Goal: Task Accomplishment & Management: Complete application form

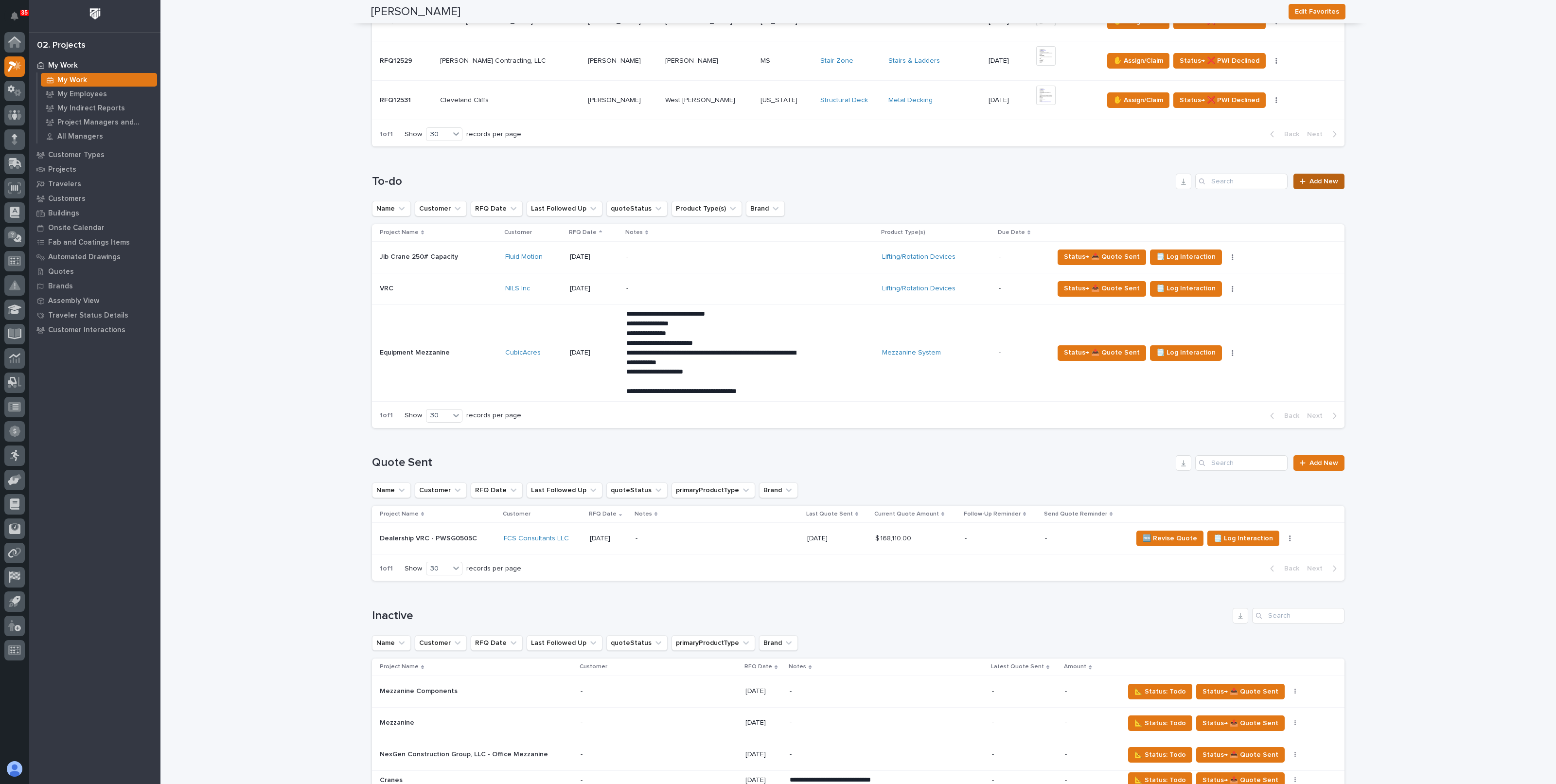
scroll to position [789, 0]
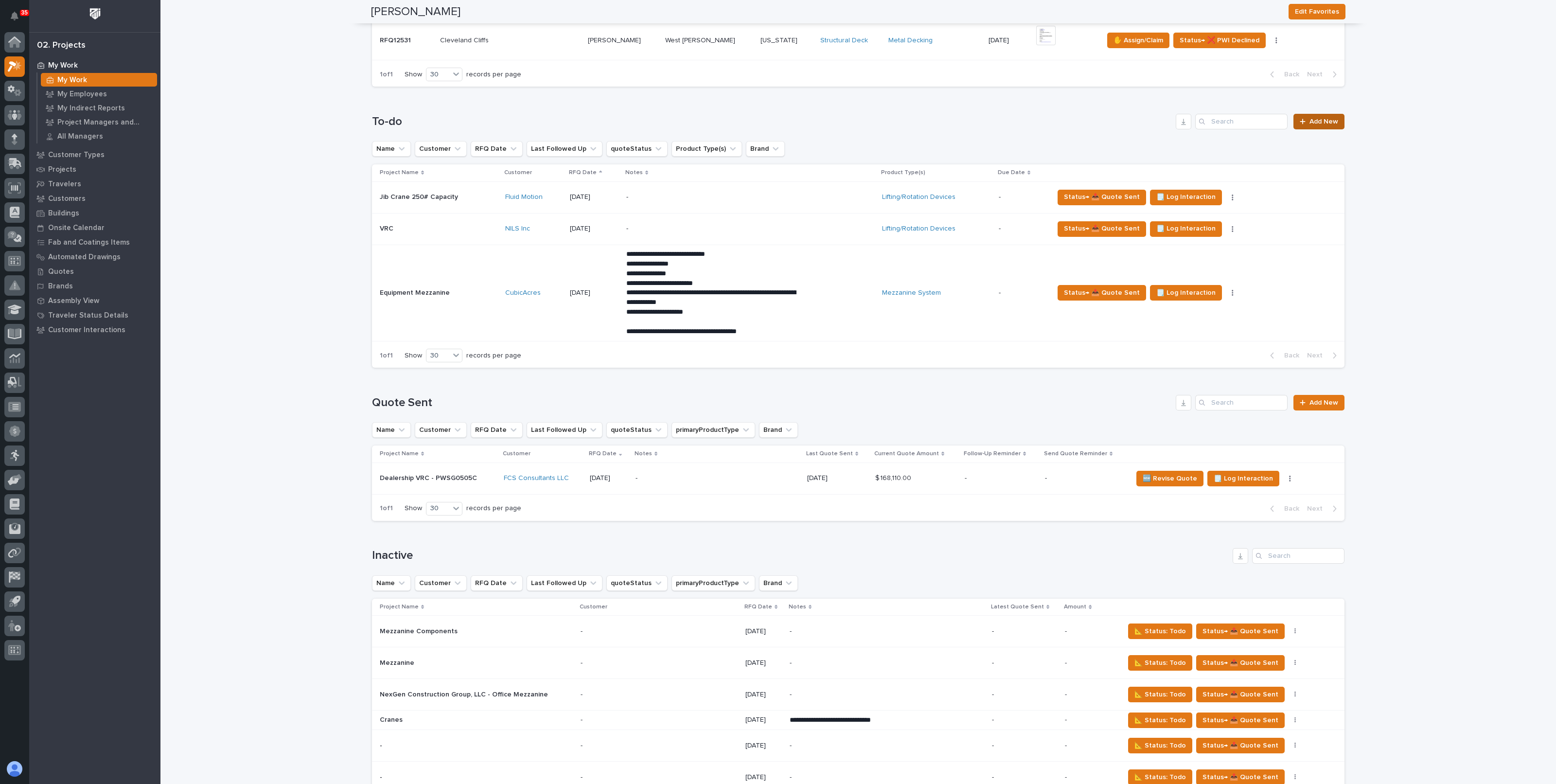
click at [1316, 118] on span "Add New" at bounding box center [1323, 121] width 28 height 7
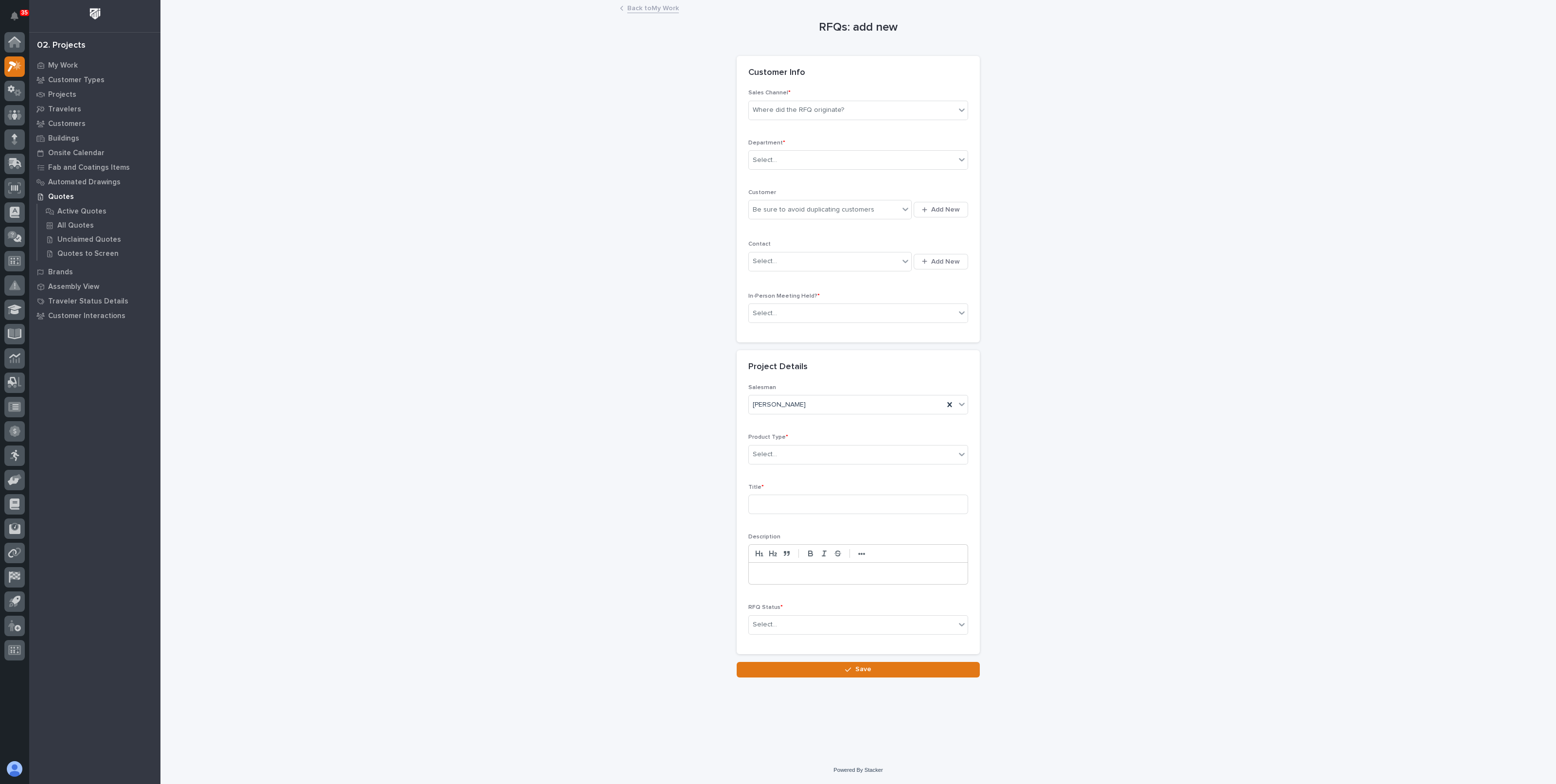
click at [869, 120] on div "Sales Channel * Where did the RFQ originate?" at bounding box center [858, 108] width 220 height 38
click at [869, 115] on div "Where did the RFQ originate?" at bounding box center [852, 110] width 207 height 16
click at [770, 143] on div "PWI" at bounding box center [858, 146] width 219 height 17
drag, startPoint x: 777, startPoint y: 145, endPoint x: 789, endPoint y: 166, distance: 24.2
click at [777, 146] on p "Department *" at bounding box center [858, 143] width 220 height 7
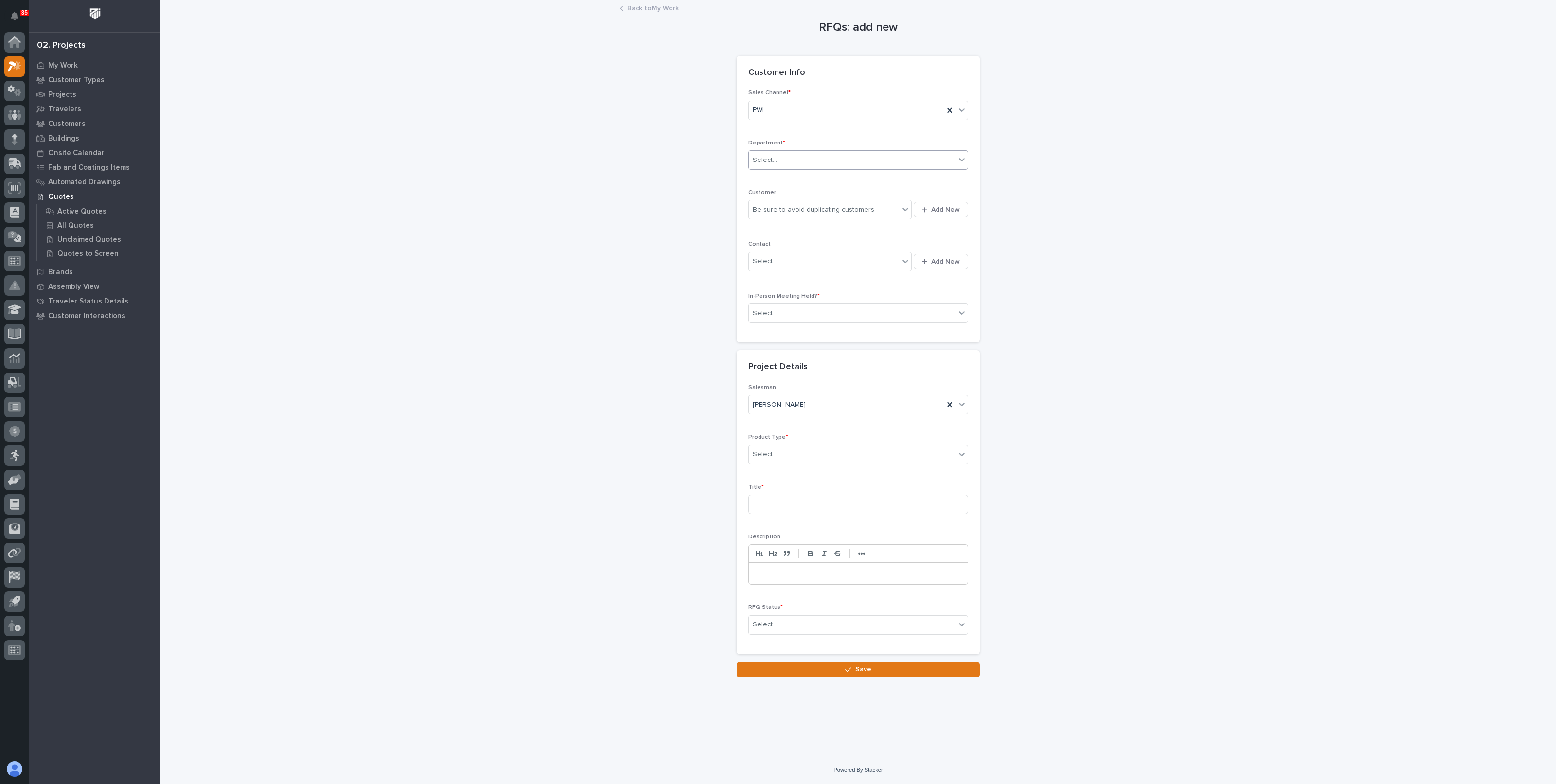
click at [789, 166] on div "Select..." at bounding box center [852, 160] width 207 height 16
click at [788, 175] on span "National Sales" at bounding box center [777, 178] width 49 height 11
click at [794, 212] on div "Be sure to avoid duplicating customers" at bounding box center [813, 210] width 121 height 10
click at [822, 214] on div "Be sure to avoid duplicating customers" at bounding box center [824, 210] width 150 height 16
click at [951, 213] on button "Add New" at bounding box center [941, 210] width 54 height 16
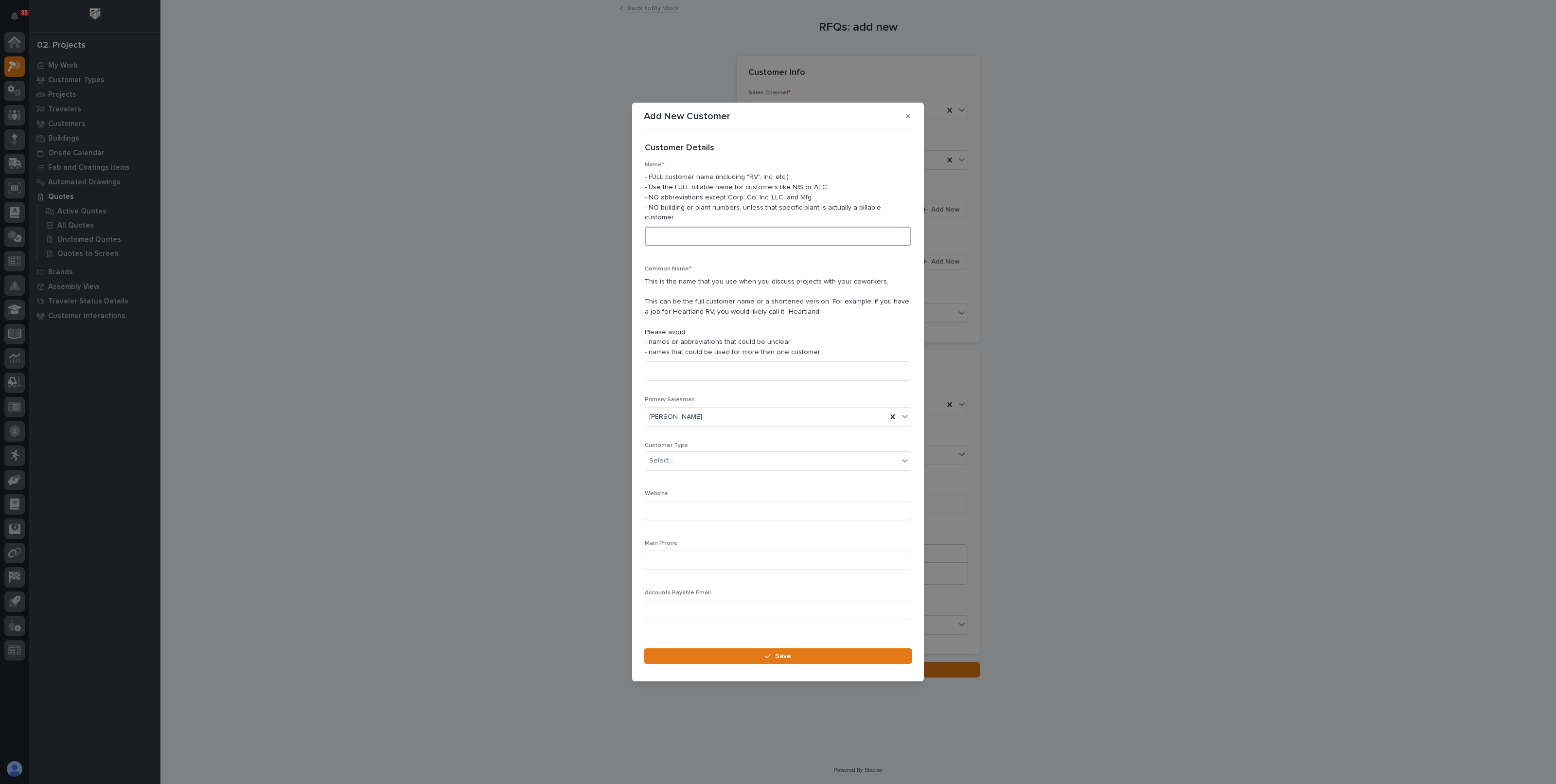
paste input "McPat Consulting LLC"
type input "McPat Consulting LLC"
click at [712, 369] on input at bounding box center [777, 371] width 266 height 19
paste input "McPat Consulting LLC"
type input "McPat Consulting"
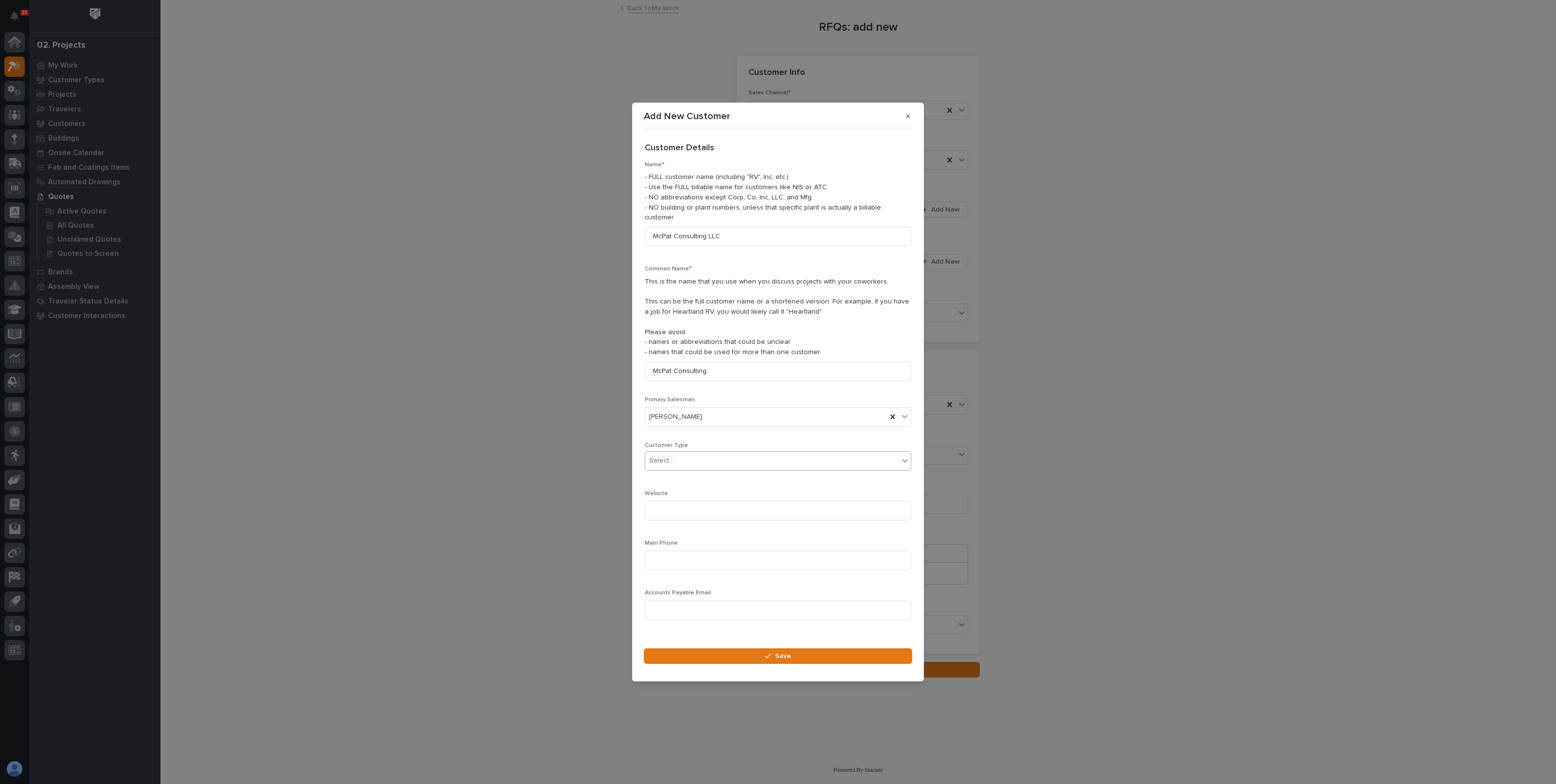
click at [683, 469] on div "Select..." at bounding box center [777, 461] width 266 height 19
click at [687, 486] on div "Dealer" at bounding box center [773, 479] width 256 height 17
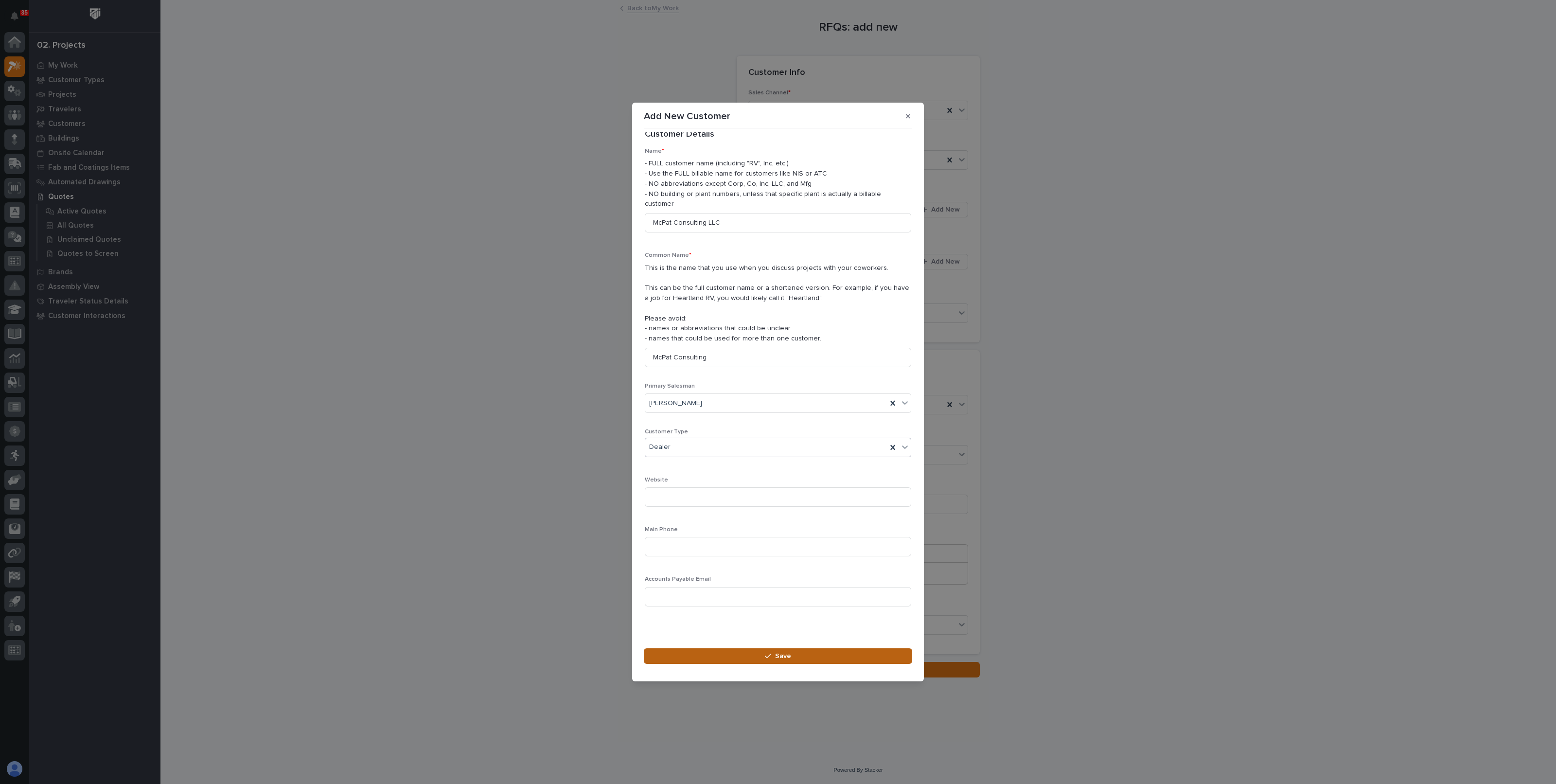
click at [761, 650] on button "Save" at bounding box center [778, 656] width 268 height 16
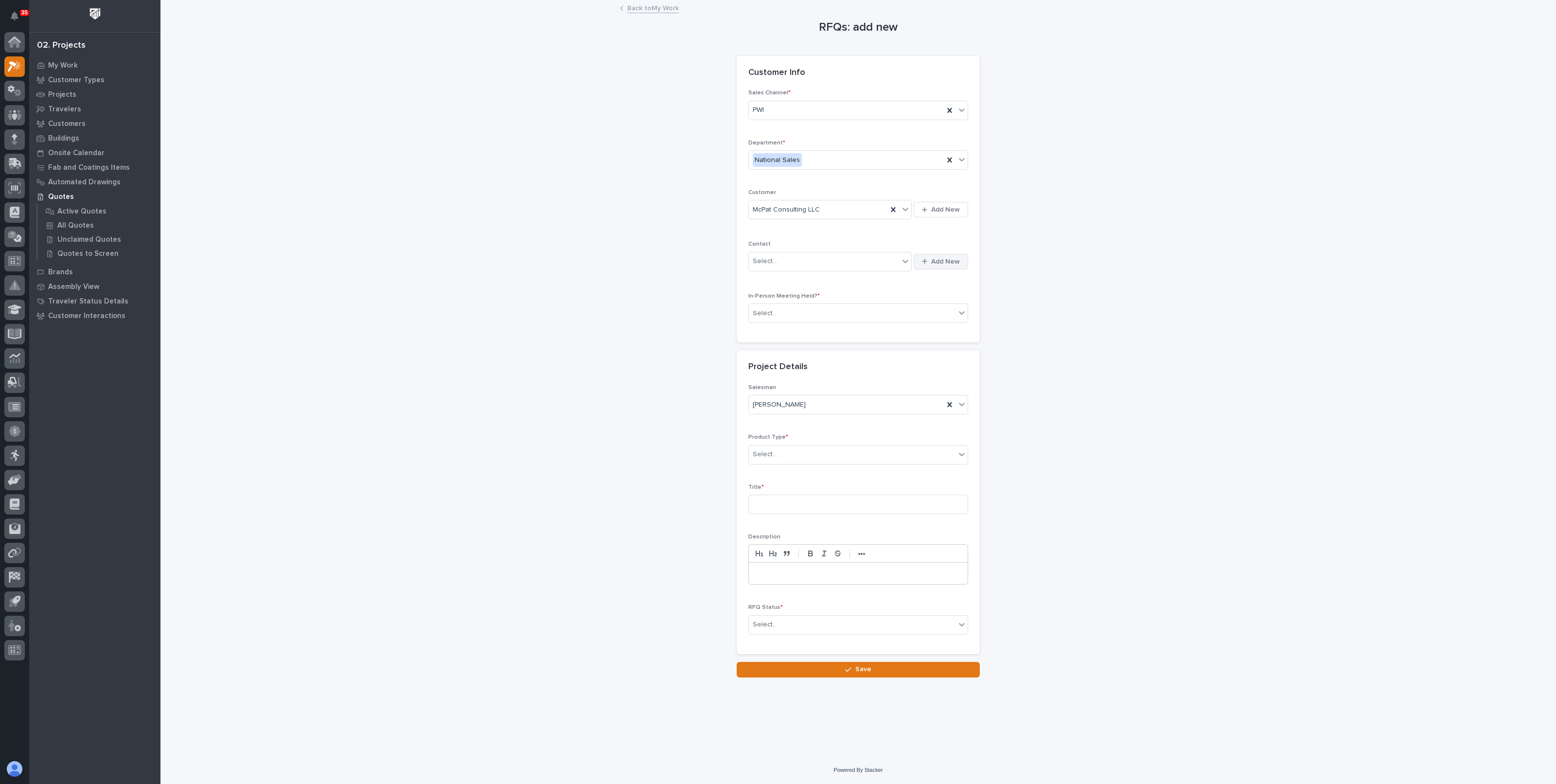
click at [933, 260] on span "Add New" at bounding box center [945, 262] width 28 height 8
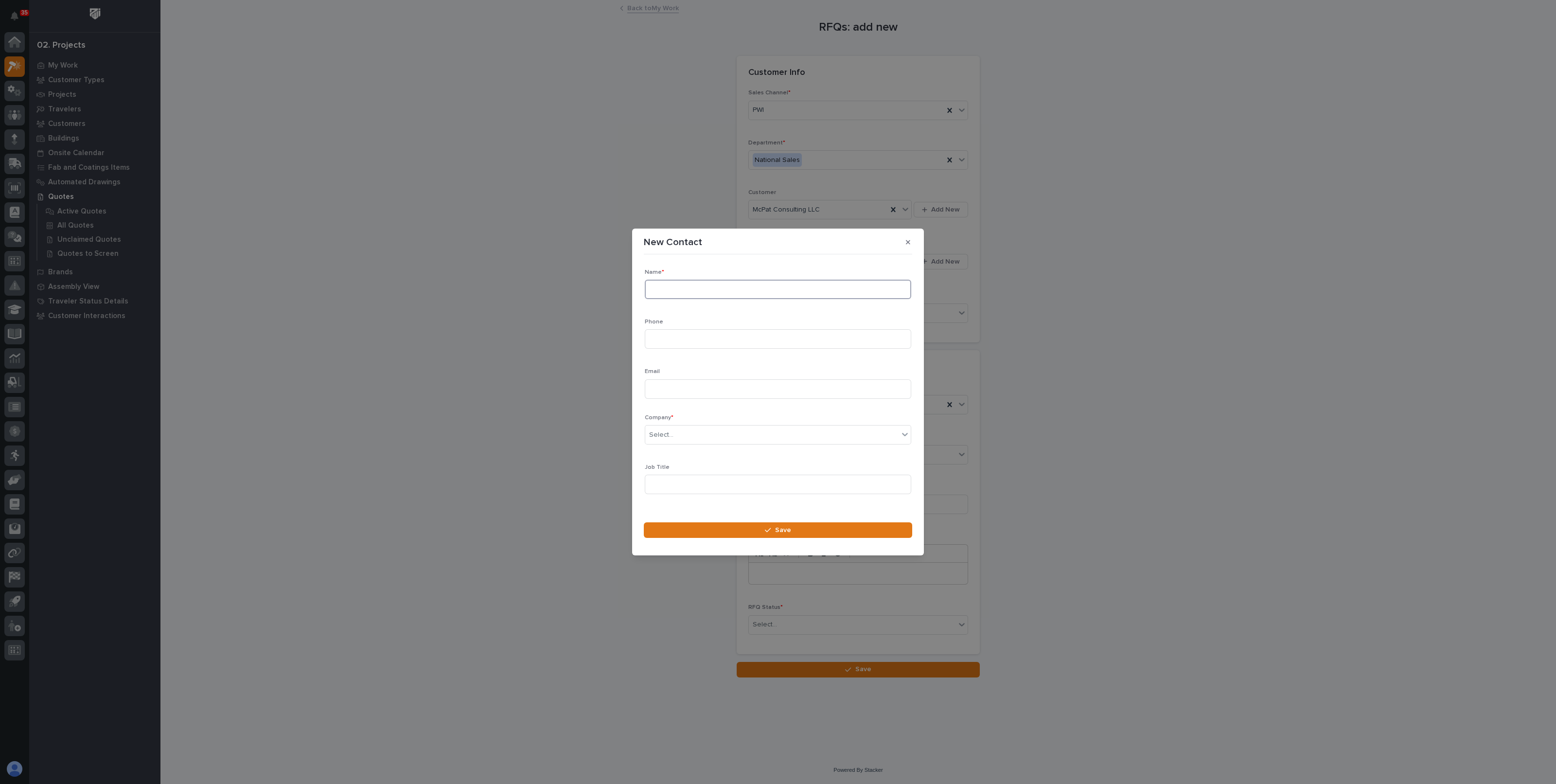
click at [700, 286] on input at bounding box center [777, 289] width 266 height 19
paste input "Sean McFadden"
type input "Sean McFadden"
click at [677, 378] on div "Email" at bounding box center [777, 387] width 266 height 38
paste input "admin@mcpatconsultingllc.com"
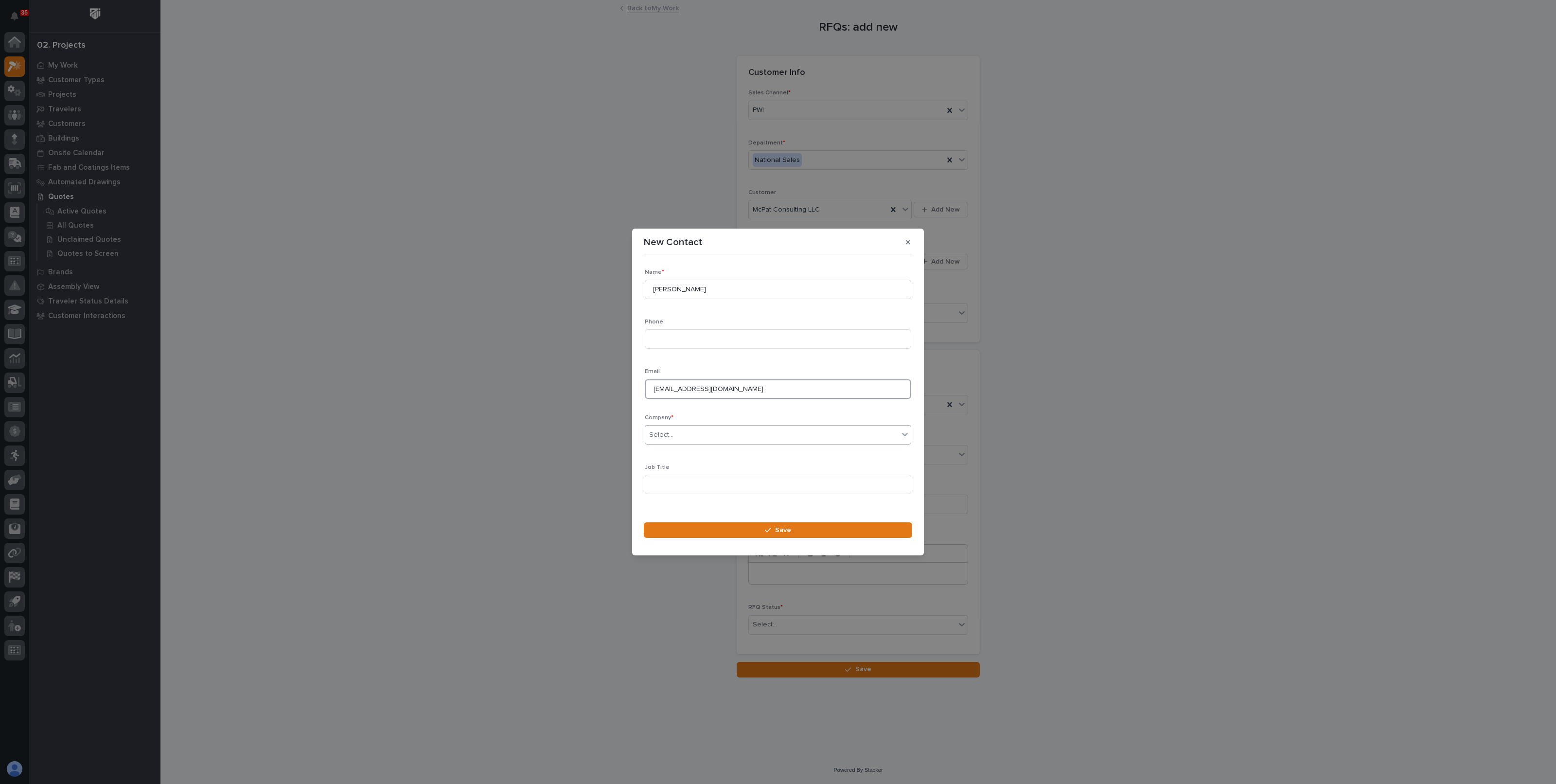
type input "admin@mcpatconsultingllc.com"
click at [690, 435] on div "Select..." at bounding box center [771, 435] width 253 height 16
type input "*****"
click at [687, 453] on div "McPat Consulting LLC" at bounding box center [773, 454] width 256 height 17
click at [667, 480] on input at bounding box center [777, 484] width 266 height 19
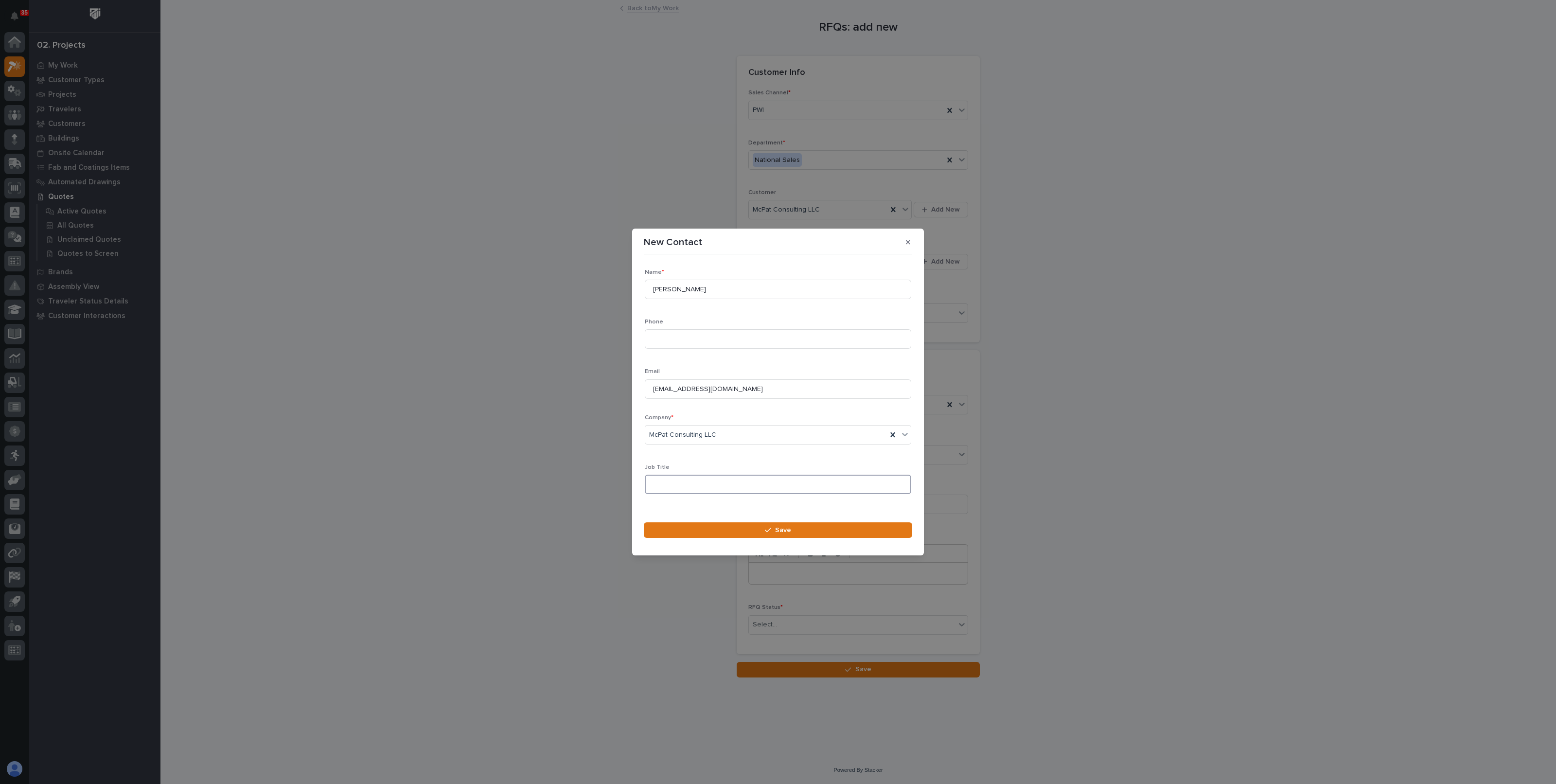
paste input "Principal Owner & Operations Manager"
type input "Principal Owner & Operations Manager"
click at [717, 338] on input at bounding box center [777, 339] width 266 height 19
click at [709, 322] on p "Phone" at bounding box center [777, 321] width 266 height 7
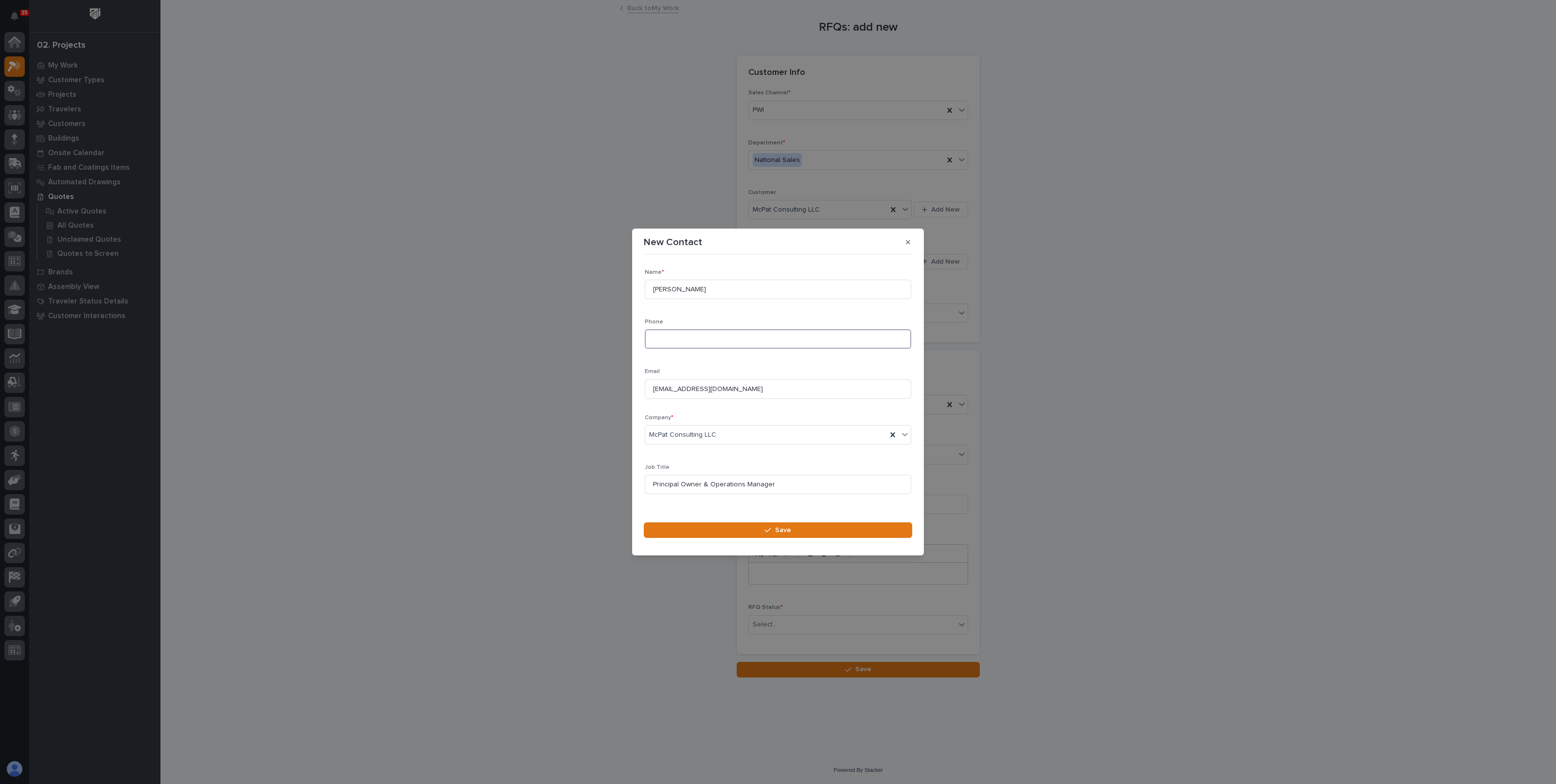
click at [682, 335] on input at bounding box center [777, 339] width 266 height 19
paste input "540-206-0121"
type input "540-206-0121"
click at [760, 532] on button "Save" at bounding box center [778, 530] width 268 height 16
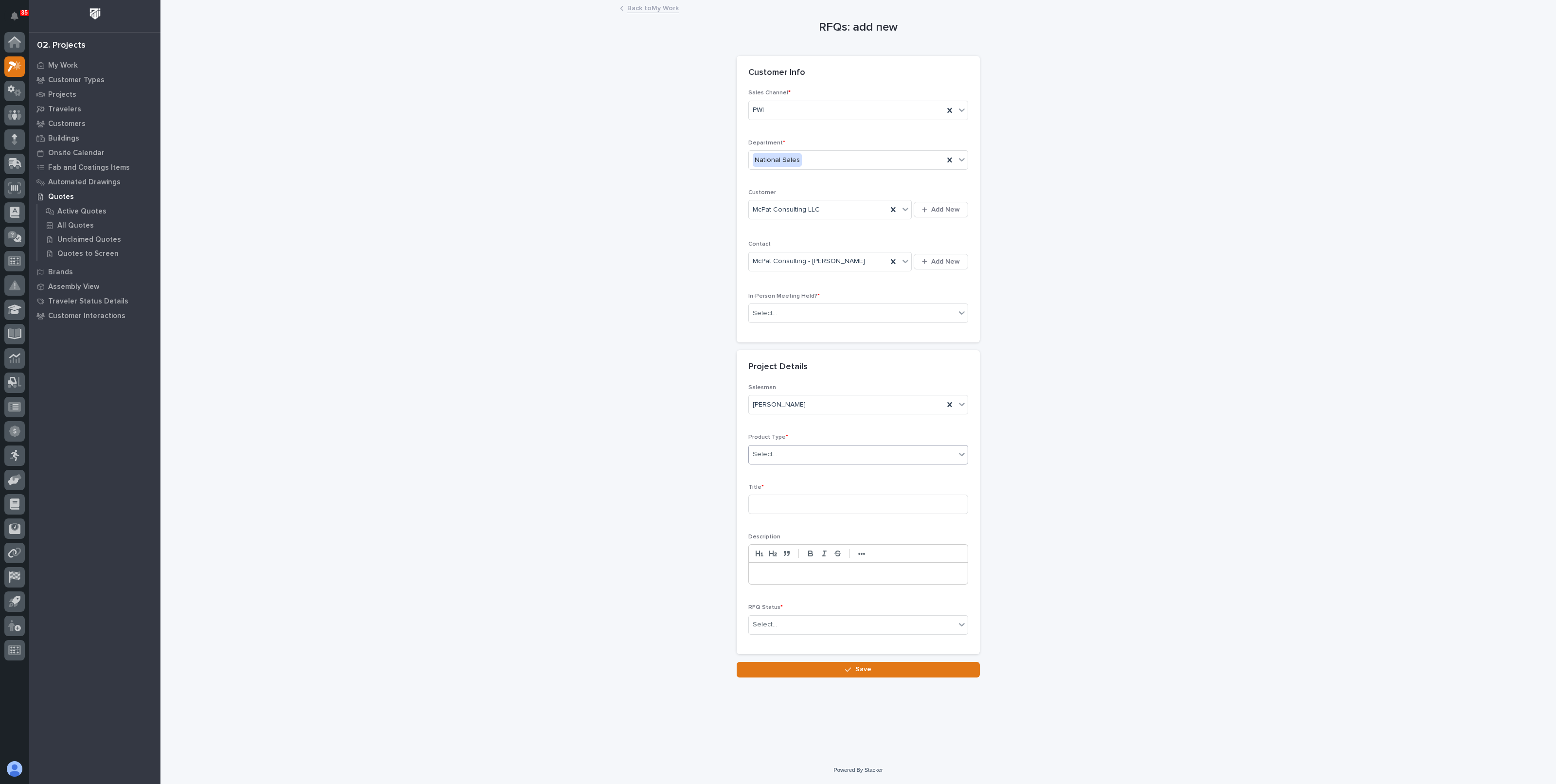
click at [773, 450] on div "Select..." at bounding box center [765, 454] width 24 height 10
click at [779, 589] on div "RV Components" at bounding box center [858, 591] width 219 height 17
click at [784, 501] on input at bounding box center [858, 504] width 220 height 19
paste input "6K72R"
type input "Frame Rotator - 6K72R"
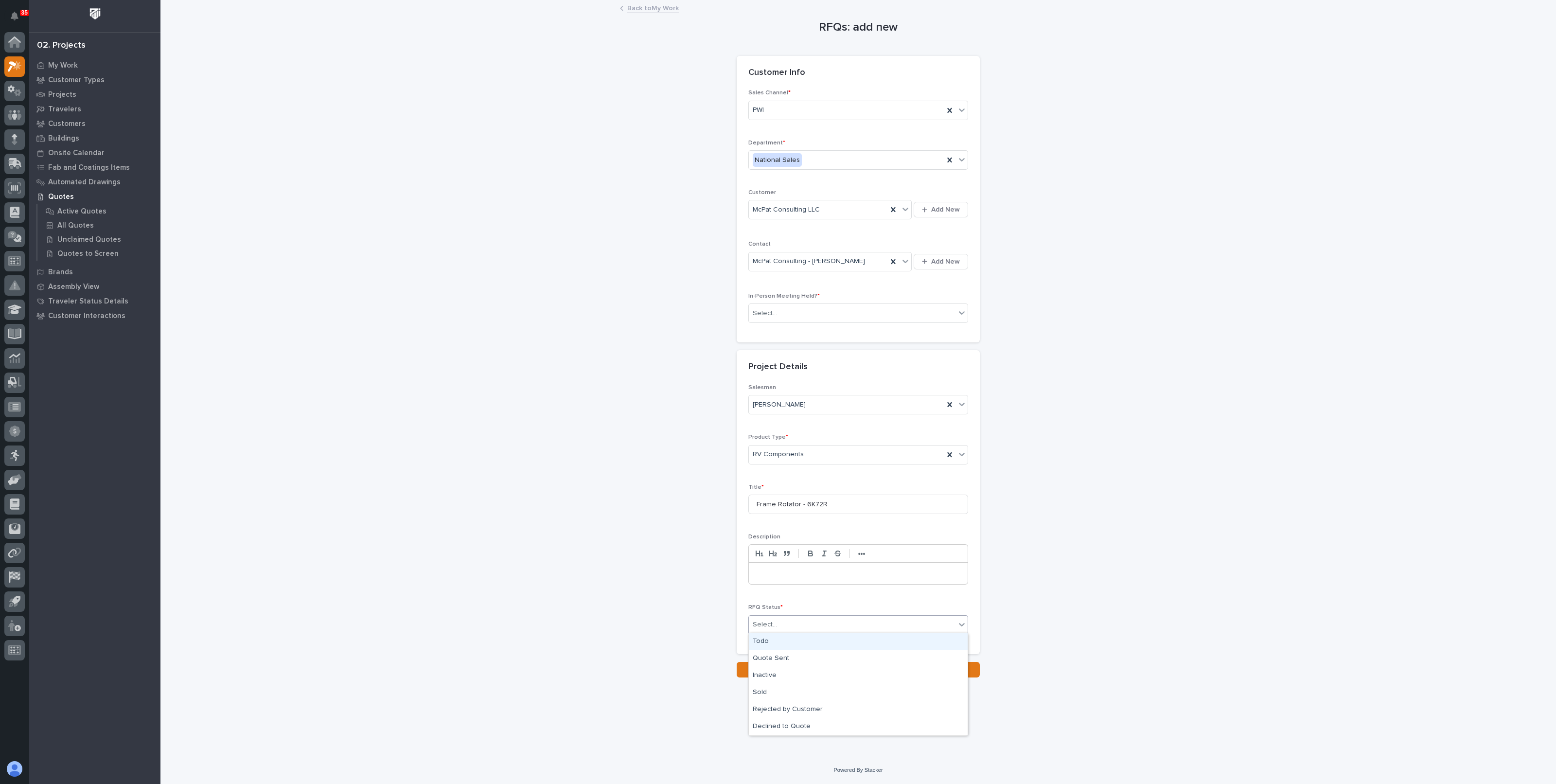
click at [780, 629] on div "Select..." at bounding box center [852, 625] width 207 height 16
click at [787, 666] on button "Save" at bounding box center [858, 670] width 243 height 16
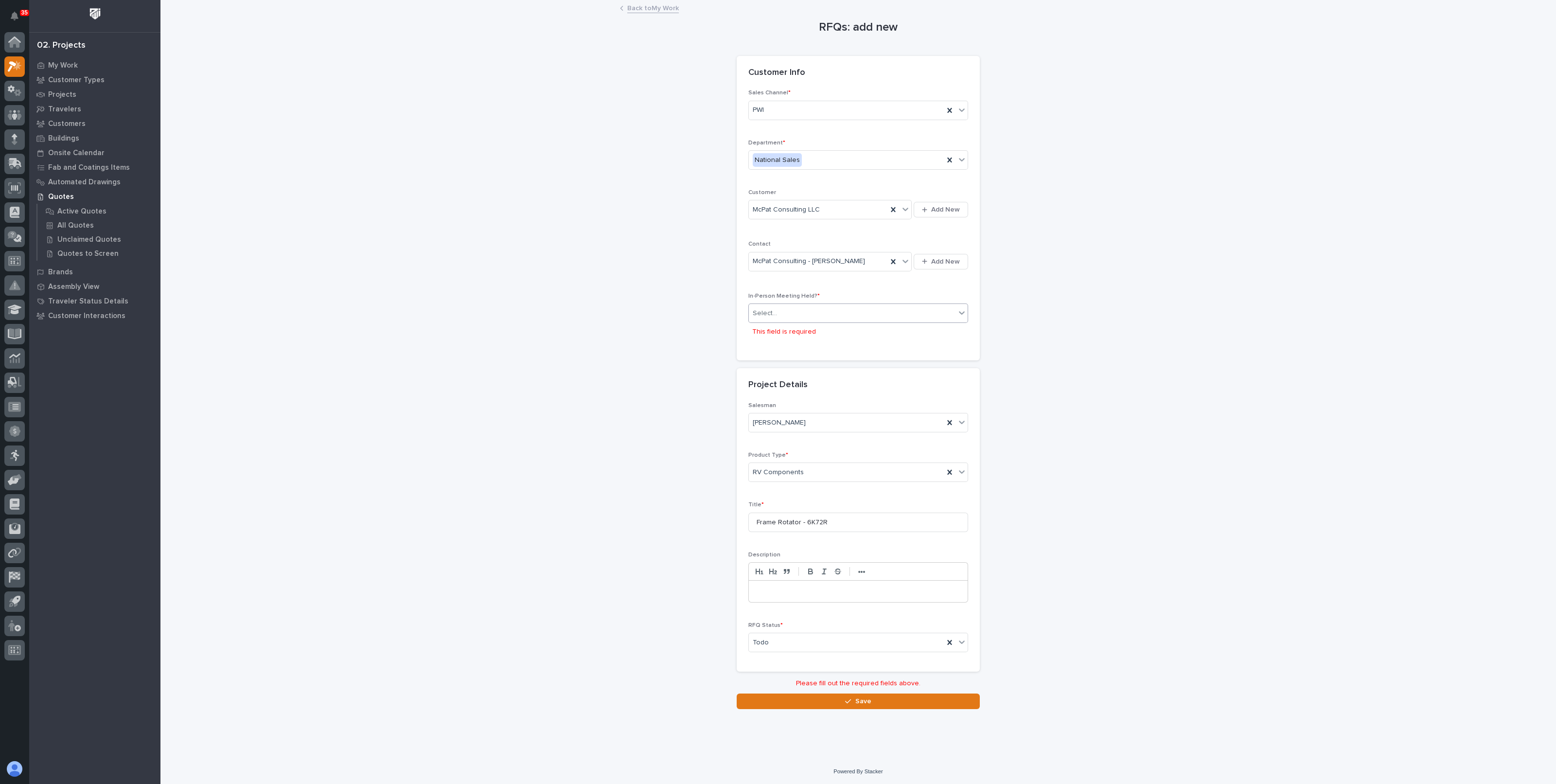
click at [788, 303] on div "Select..." at bounding box center [858, 313] width 220 height 19
click at [777, 350] on div "No" at bounding box center [858, 348] width 219 height 17
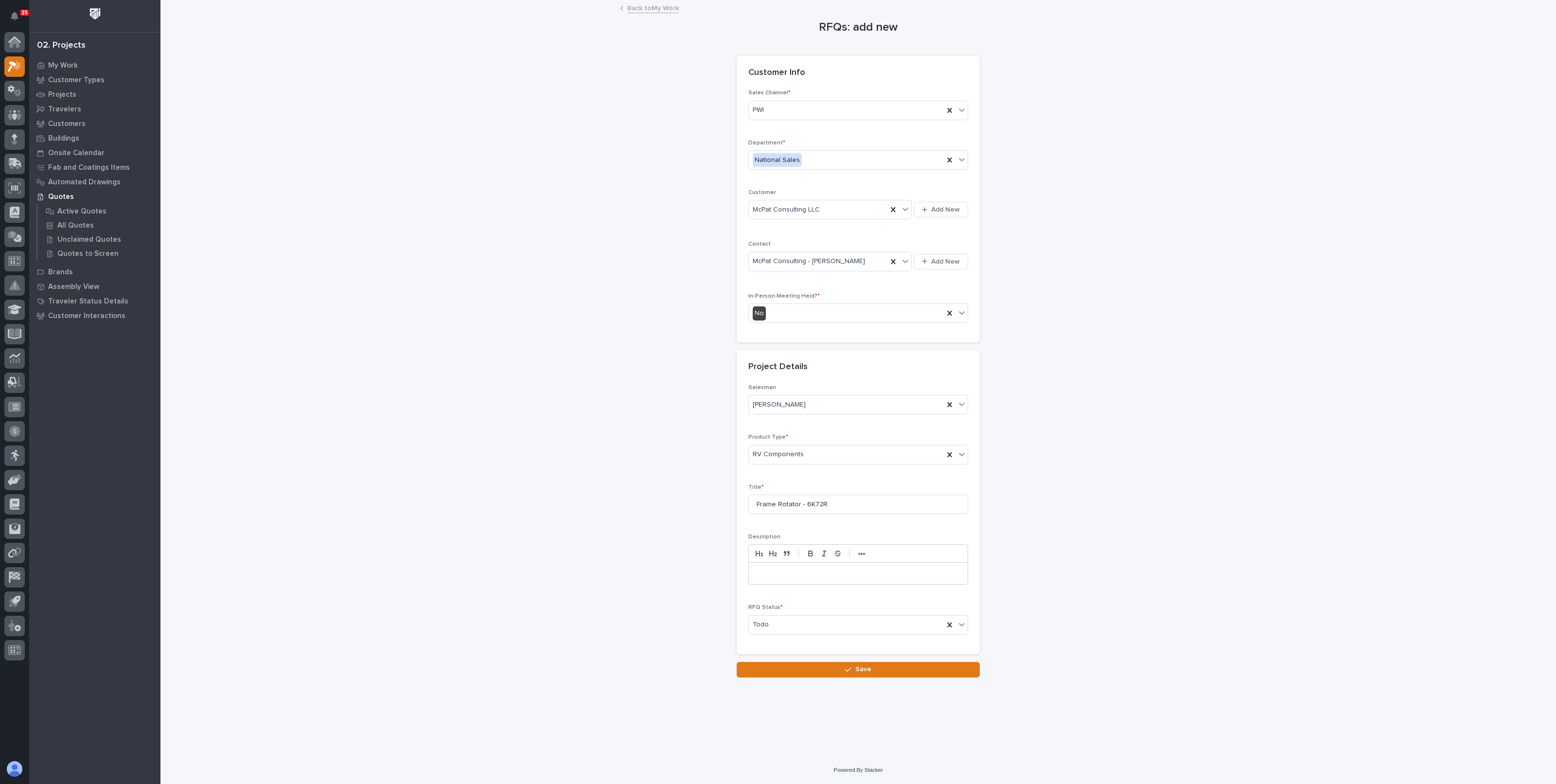
click at [800, 663] on button "Save" at bounding box center [858, 670] width 243 height 16
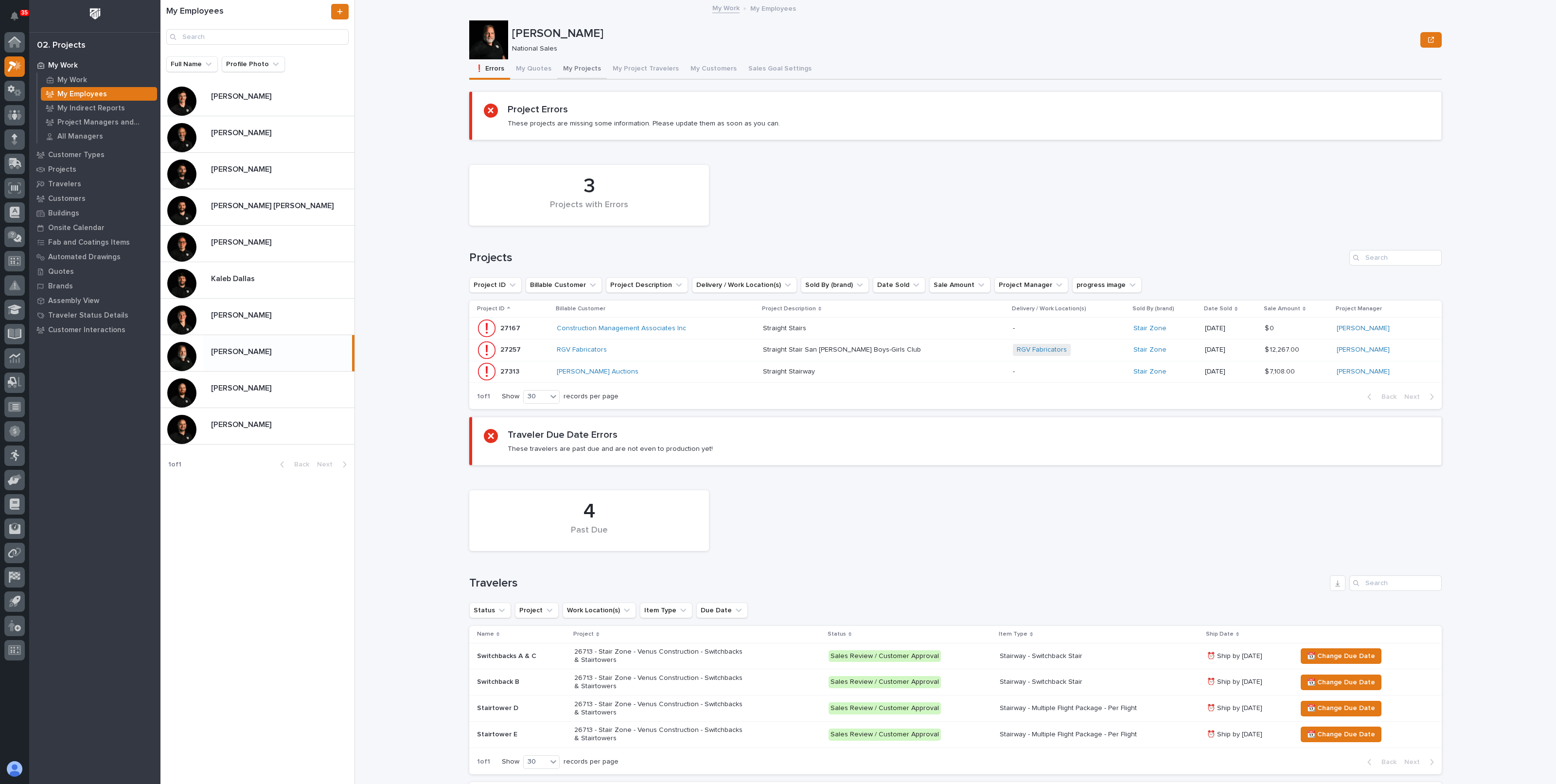
click at [563, 66] on button "My Projects" at bounding box center [582, 69] width 50 height 21
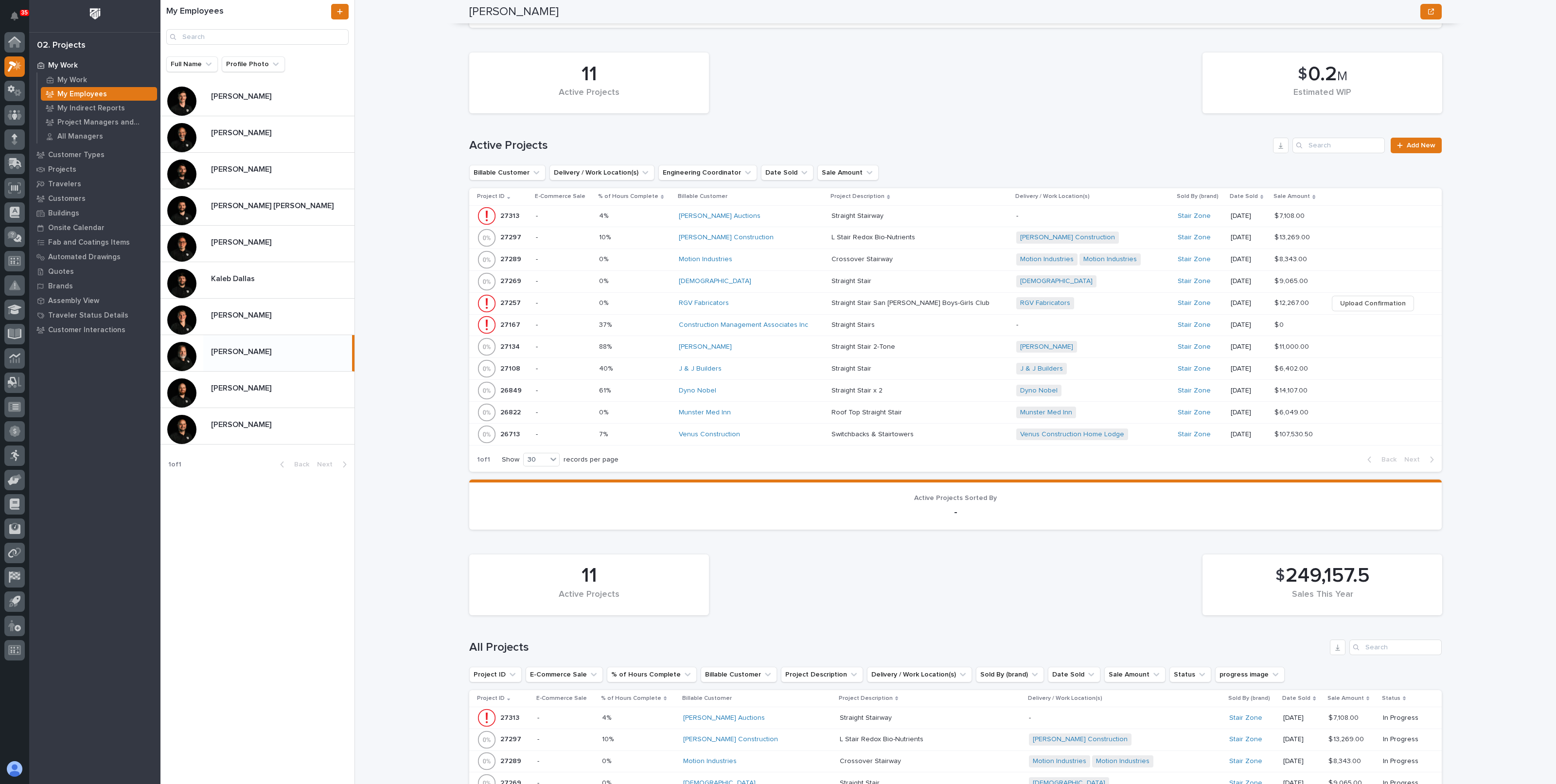
scroll to position [365, 0]
click at [795, 234] on div "[PERSON_NAME] Construction" at bounding box center [751, 237] width 145 height 8
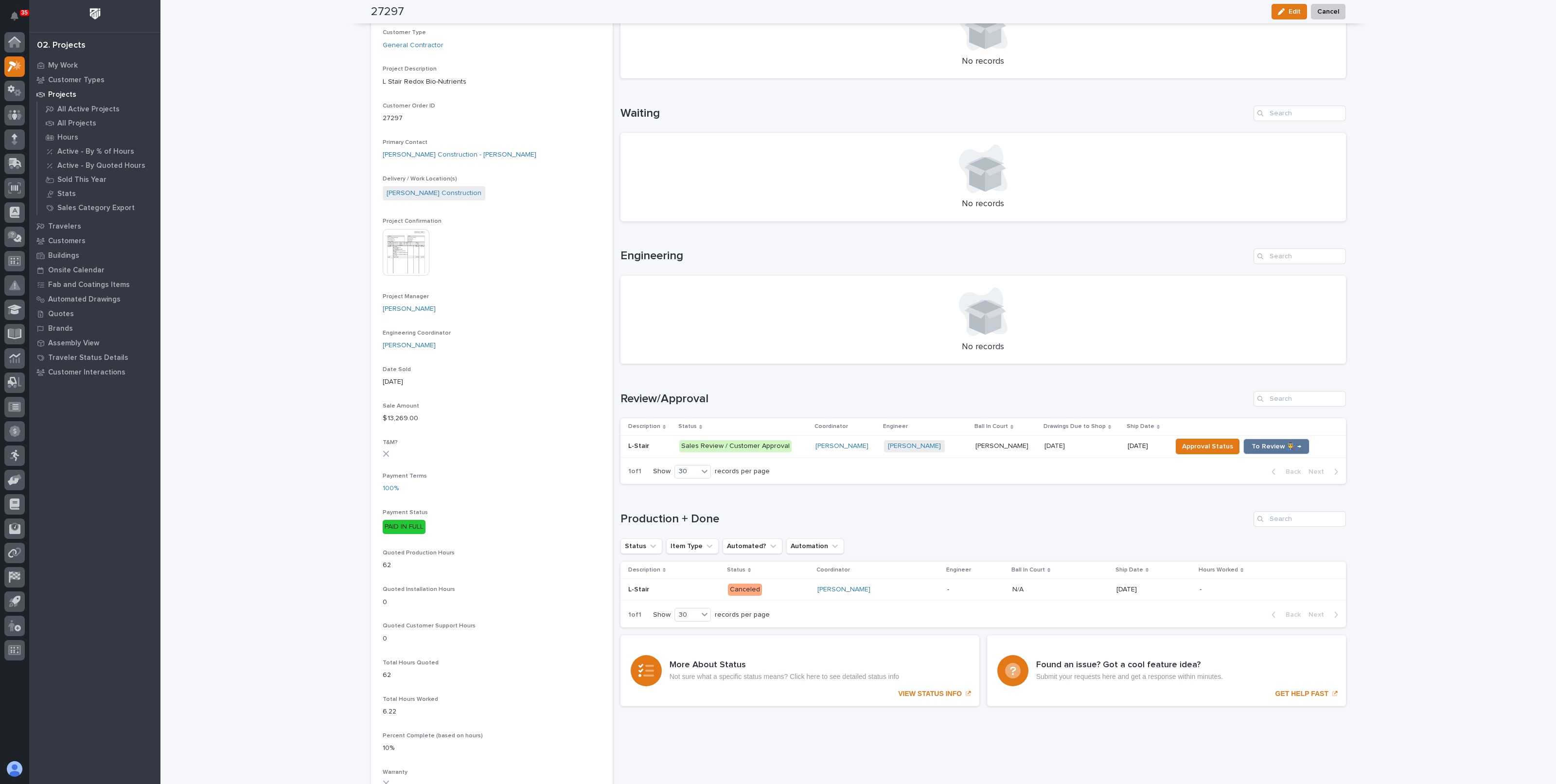
scroll to position [243, 0]
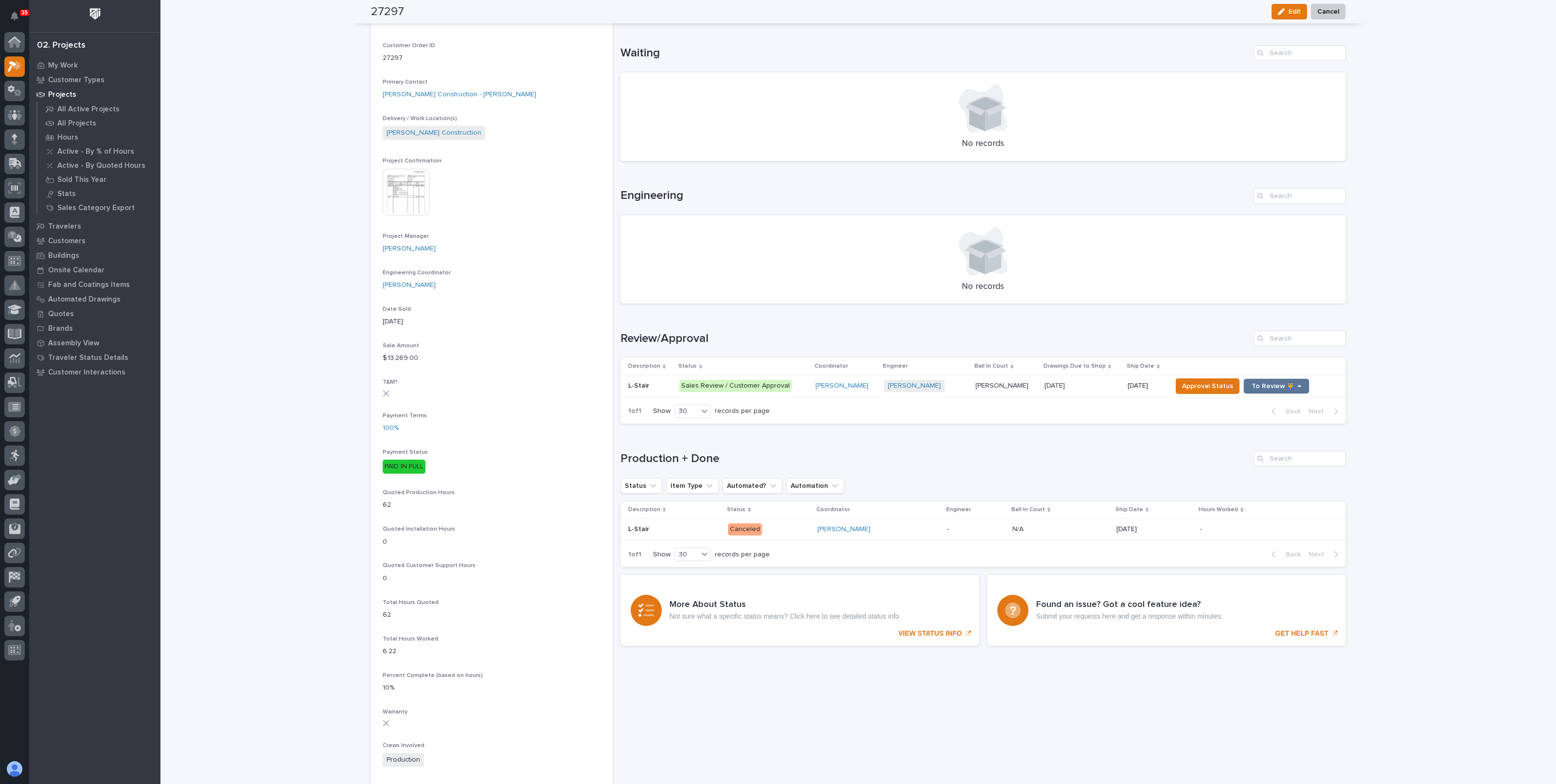
click at [997, 383] on p "[PERSON_NAME]" at bounding box center [1003, 385] width 55 height 10
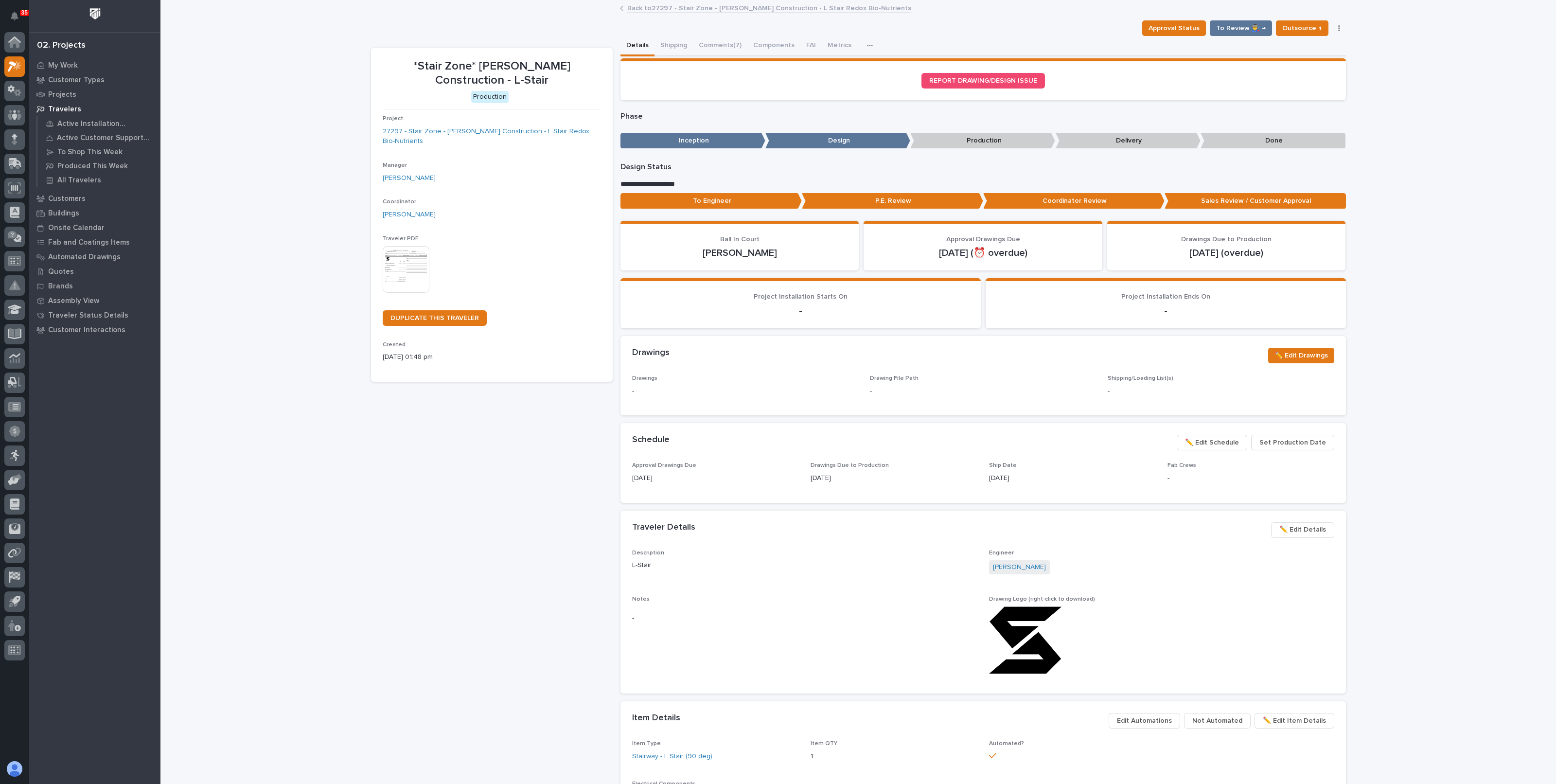
click at [397, 255] on img at bounding box center [406, 269] width 47 height 47
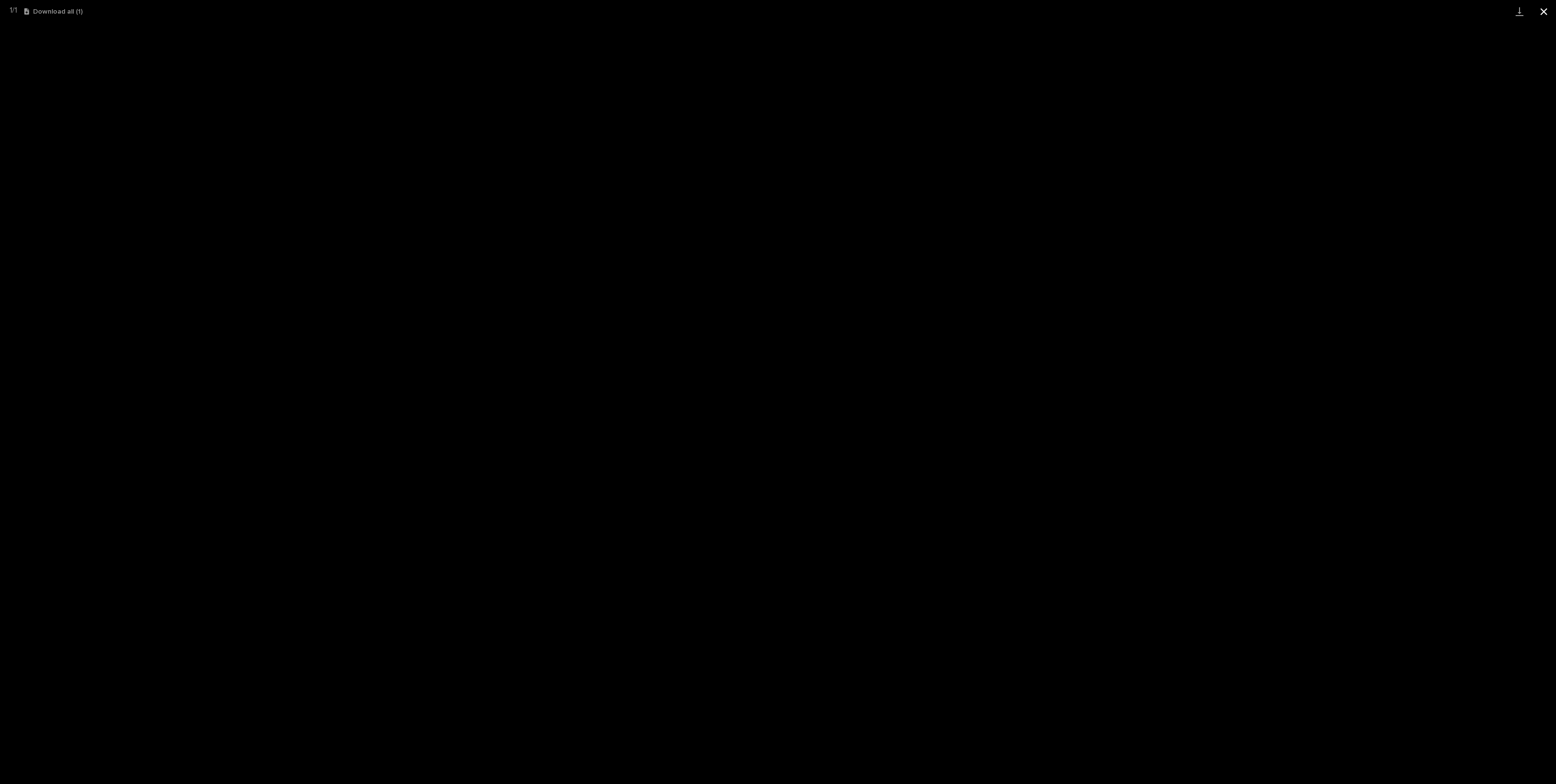
click at [1553, 11] on button "Close gallery" at bounding box center [1544, 11] width 24 height 23
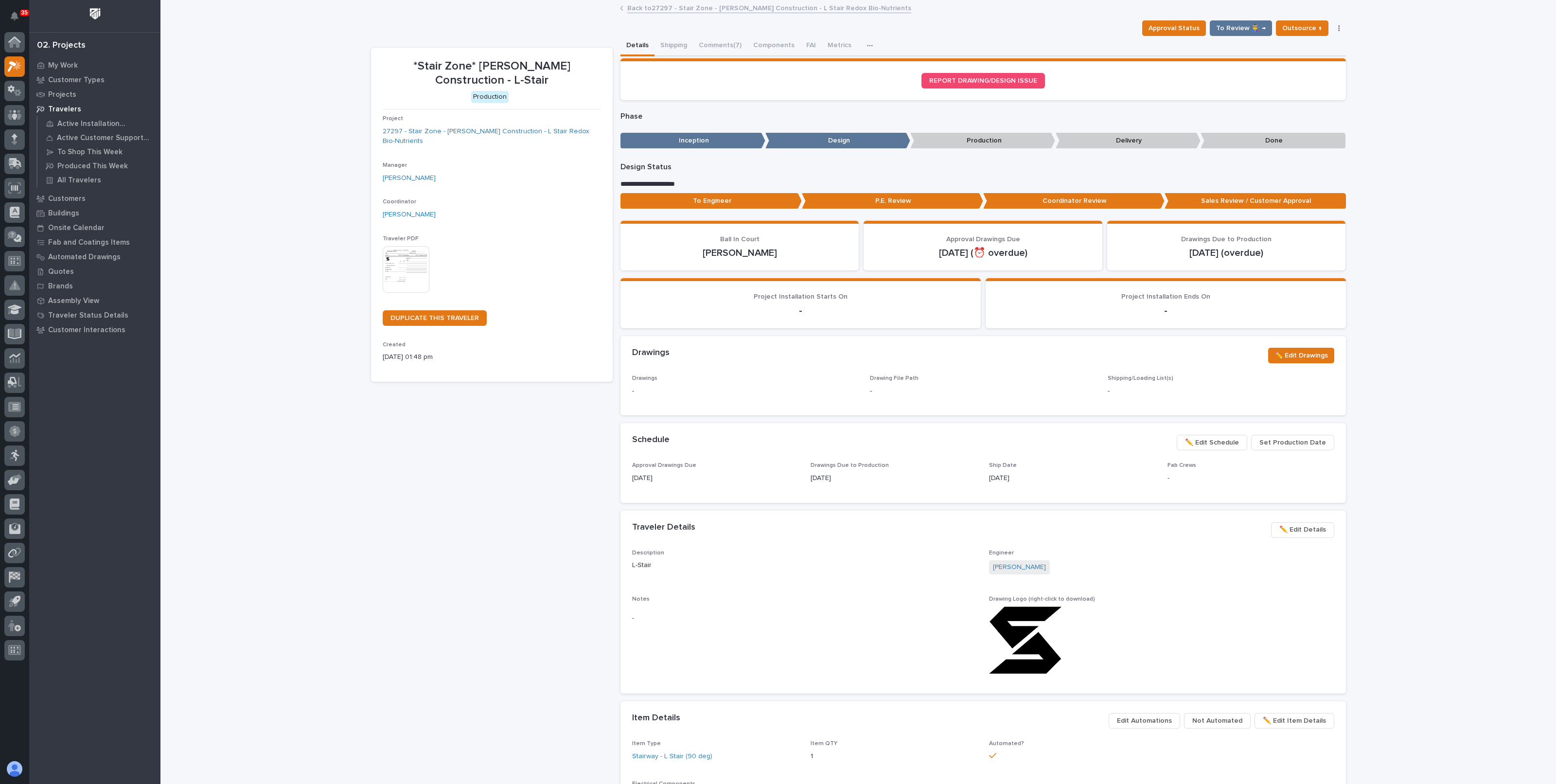
click at [1462, 242] on div "Loading... Saving… Loading... Saving… *Stair Zone* [PERSON_NAME] Construction -…" at bounding box center [858, 601] width 1395 height 1200
click at [1058, 464] on p "Ship Date" at bounding box center [1072, 465] width 167 height 7
click at [496, 129] on link "27297 - Stair Zone - [PERSON_NAME] Construction - L Stair Redox Bio-Nutrients" at bounding box center [492, 137] width 218 height 21
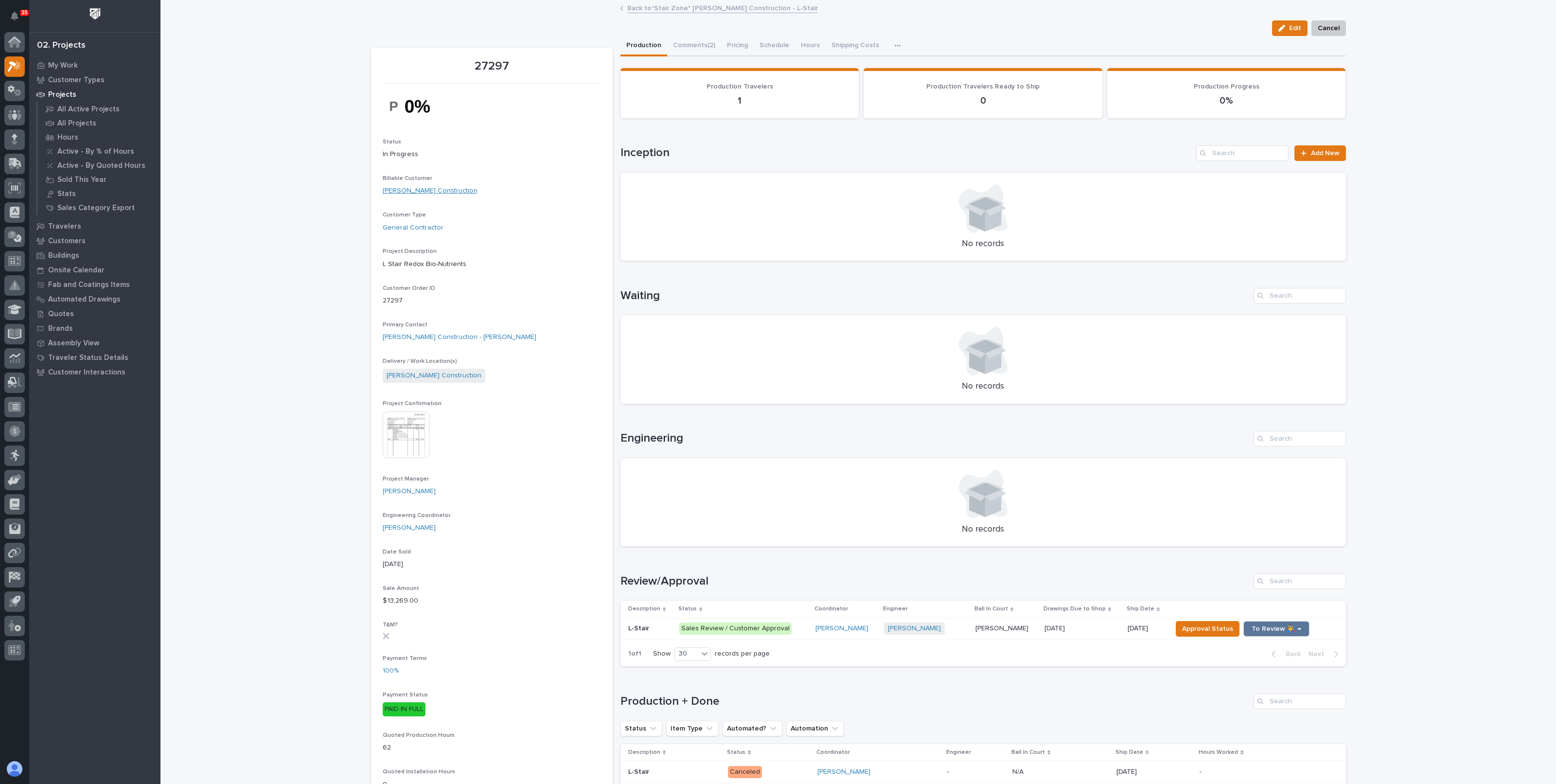
click at [411, 187] on link "[PERSON_NAME] Construction" at bounding box center [430, 191] width 95 height 10
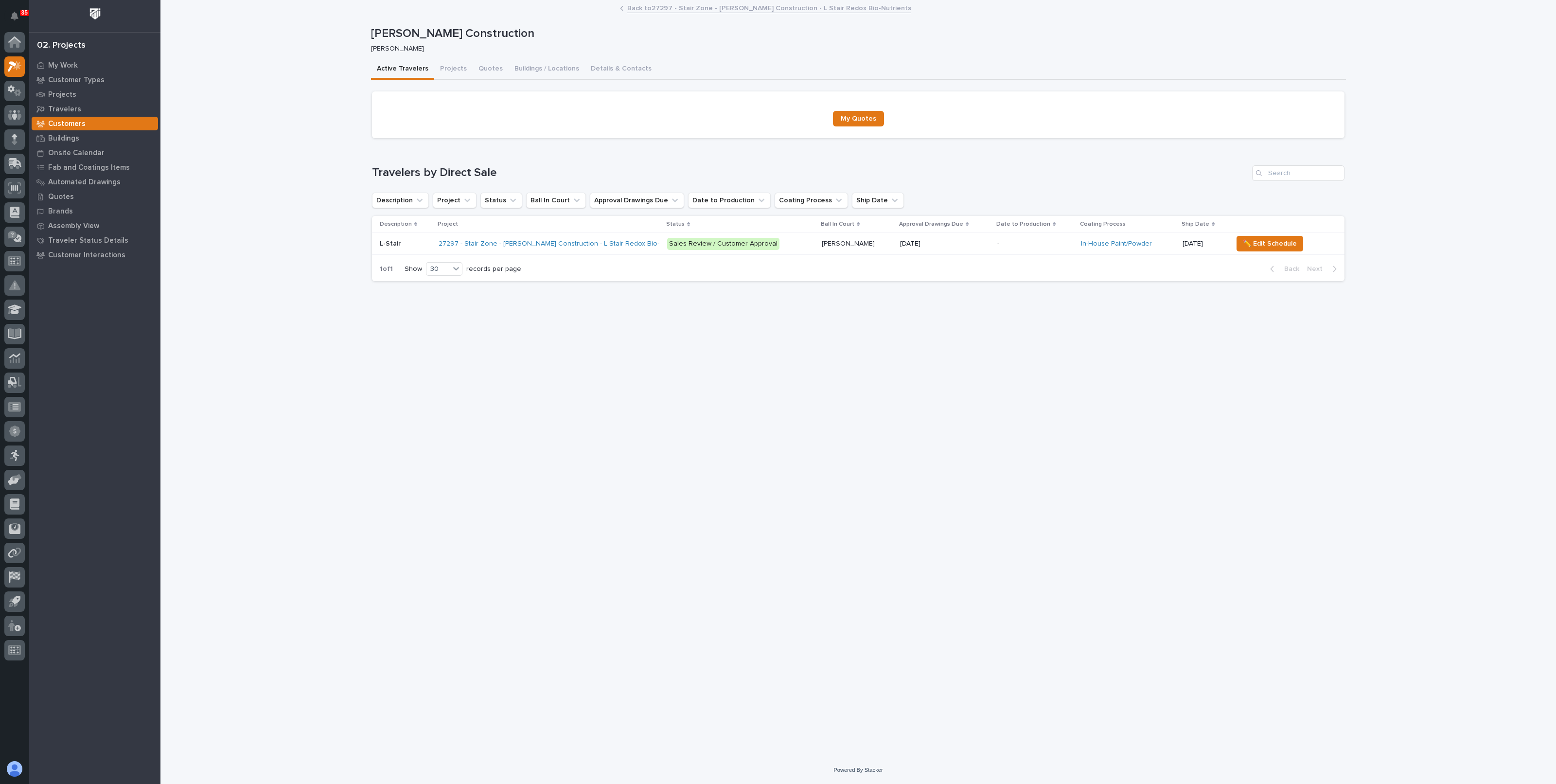
click at [801, 243] on p "Sales Review / Customer Approval" at bounding box center [740, 244] width 147 height 12
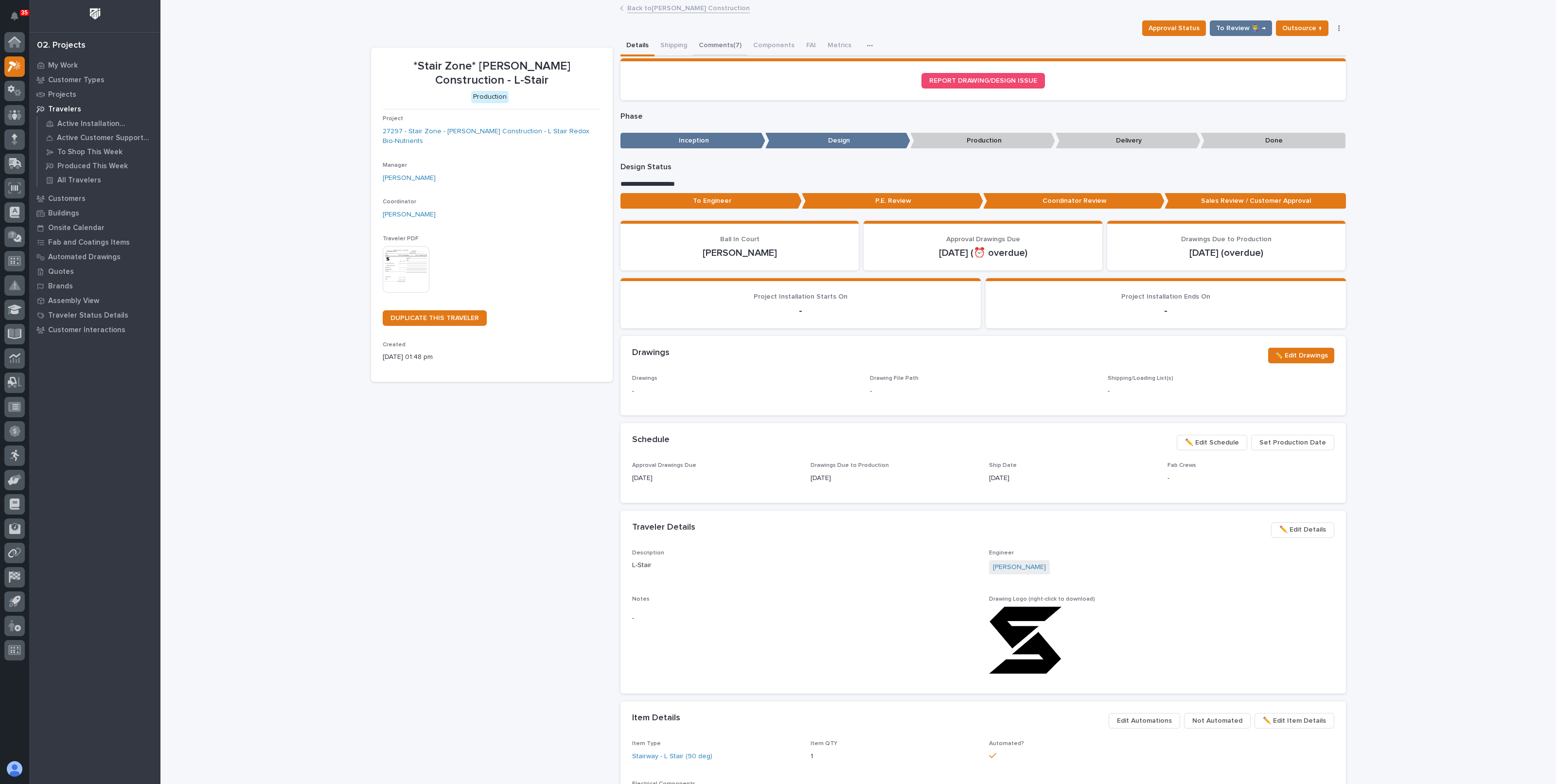
click at [721, 46] on button "Comments (7)" at bounding box center [720, 47] width 54 height 21
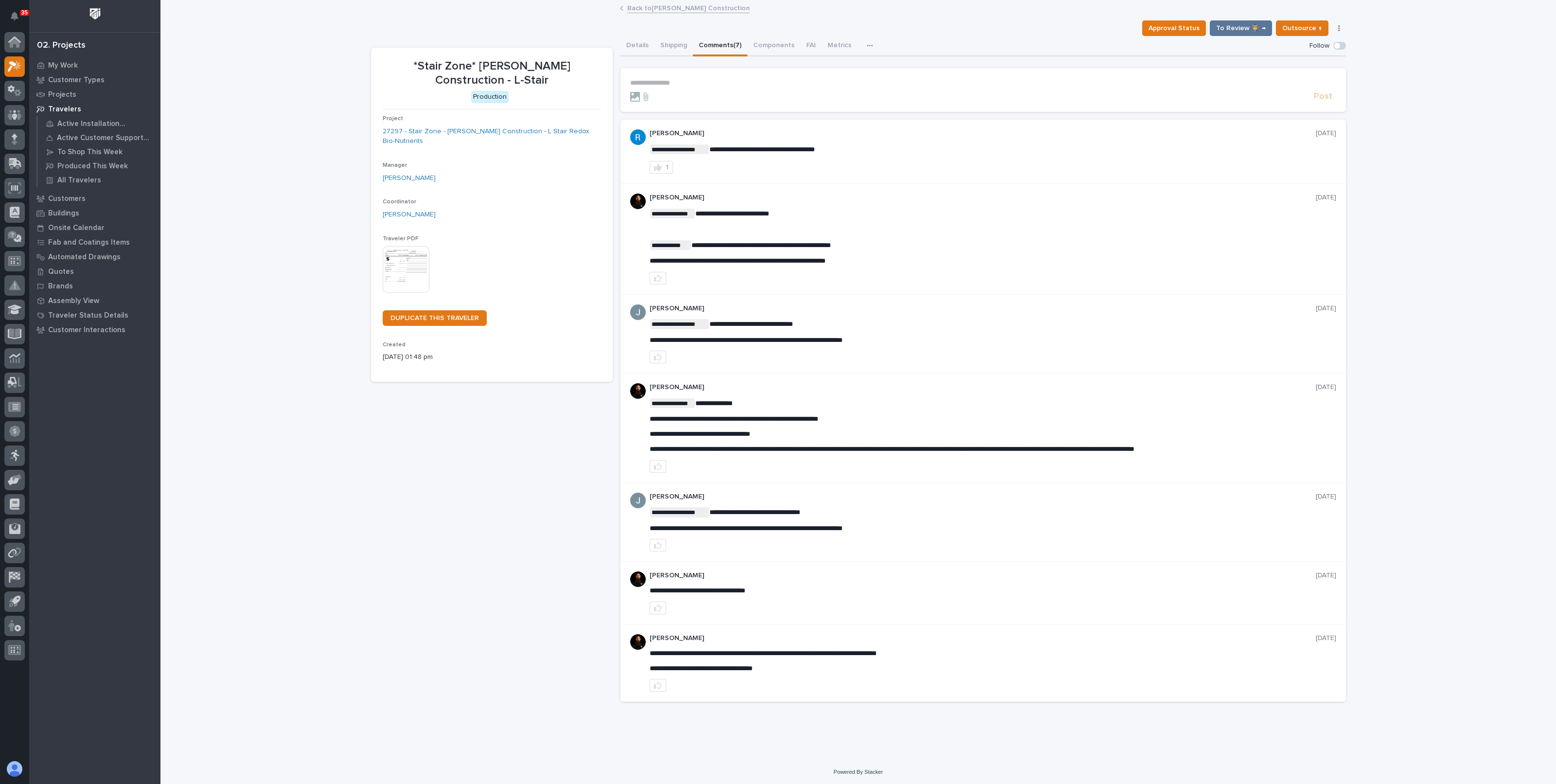
click at [664, 79] on p "**********" at bounding box center [983, 83] width 706 height 8
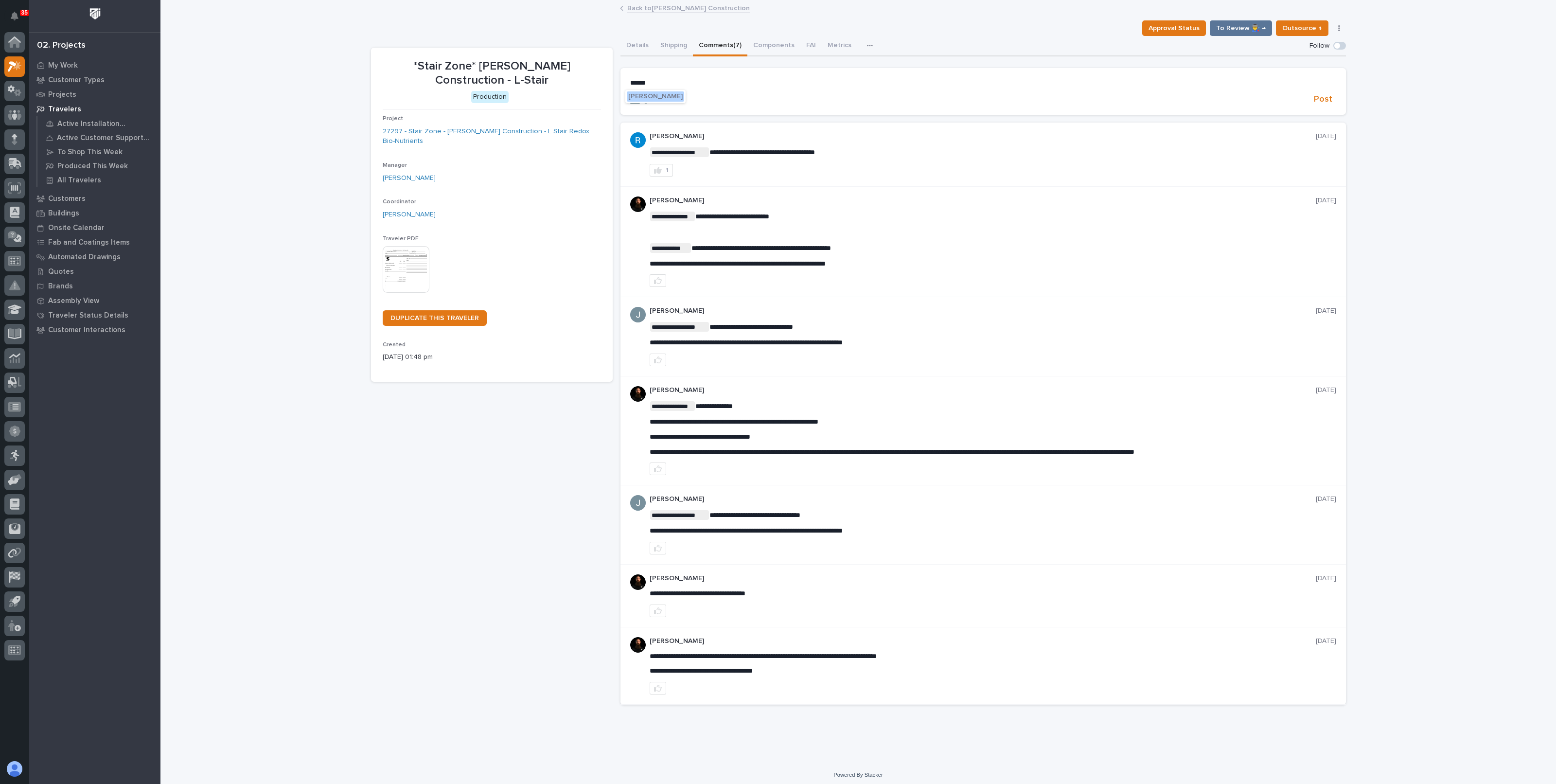
click at [664, 94] on span "[PERSON_NAME]" at bounding box center [655, 96] width 54 height 7
click at [707, 81] on p "**********" at bounding box center [983, 83] width 706 height 10
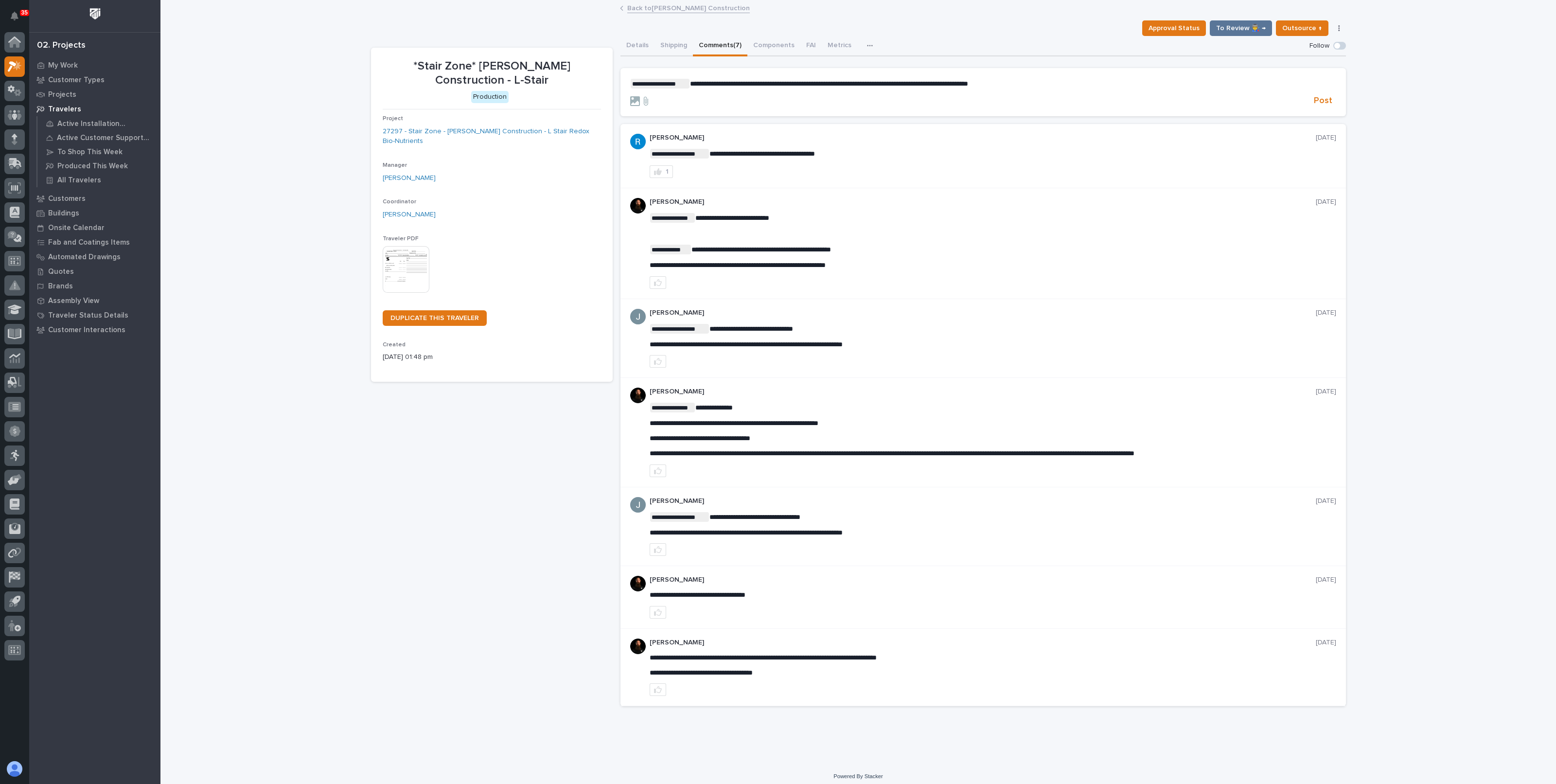
click at [1334, 47] on span at bounding box center [1337, 46] width 6 height 6
click at [1314, 105] on span "Post" at bounding box center [1323, 101] width 19 height 11
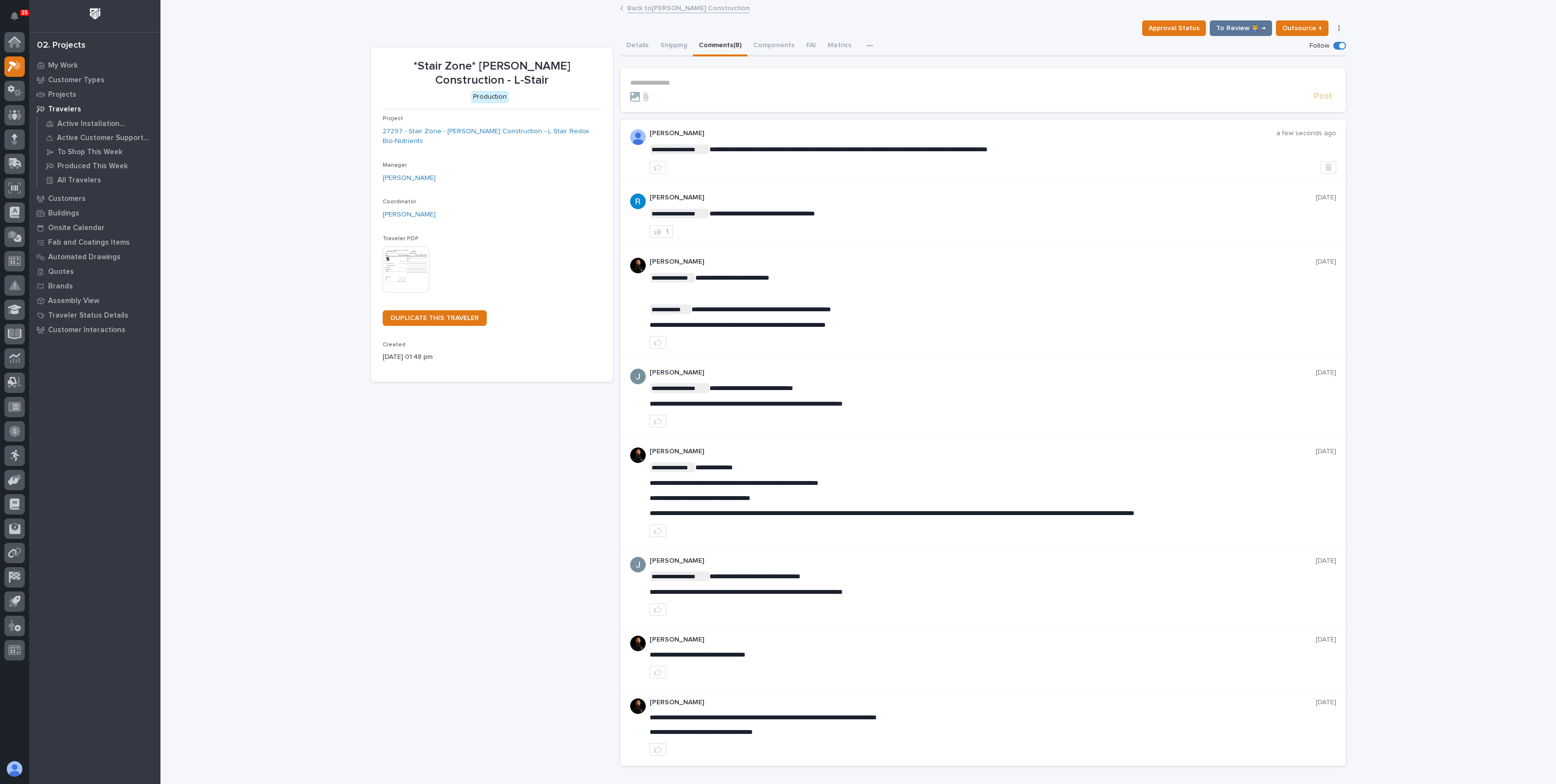
click at [642, 11] on link "Back to [PERSON_NAME] Construction" at bounding box center [688, 7] width 123 height 11
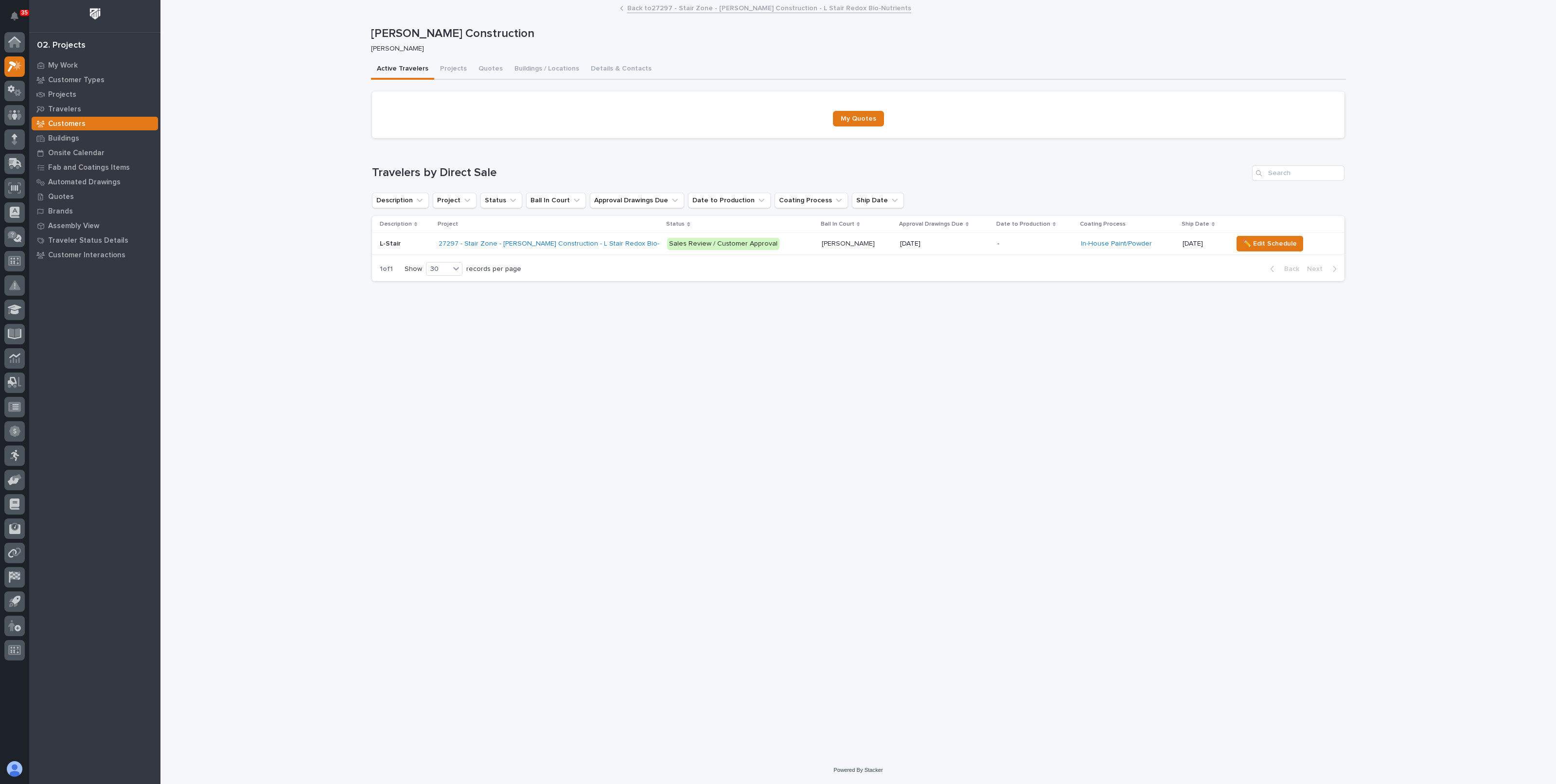
click at [834, 246] on p "[PERSON_NAME]" at bounding box center [849, 243] width 55 height 10
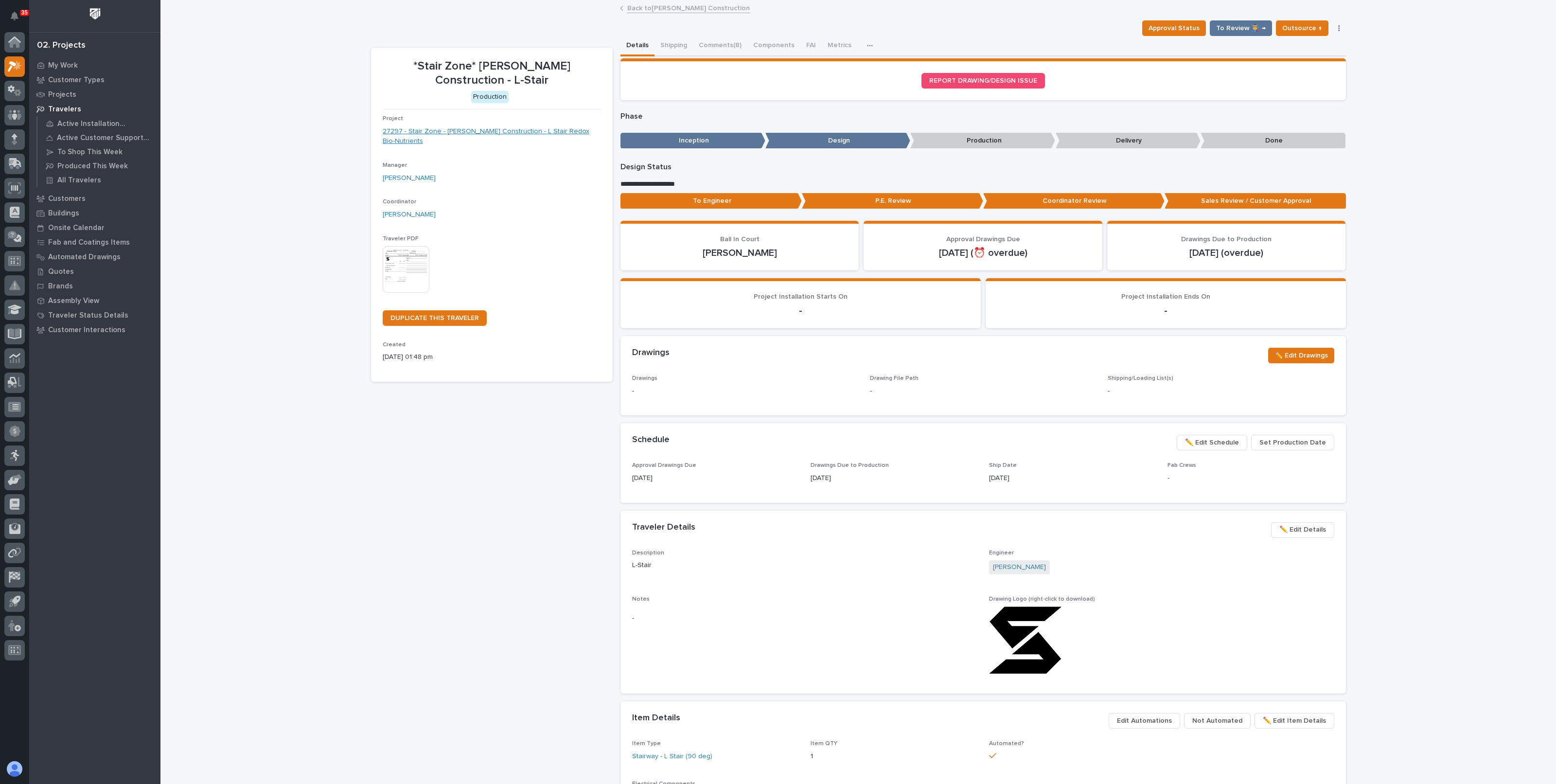
click at [474, 133] on link "27297 - Stair Zone - [PERSON_NAME] Construction - L Stair Redox Bio-Nutrients" at bounding box center [492, 137] width 218 height 21
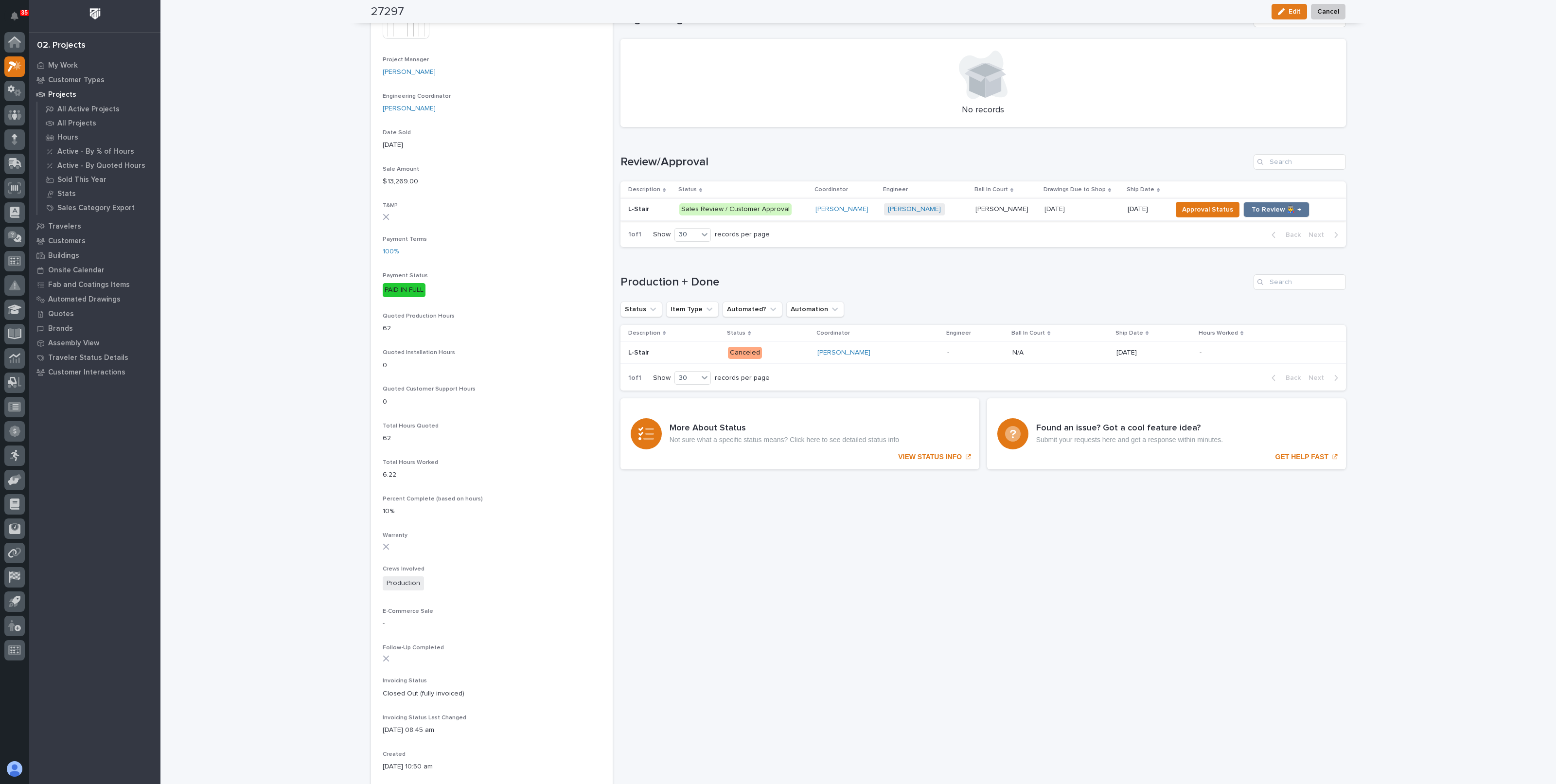
scroll to position [425, 0]
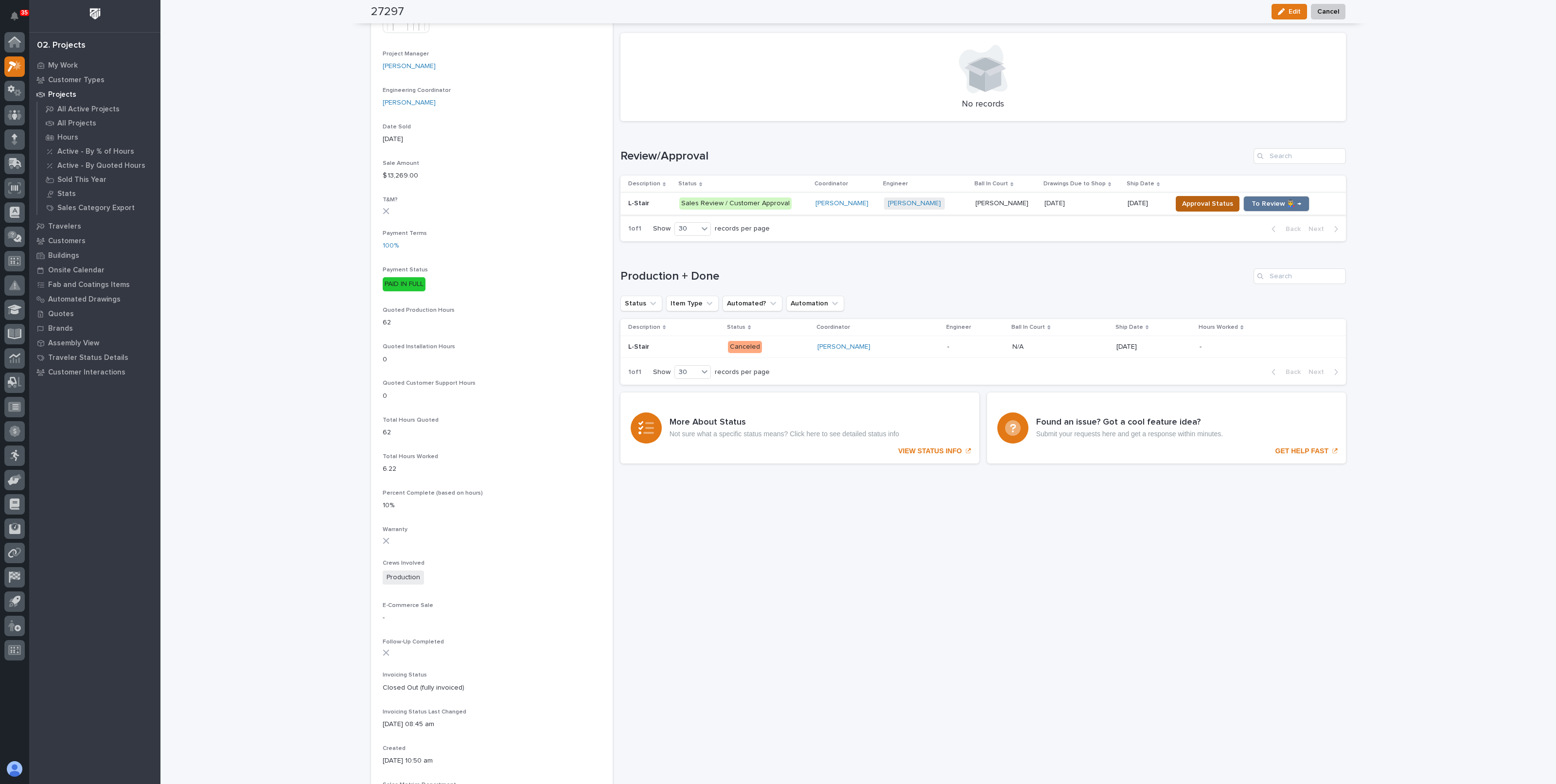
click at [1194, 202] on span "Approval Status" at bounding box center [1207, 204] width 51 height 11
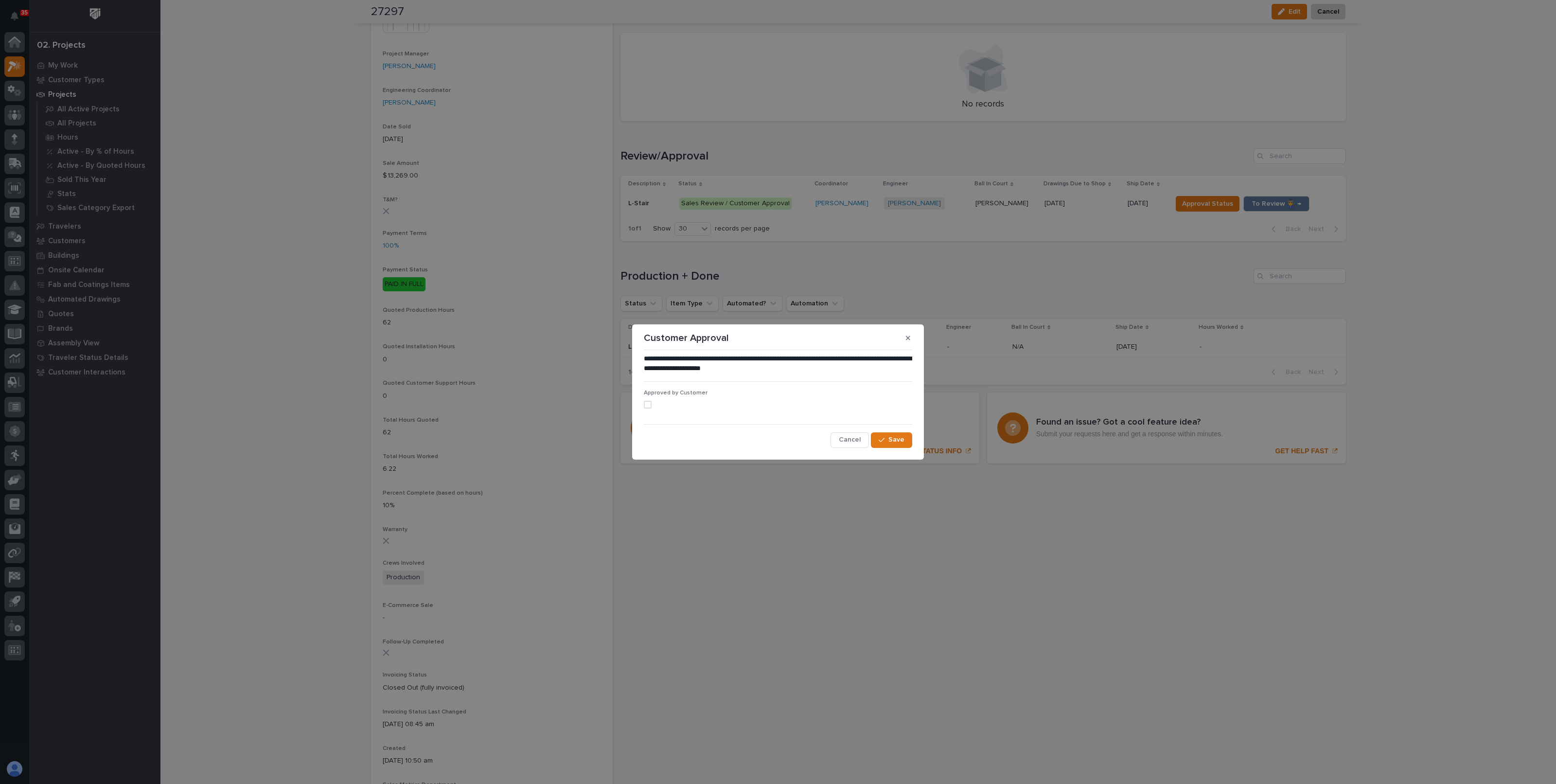
click at [679, 411] on div "Approved by Customer" at bounding box center [778, 402] width 268 height 26
click at [651, 406] on span at bounding box center [648, 404] width 8 height 8
click at [891, 440] on span "Save" at bounding box center [896, 439] width 16 height 8
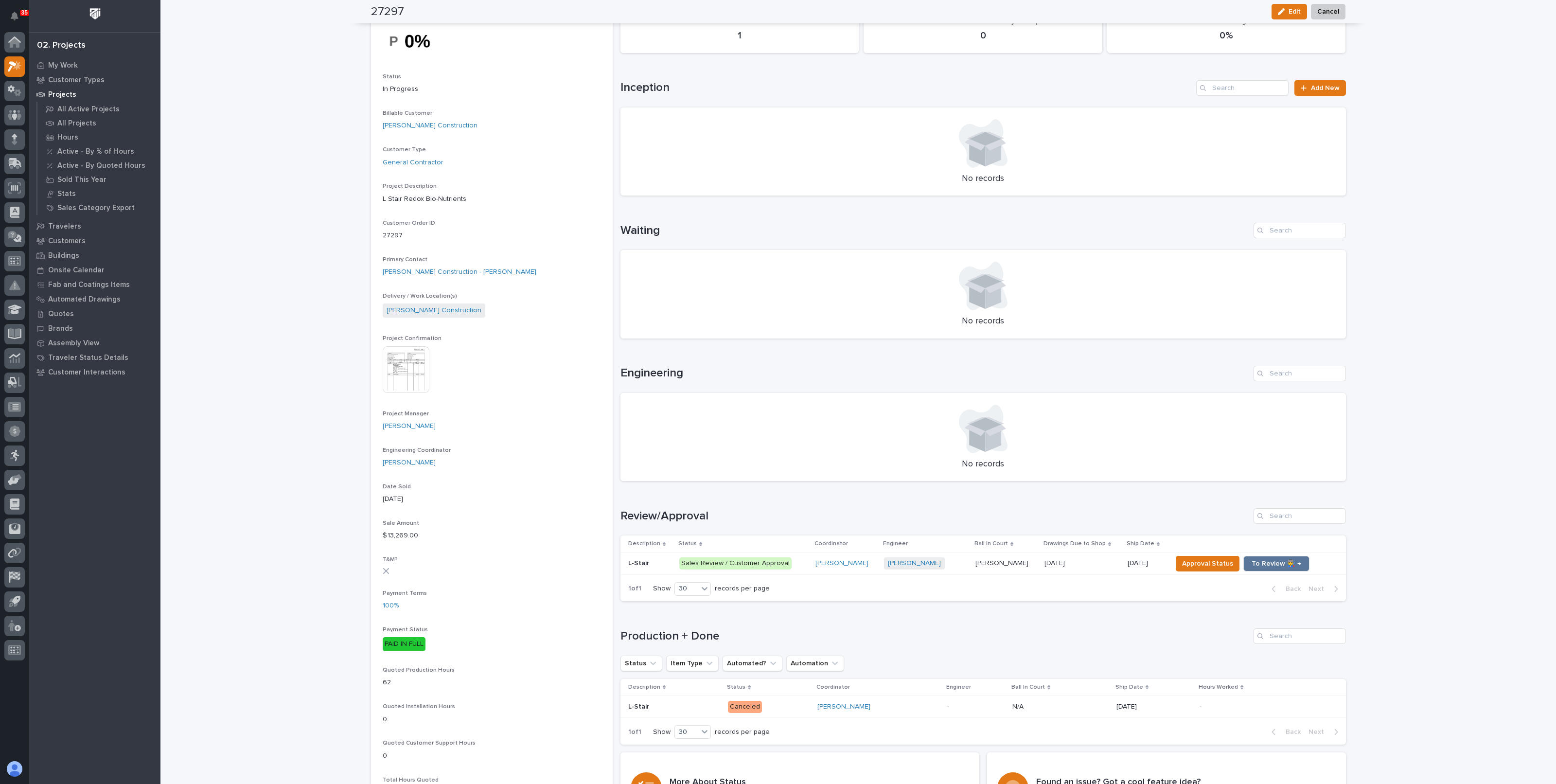
scroll to position [60, 0]
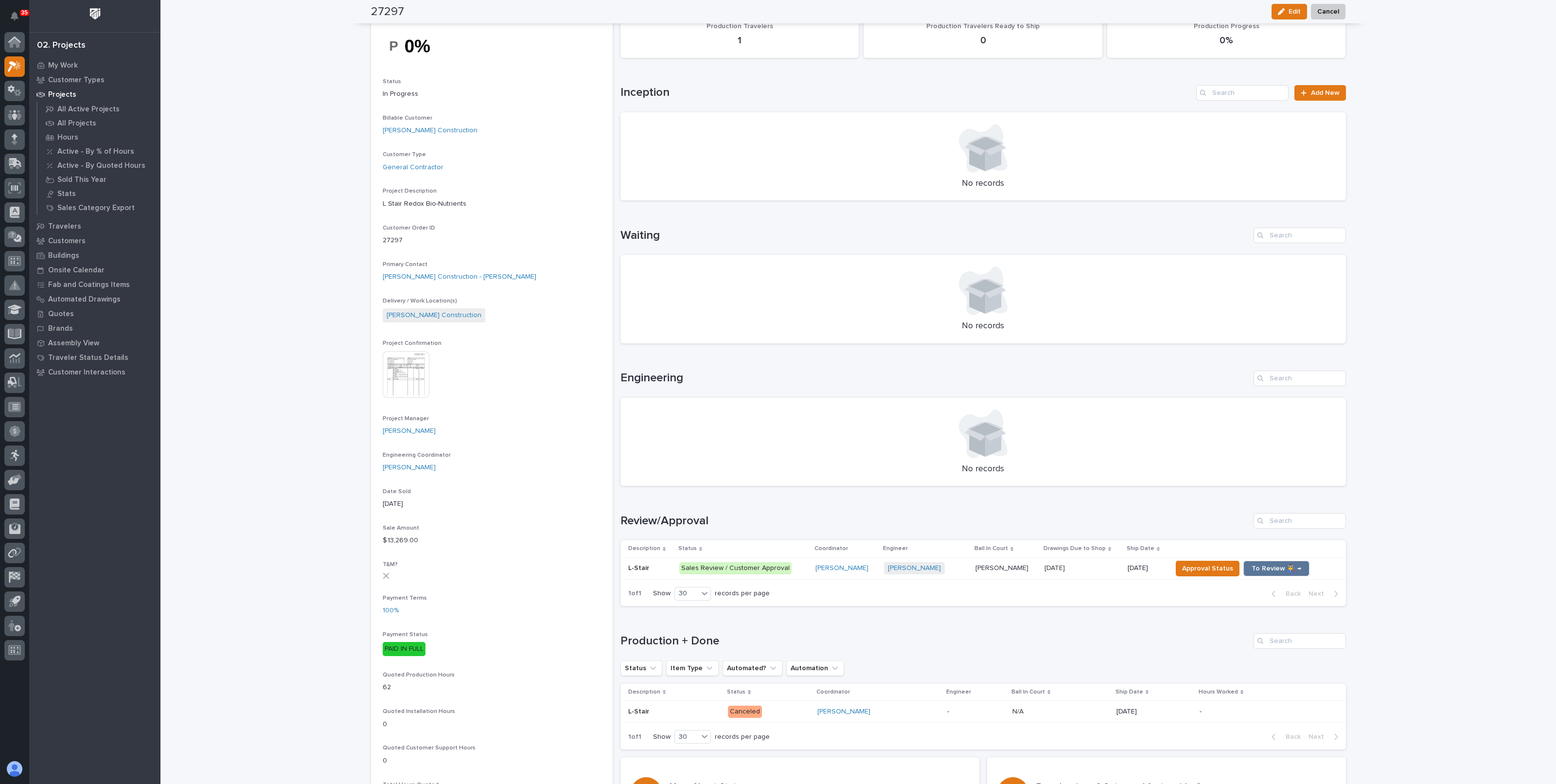
click at [315, 275] on div "Loading... Saving… Loading... Saving… 27297 Edit Cancel Edit Cancel 27297 Statu…" at bounding box center [858, 605] width 1395 height 1329
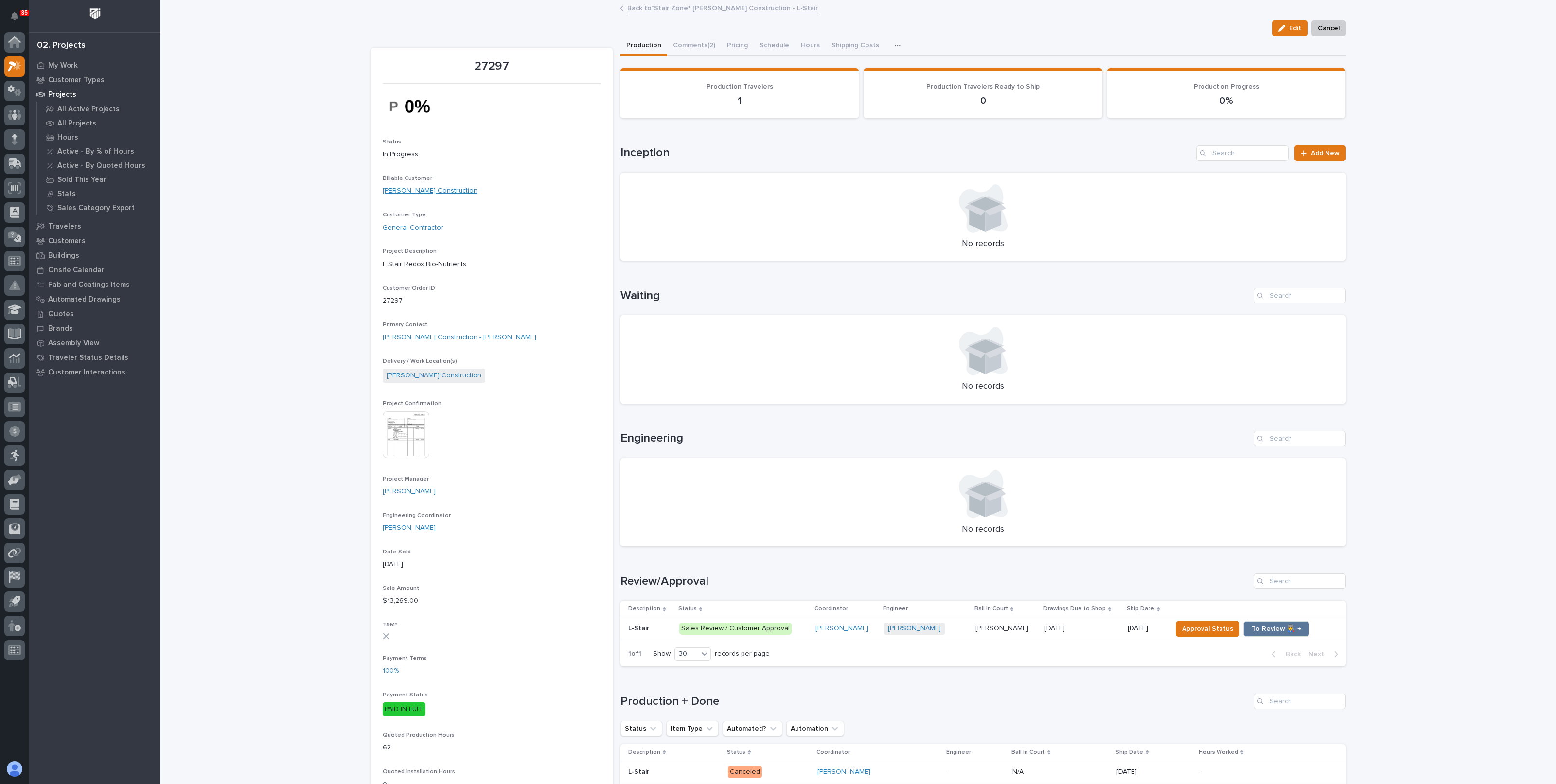
click at [408, 192] on link "[PERSON_NAME] Construction" at bounding box center [430, 191] width 95 height 10
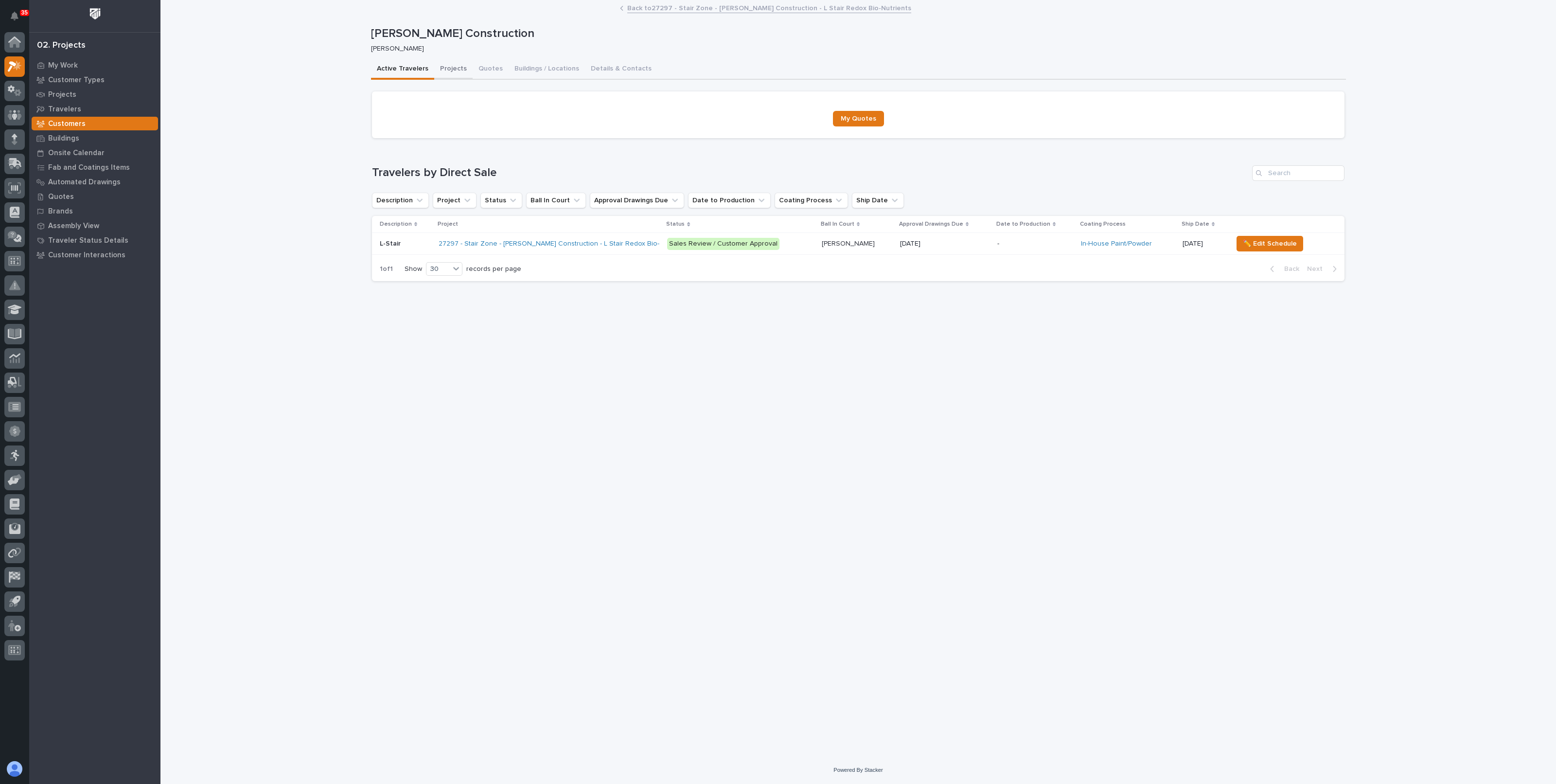
click at [445, 69] on button "Projects" at bounding box center [454, 69] width 39 height 21
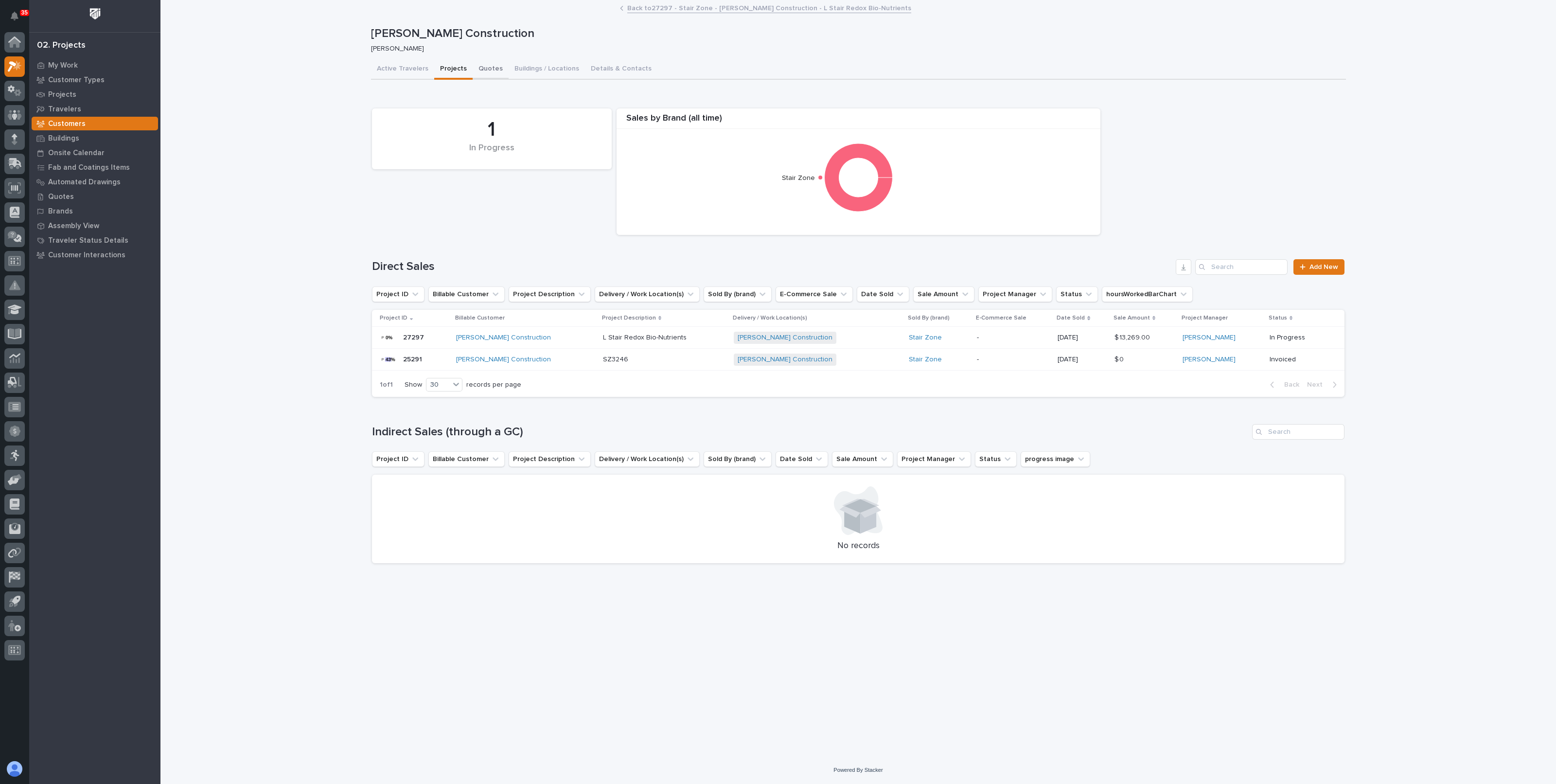
click at [478, 71] on button "Quotes" at bounding box center [490, 69] width 36 height 21
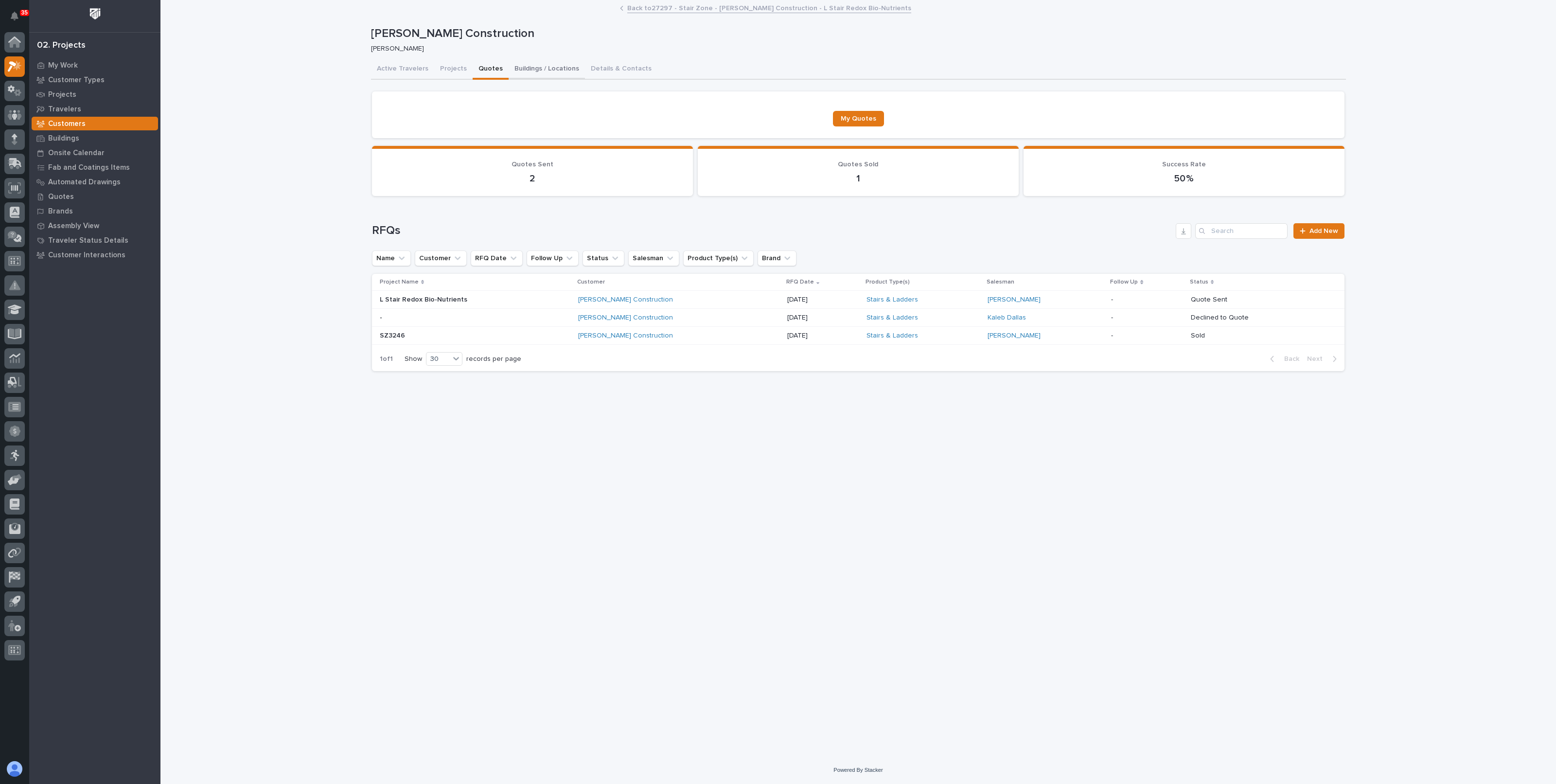
click at [530, 68] on button "Buildings / Locations" at bounding box center [547, 69] width 76 height 21
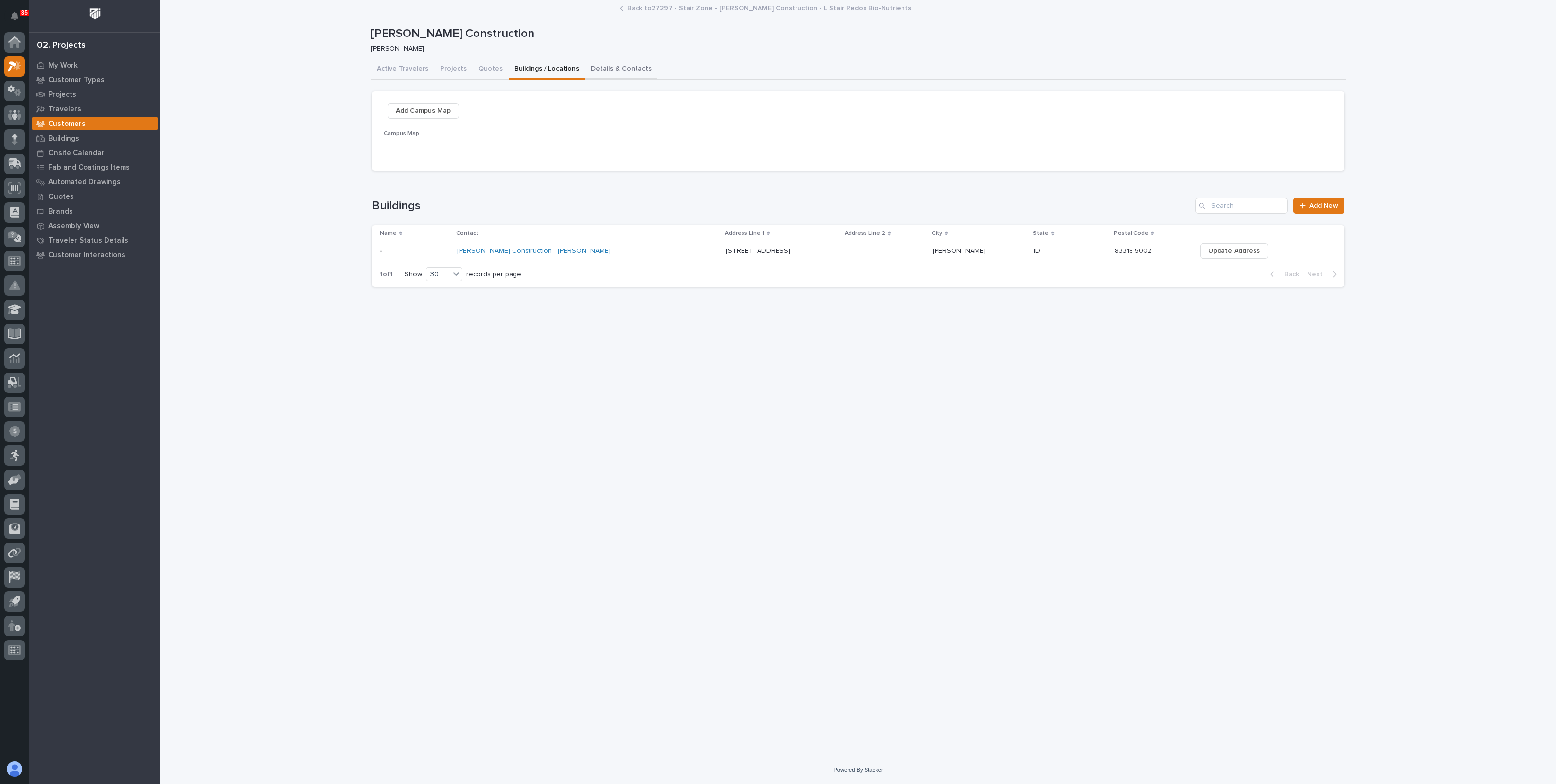
click at [615, 69] on button "Details & Contacts" at bounding box center [621, 69] width 72 height 21
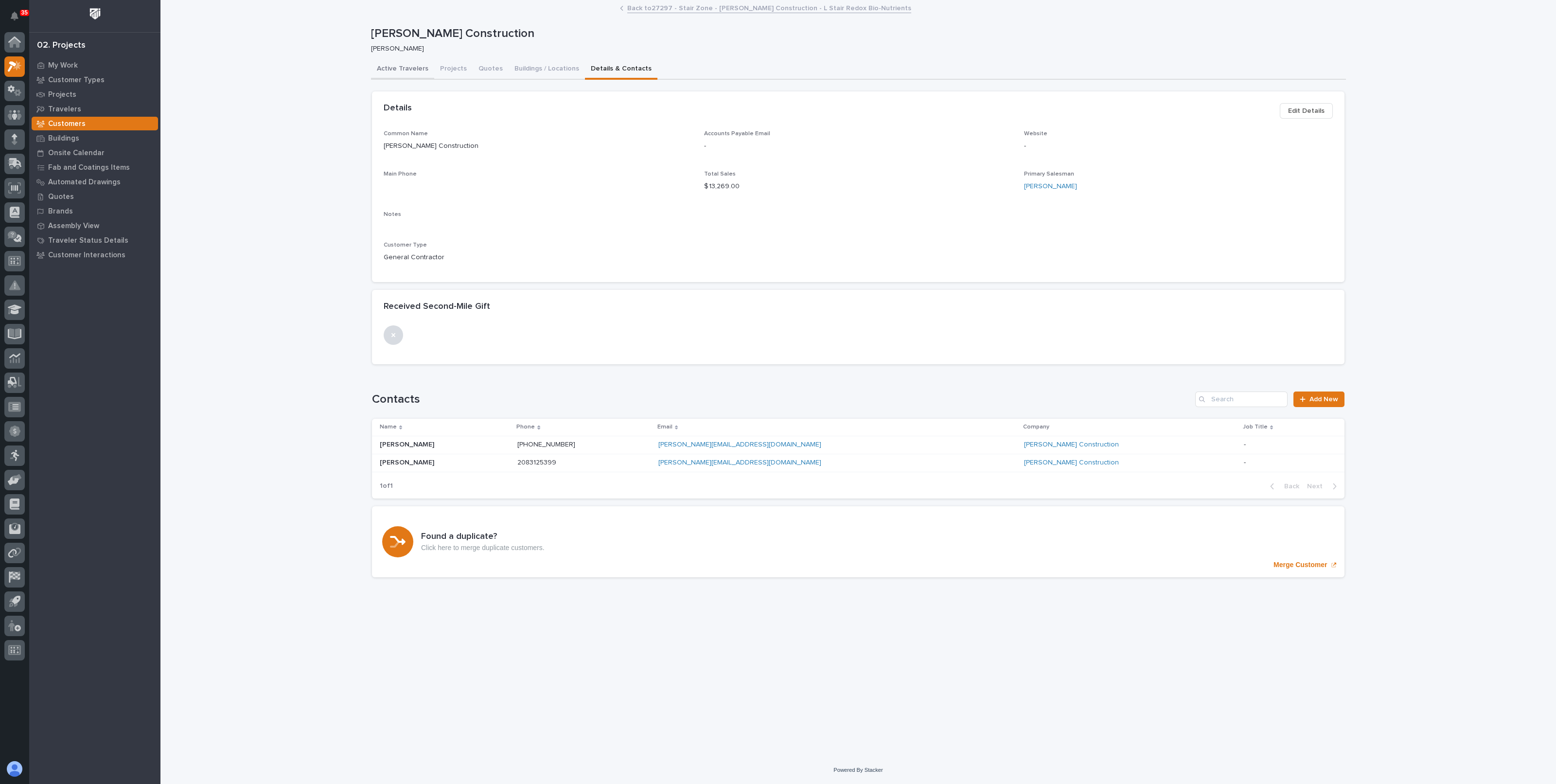
click at [417, 67] on button "Active Travelers" at bounding box center [402, 69] width 63 height 21
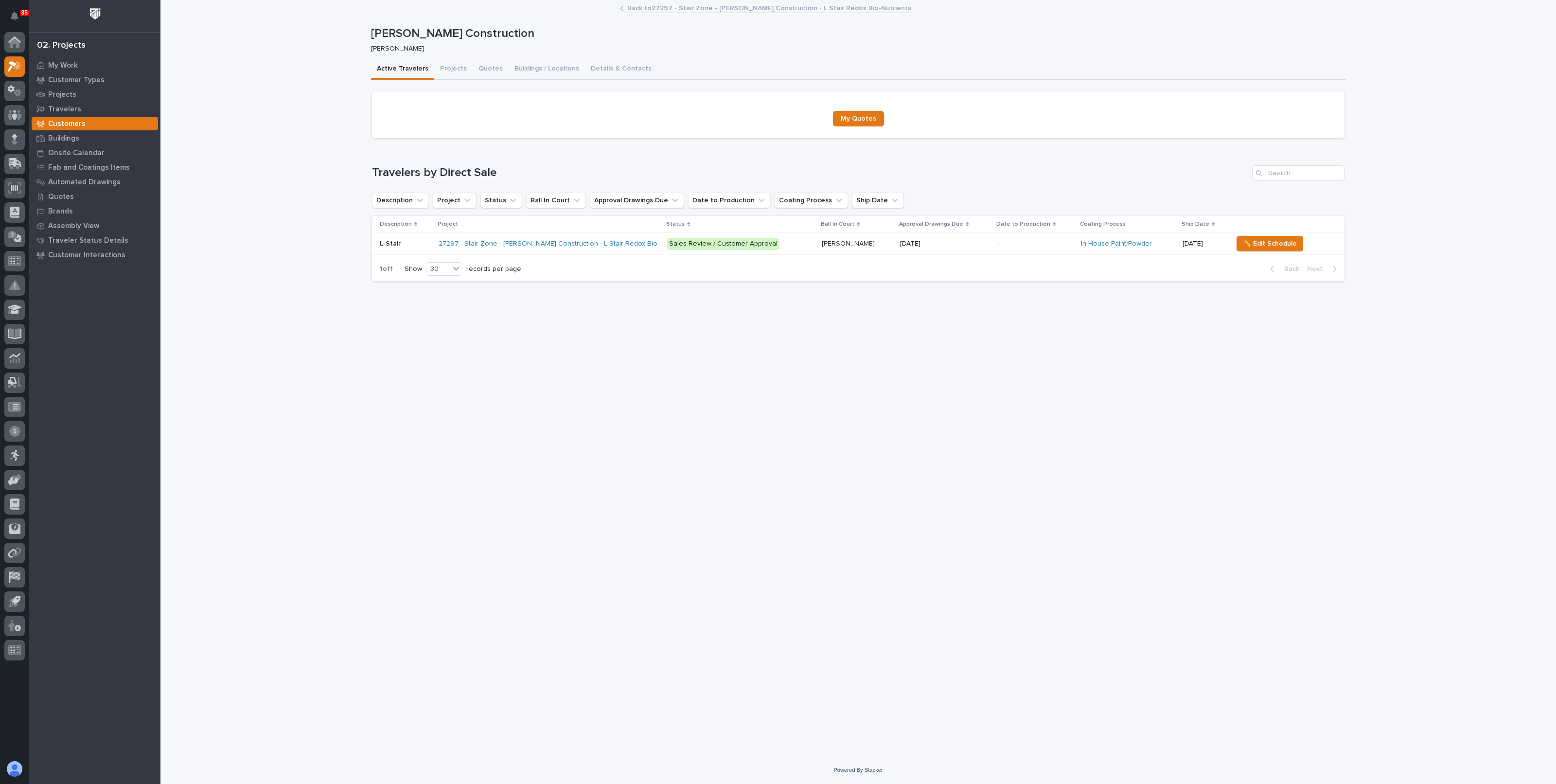
click at [284, 193] on div "Loading... Saving… Loading... Saving… [PERSON_NAME] Construction [PERSON_NAME] …" at bounding box center [858, 379] width 1395 height 755
click at [73, 62] on p "My Work" at bounding box center [63, 65] width 30 height 8
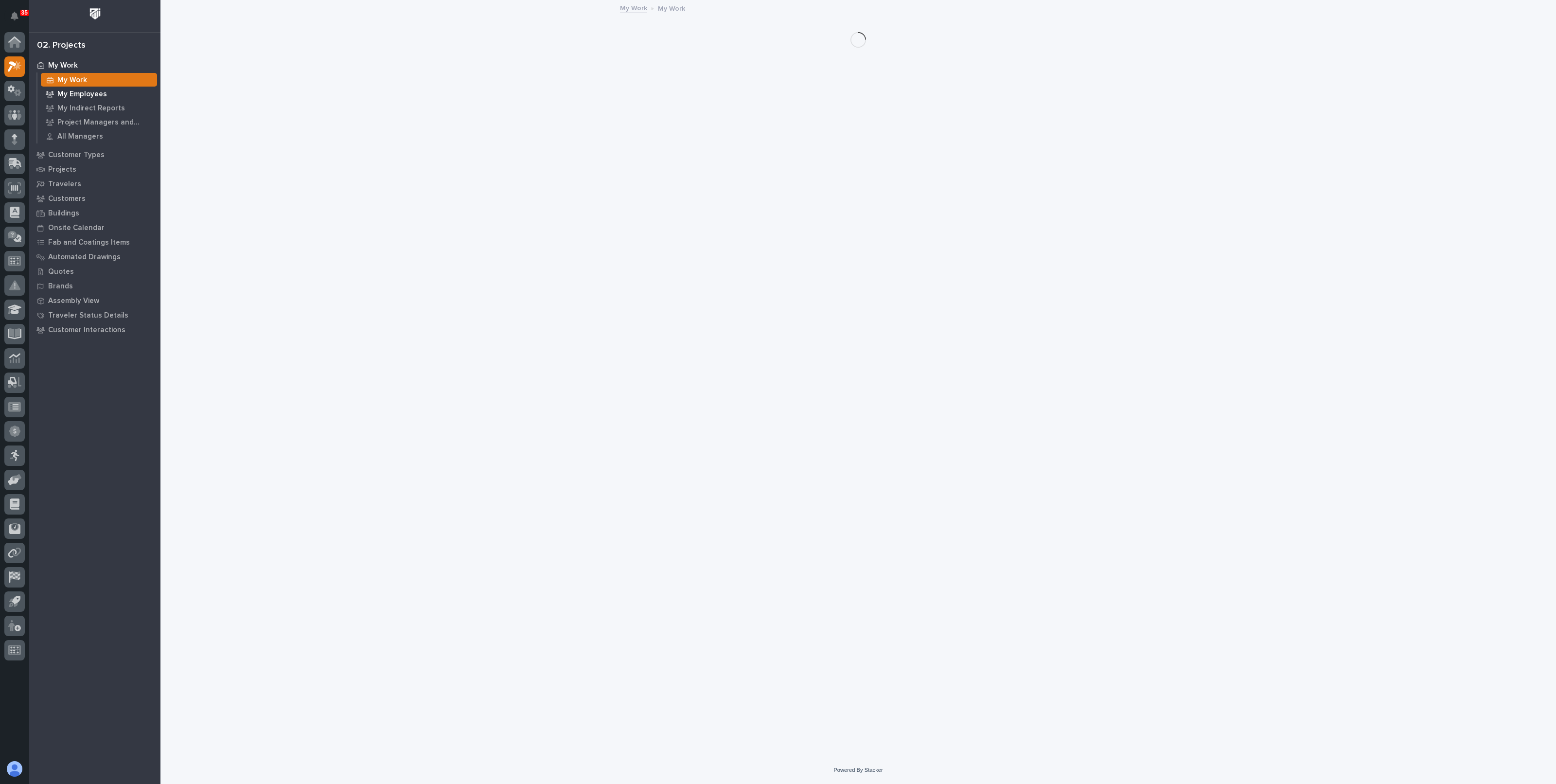
click at [97, 94] on p "My Employees" at bounding box center [82, 94] width 50 height 8
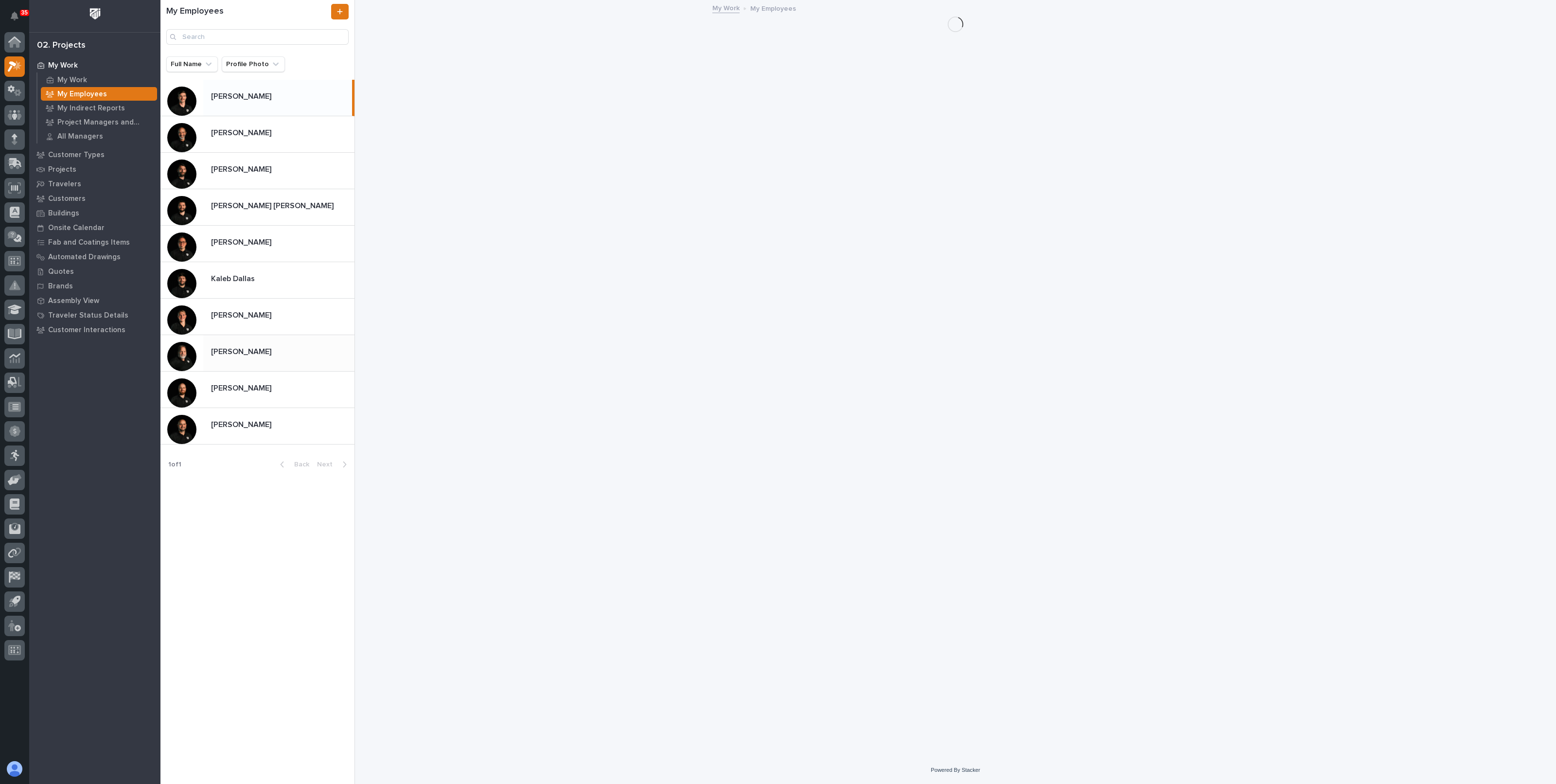
click at [216, 348] on p "[PERSON_NAME]" at bounding box center [242, 351] width 62 height 11
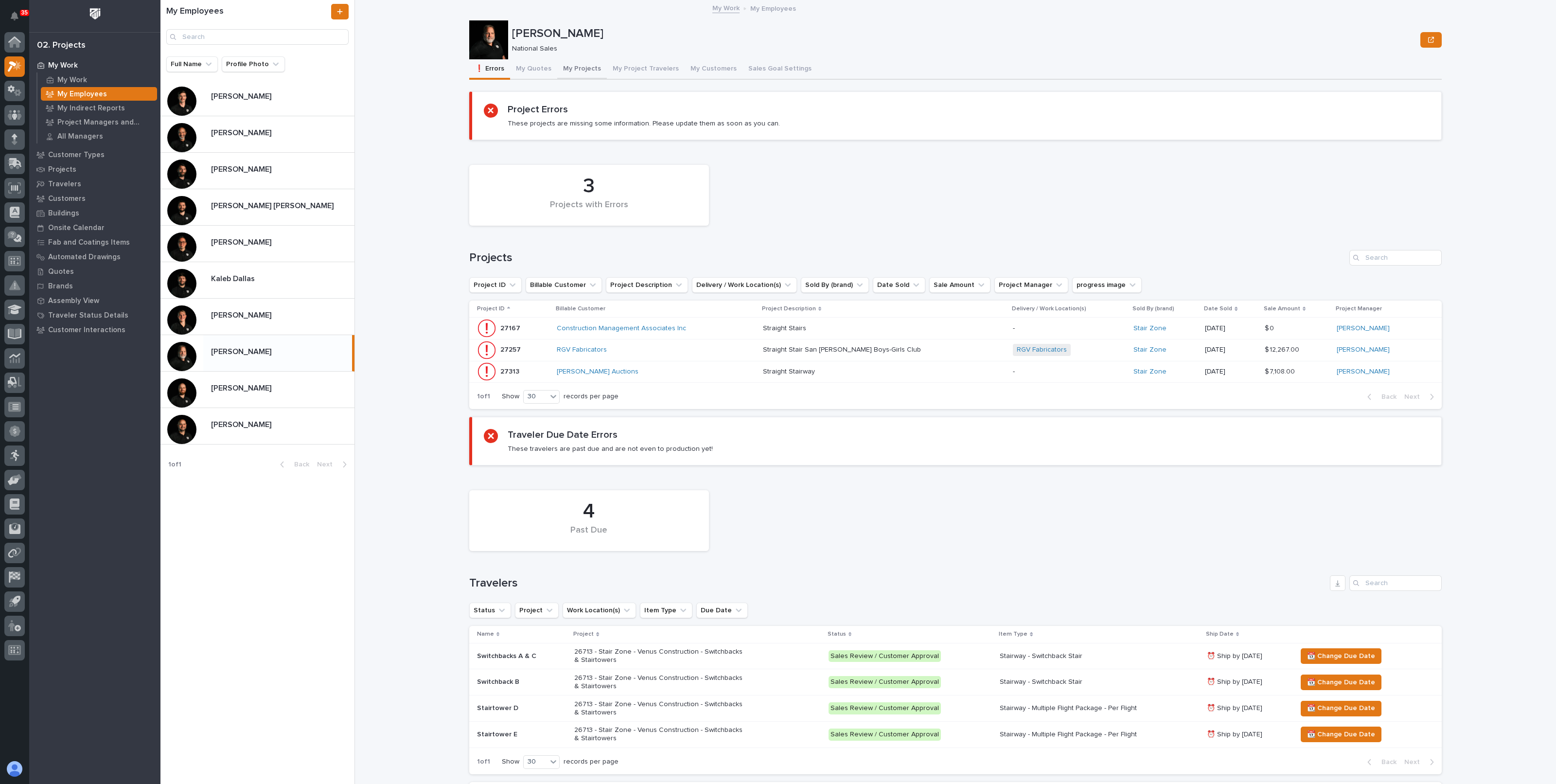
click at [564, 70] on button "My Projects" at bounding box center [582, 69] width 50 height 21
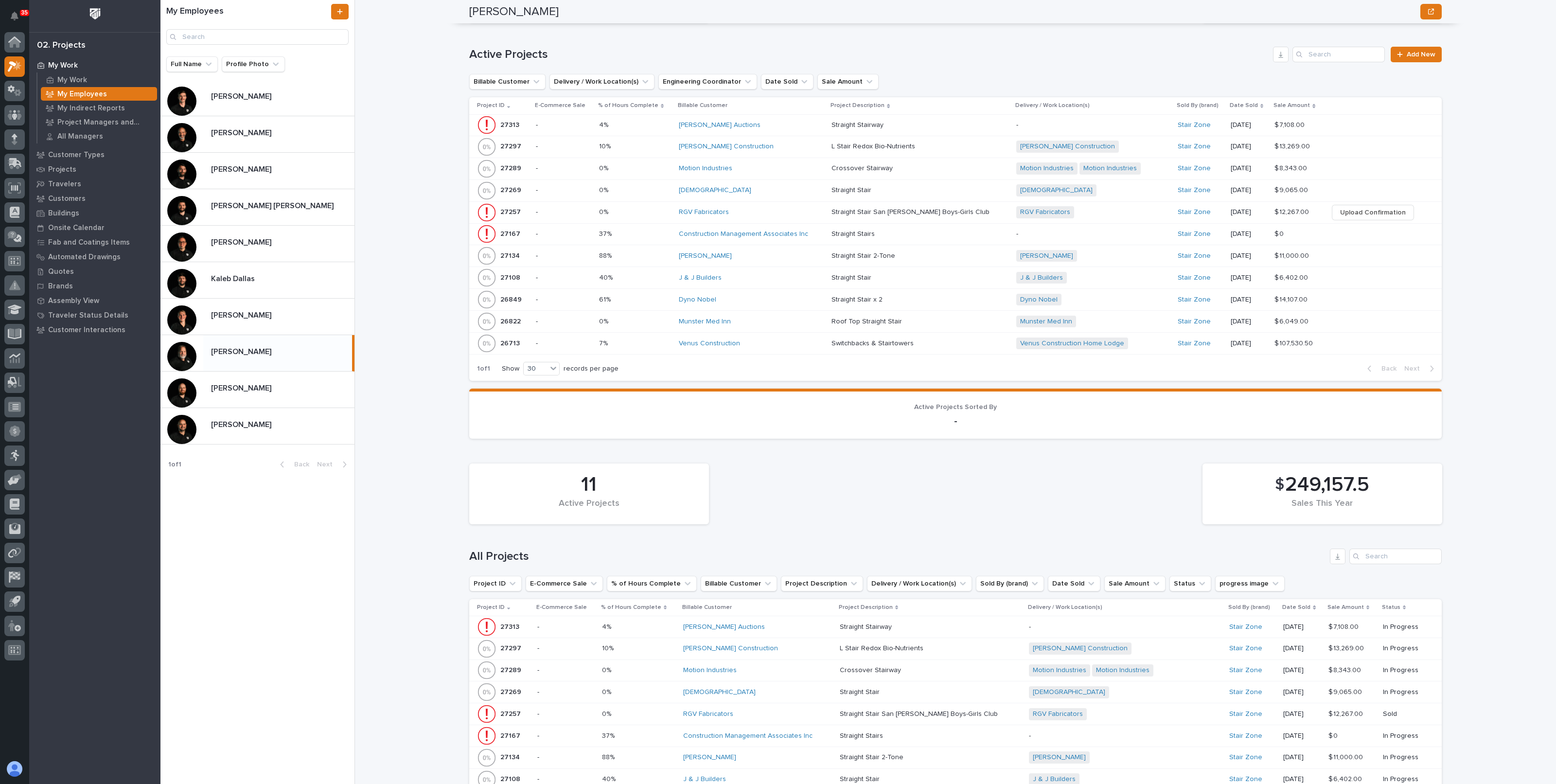
scroll to position [394, 0]
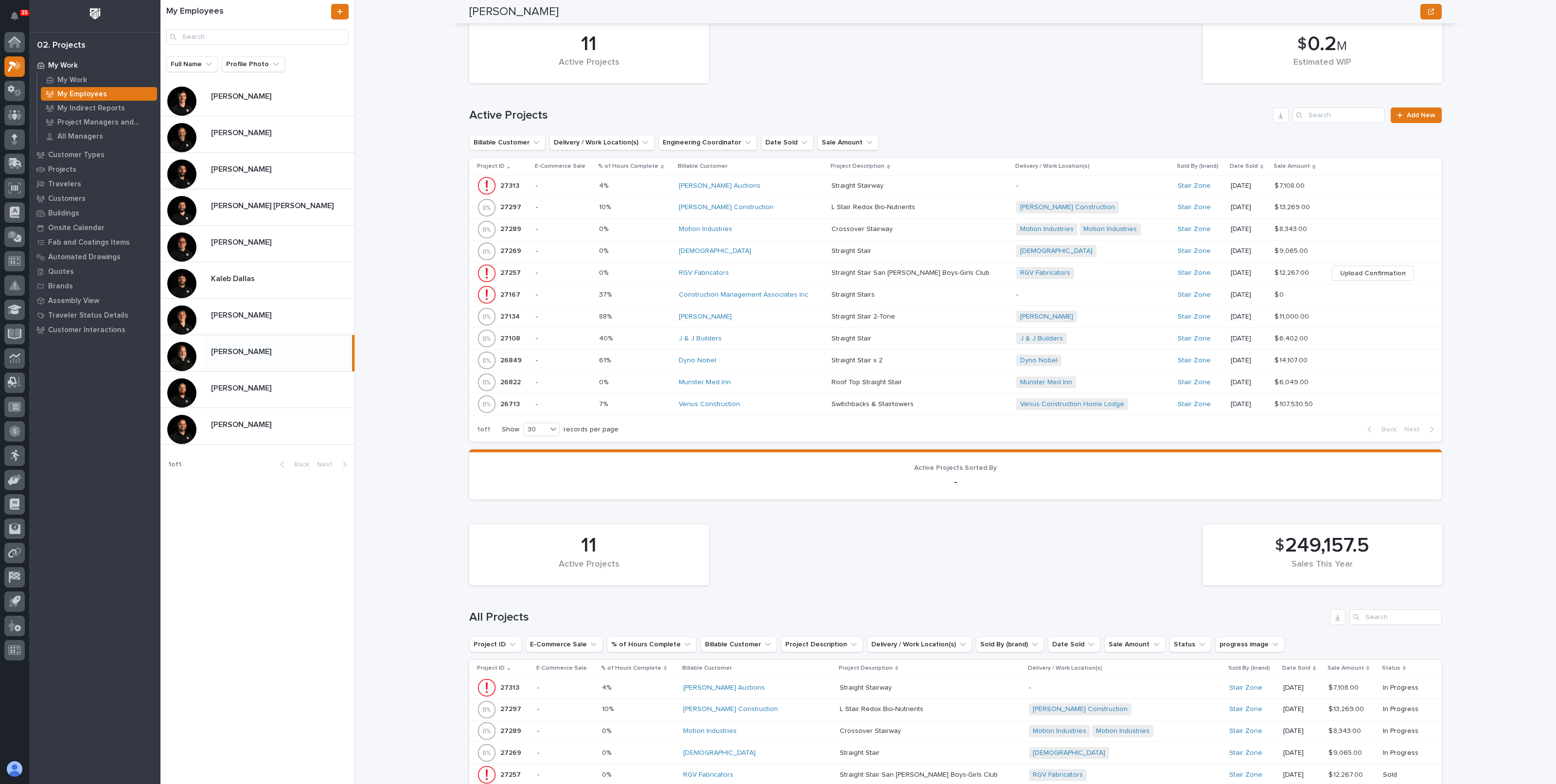
click at [857, 184] on p "Straight Stairway" at bounding box center [858, 185] width 54 height 10
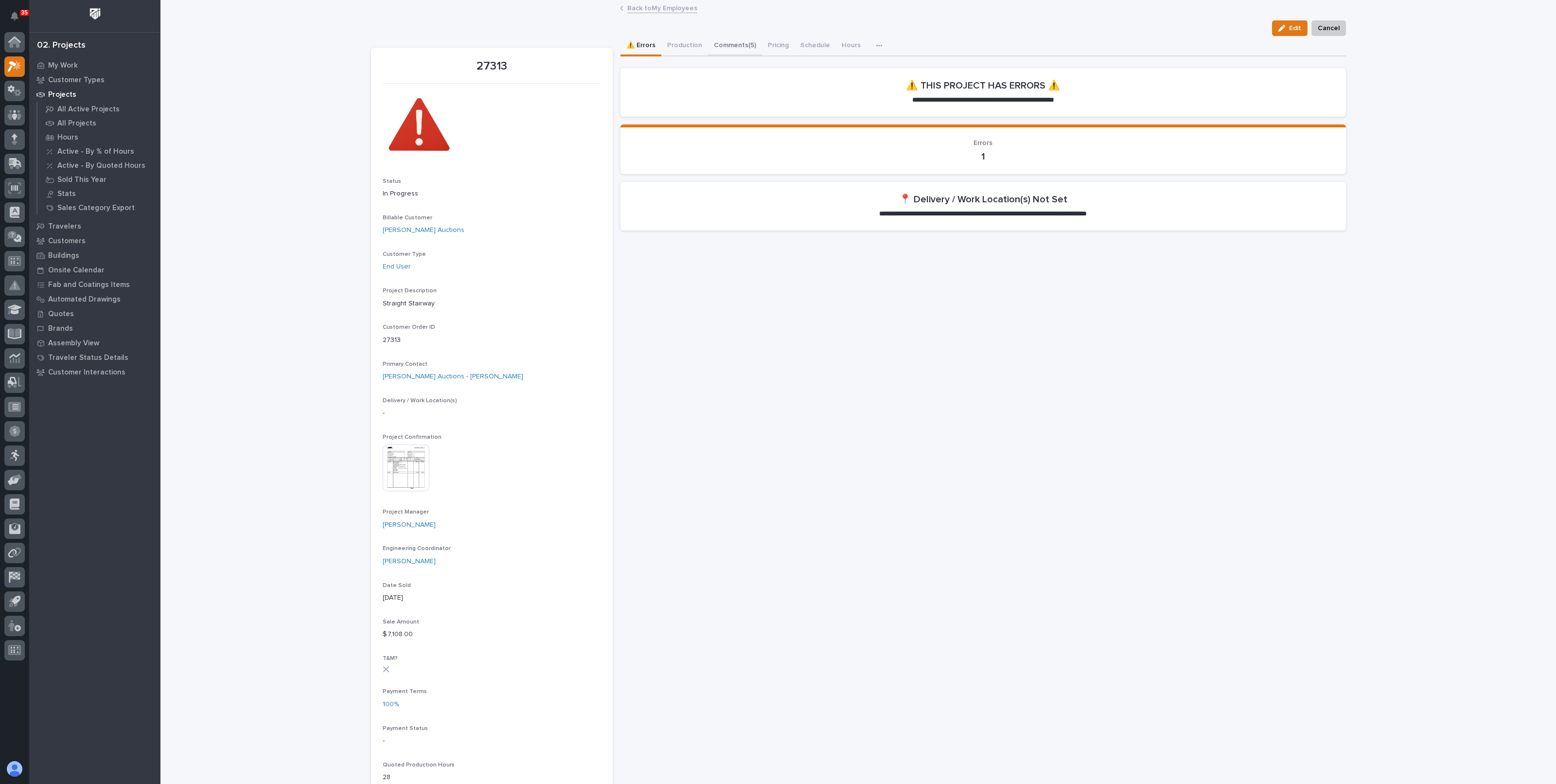
click at [714, 48] on button "Comments (5)" at bounding box center [735, 47] width 54 height 21
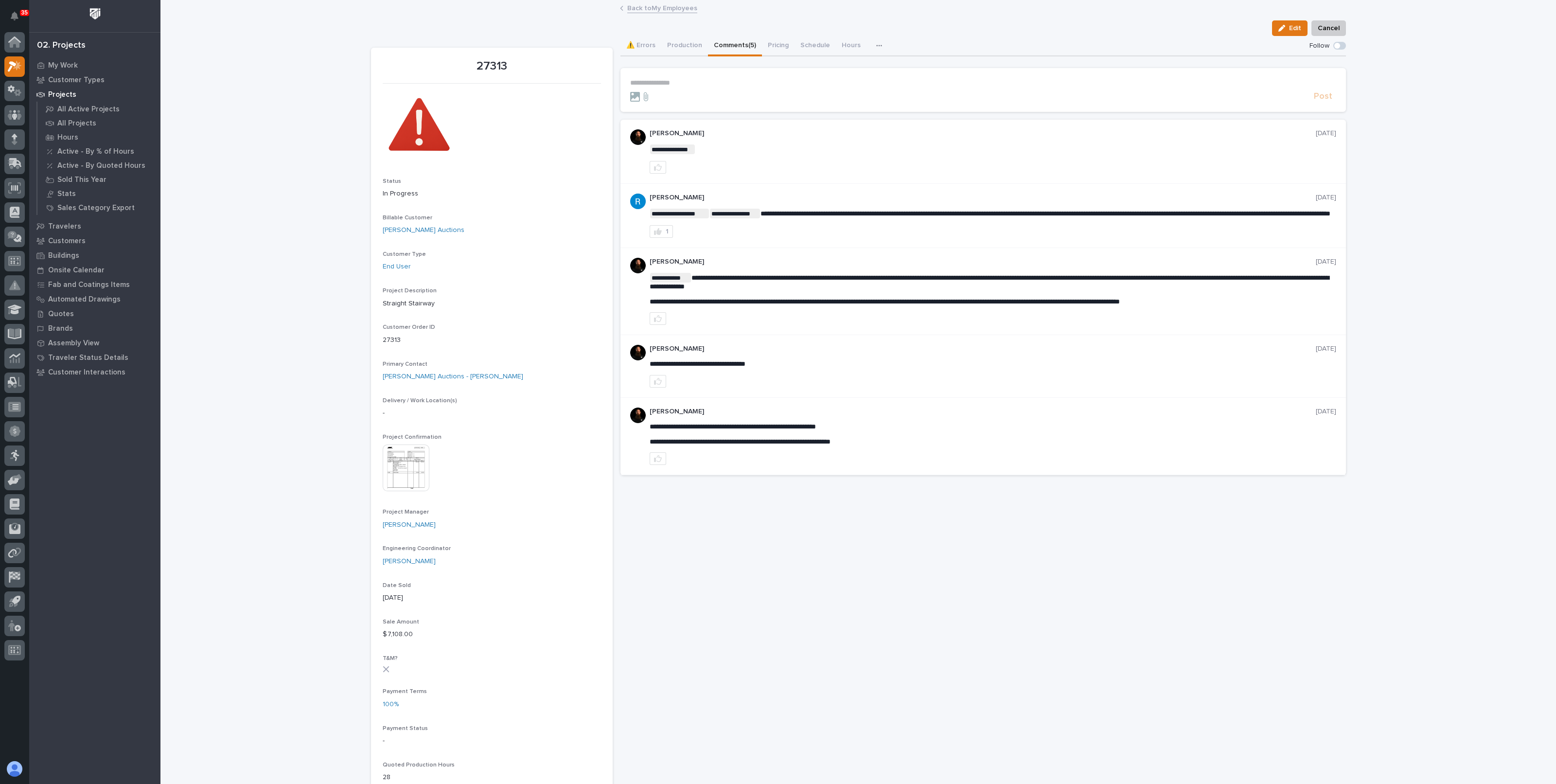
click at [662, 7] on link "Back to My Employees" at bounding box center [662, 7] width 70 height 11
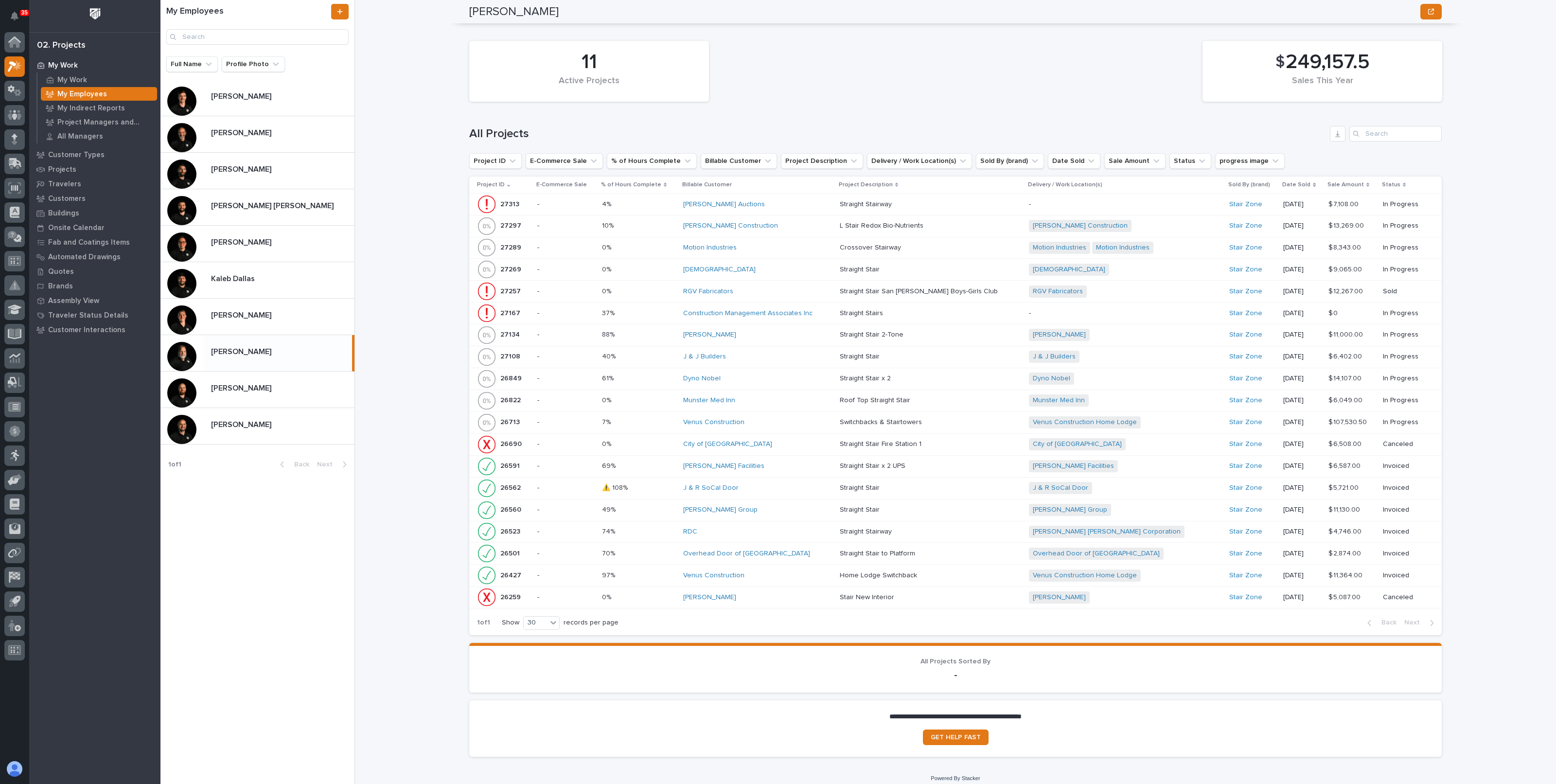
scroll to position [880, 0]
click at [797, 393] on div "Munster Med Inn" at bounding box center [757, 397] width 149 height 8
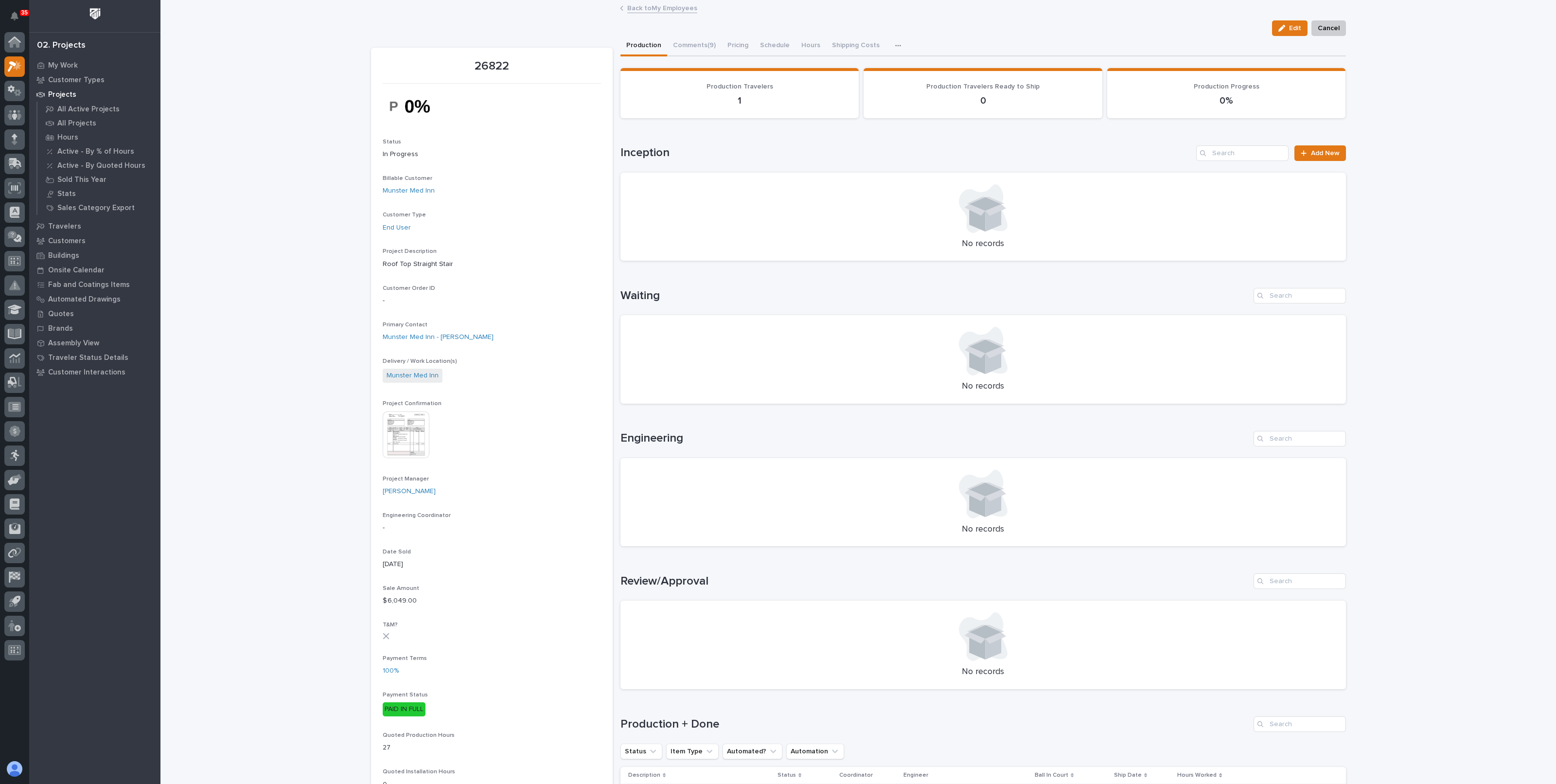
click at [668, 12] on link "Back to My Employees" at bounding box center [662, 7] width 70 height 11
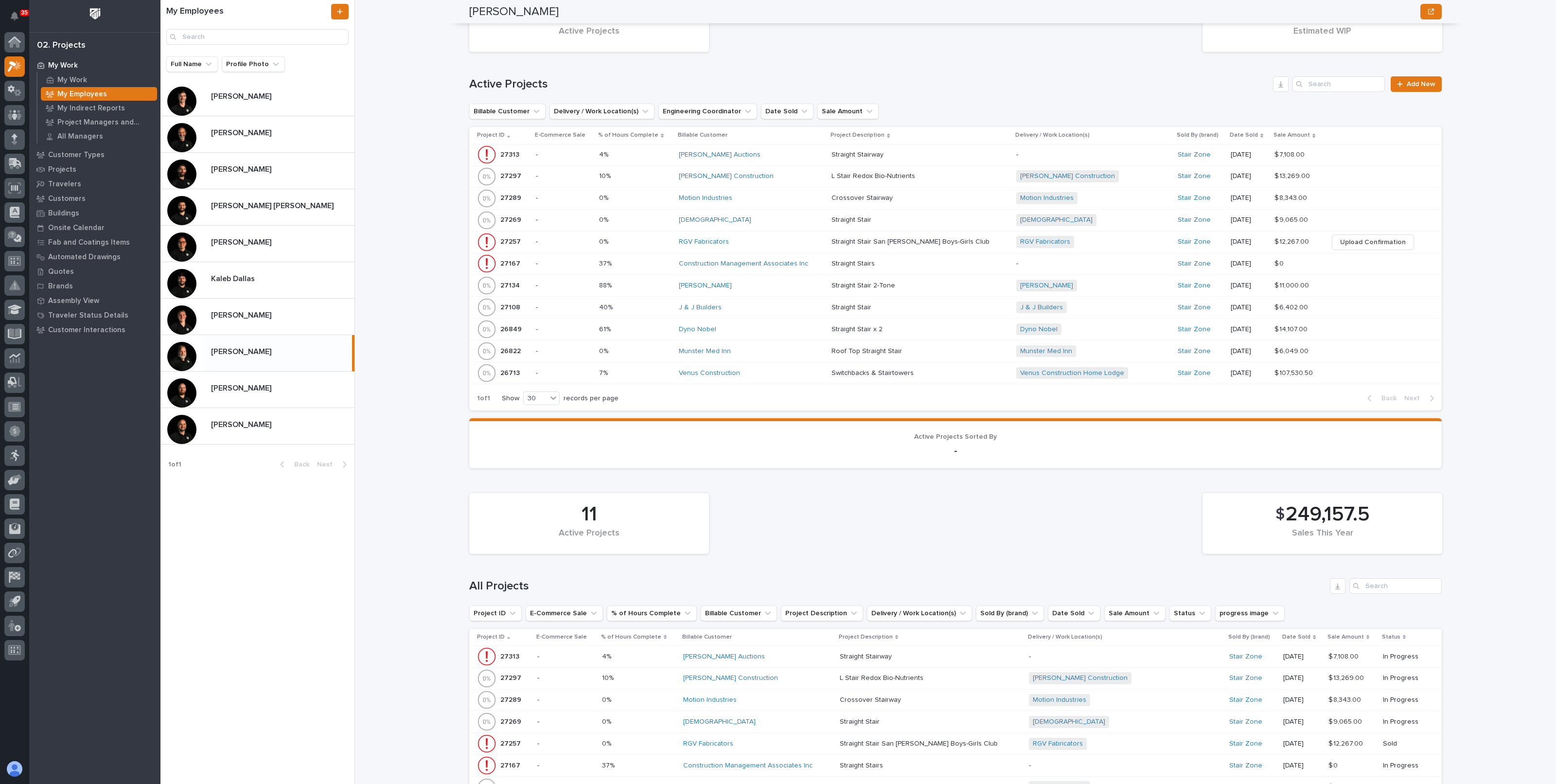
scroll to position [850, 0]
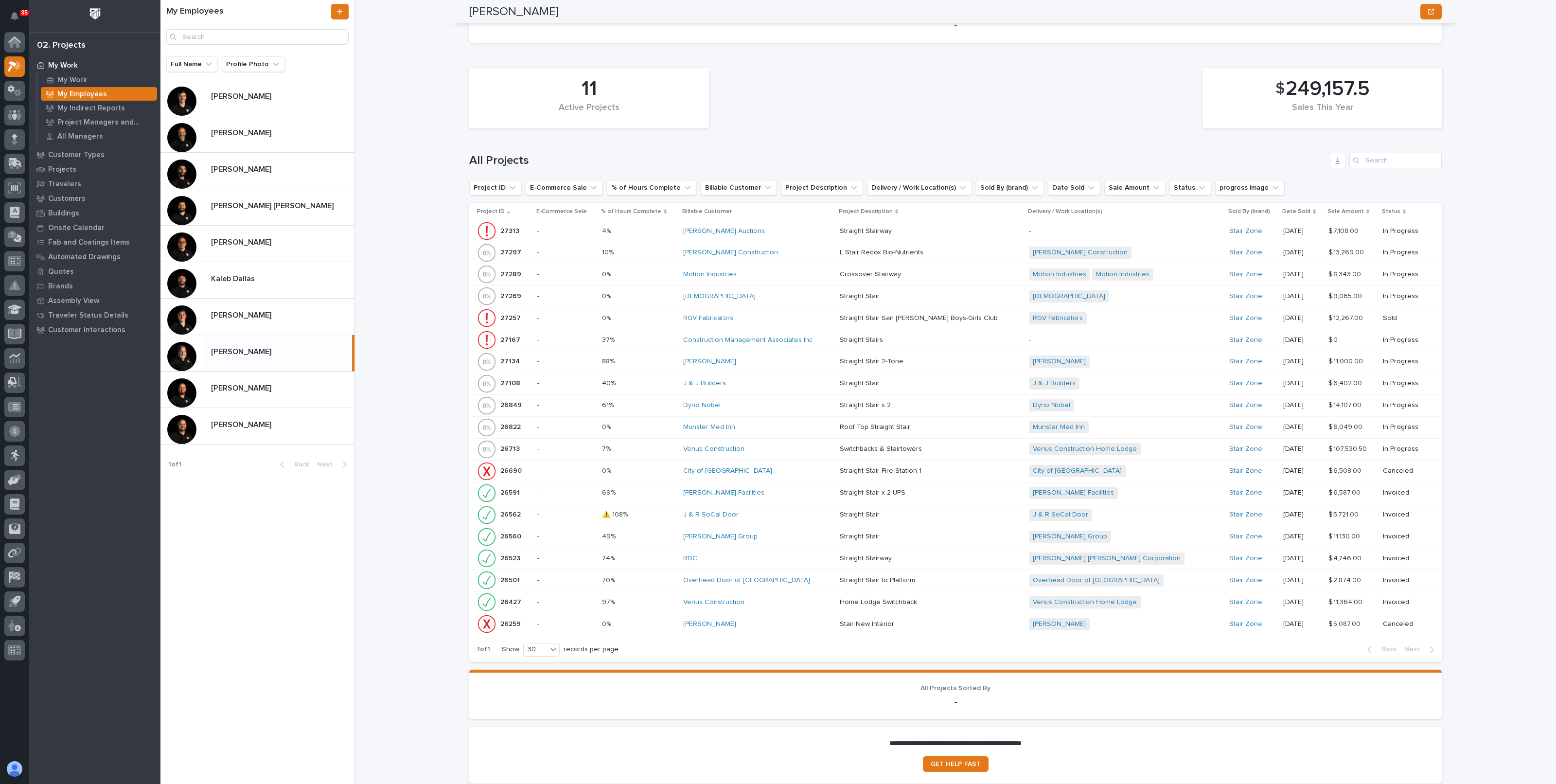
click at [868, 400] on p "Straight Stair x 2" at bounding box center [866, 404] width 53 height 10
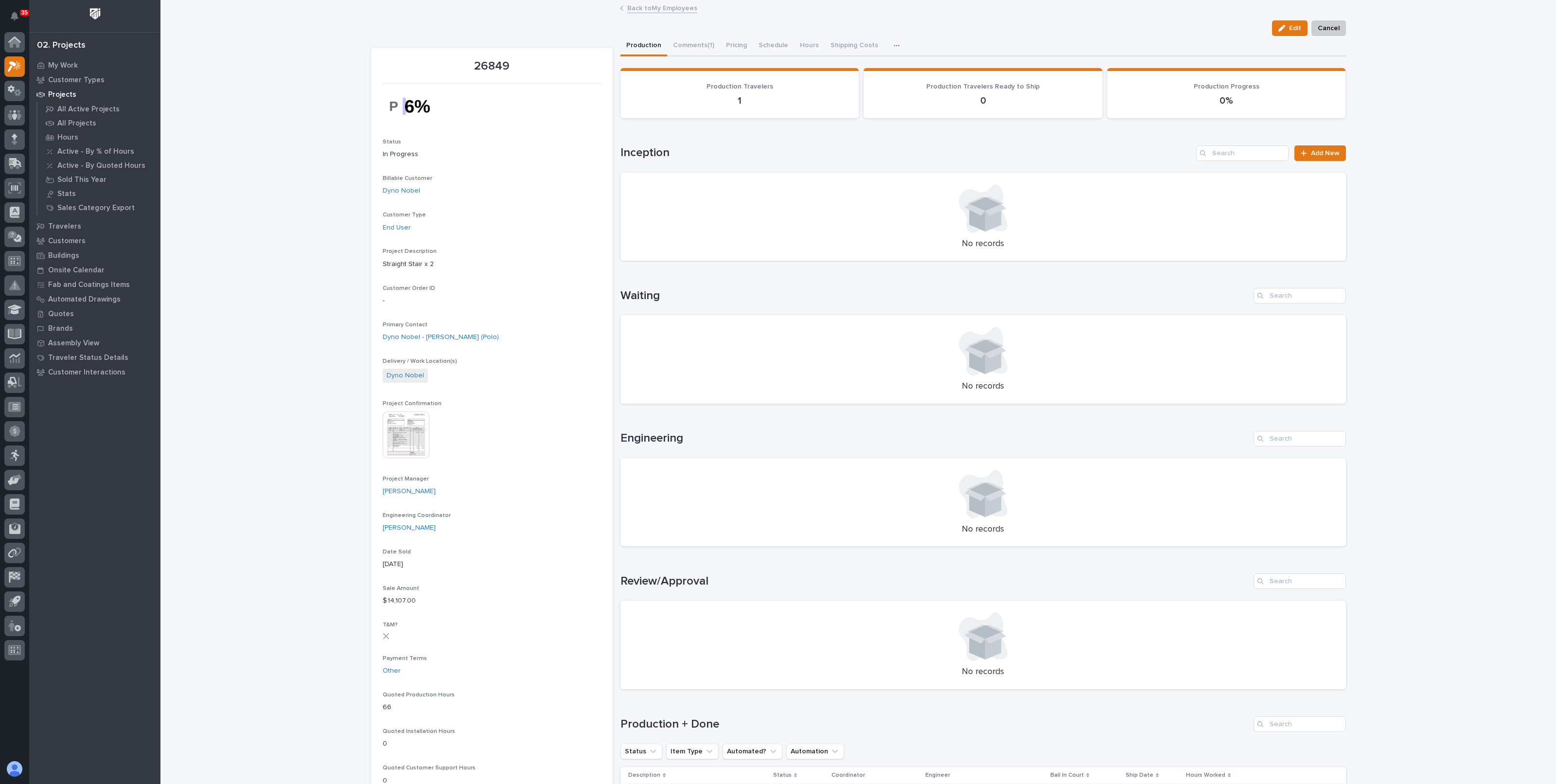
click at [661, 11] on link "Back to My Employees" at bounding box center [662, 7] width 70 height 11
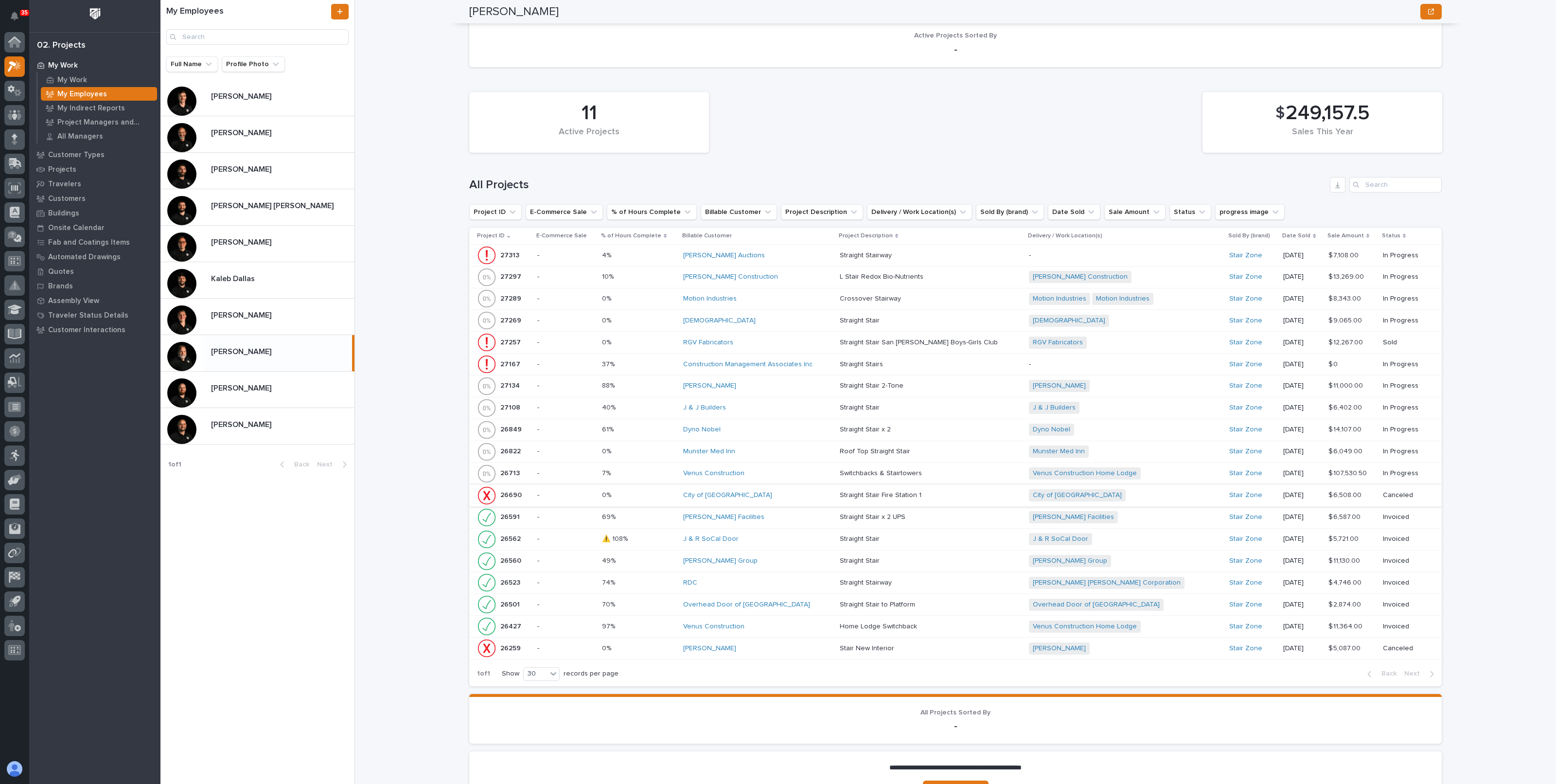
scroll to position [850, 0]
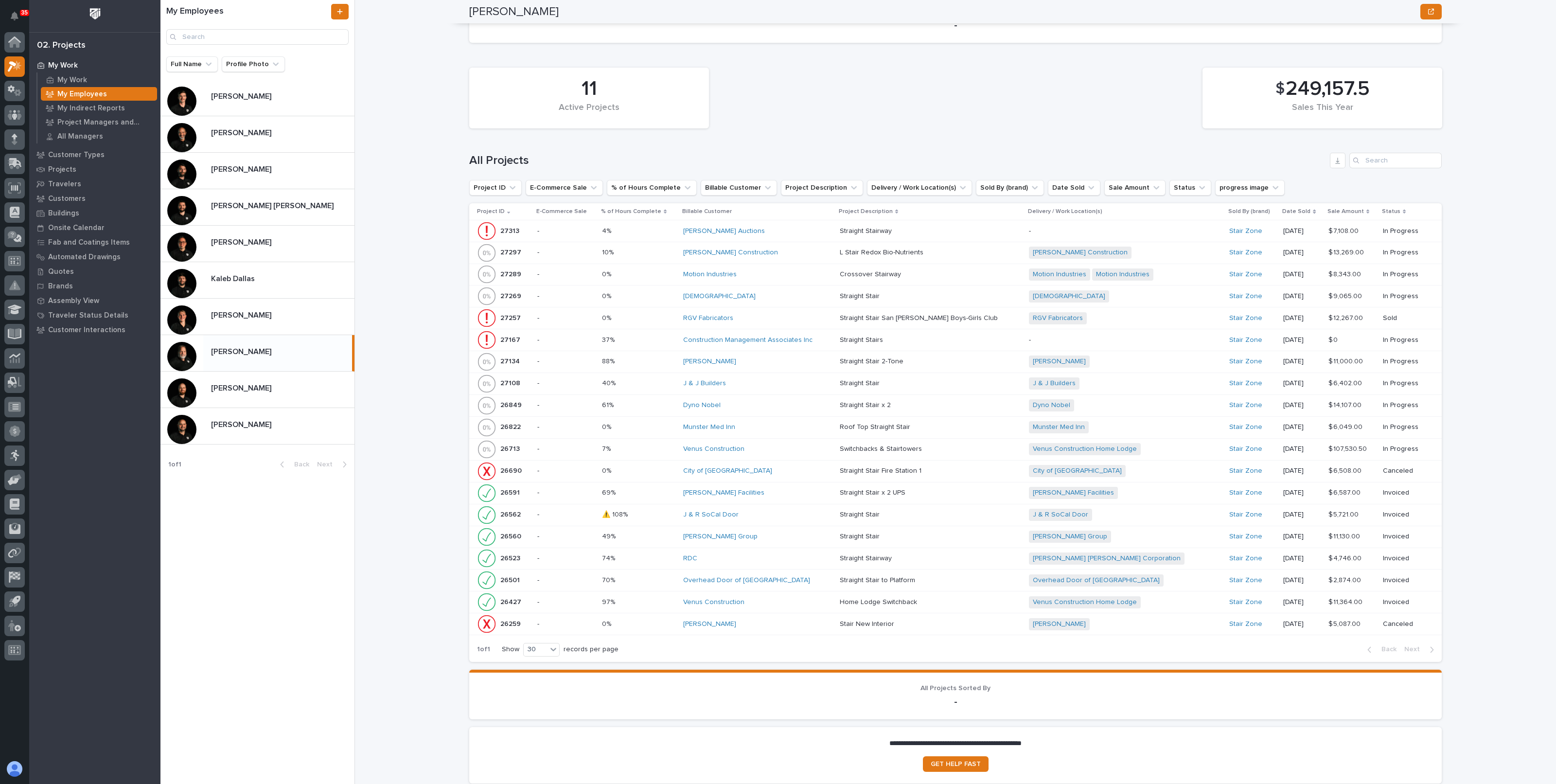
click at [787, 379] on div "J & J Builders" at bounding box center [757, 384] width 149 height 8
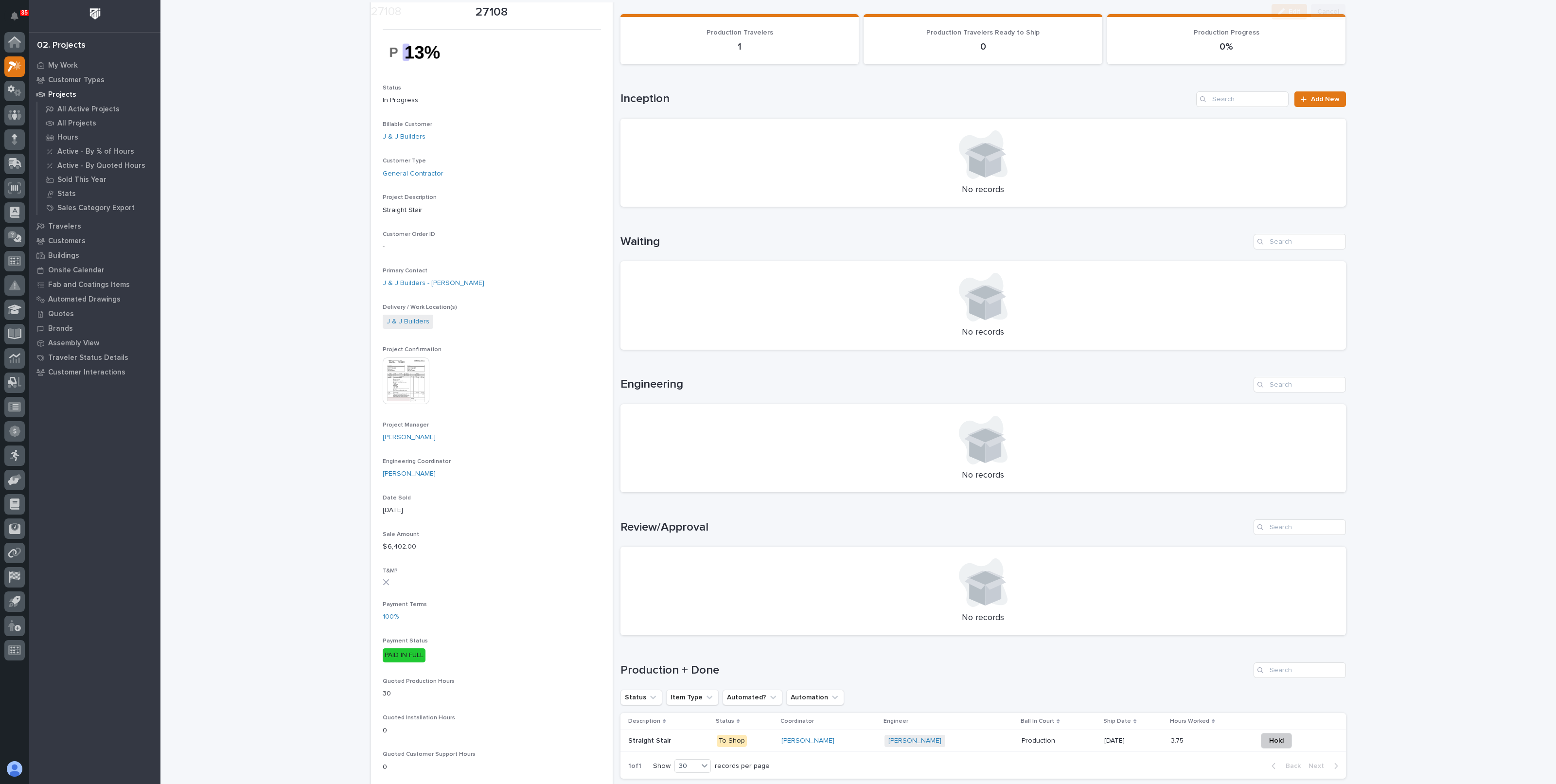
scroll to position [486, 0]
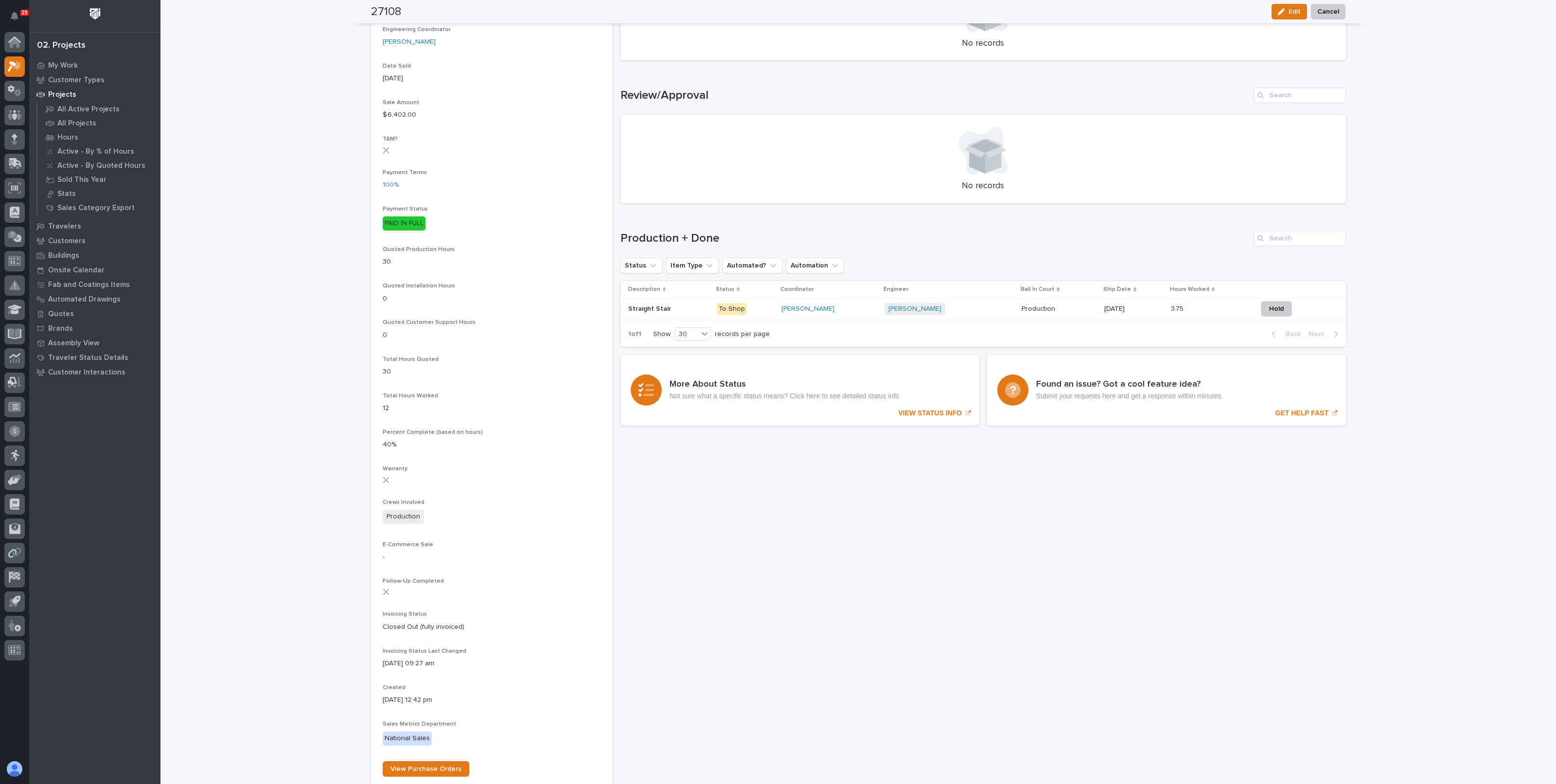
click at [972, 306] on div "[PERSON_NAME] + 0" at bounding box center [949, 309] width 129 height 12
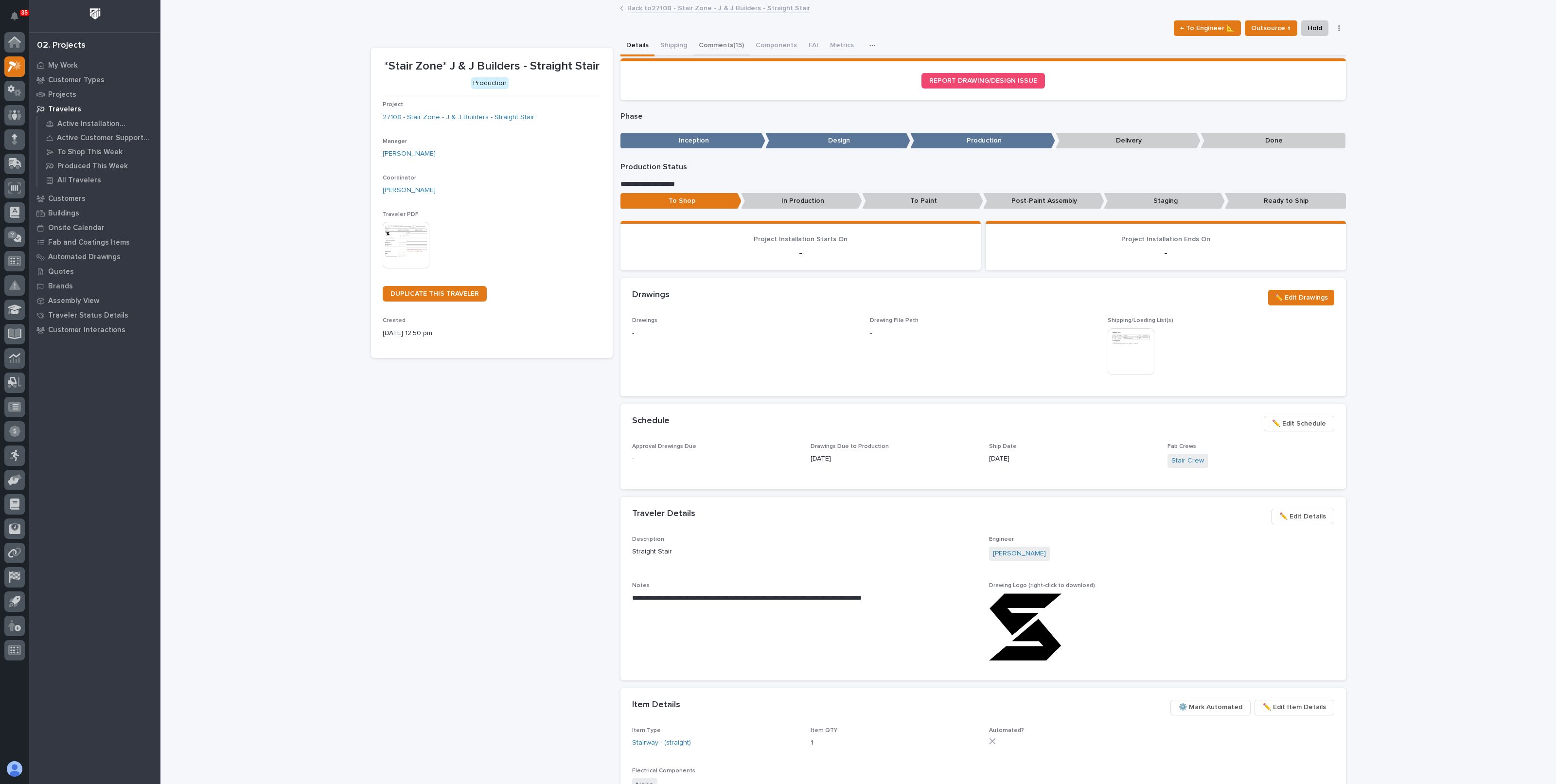
click at [699, 44] on button "Comments (15)" at bounding box center [721, 47] width 57 height 21
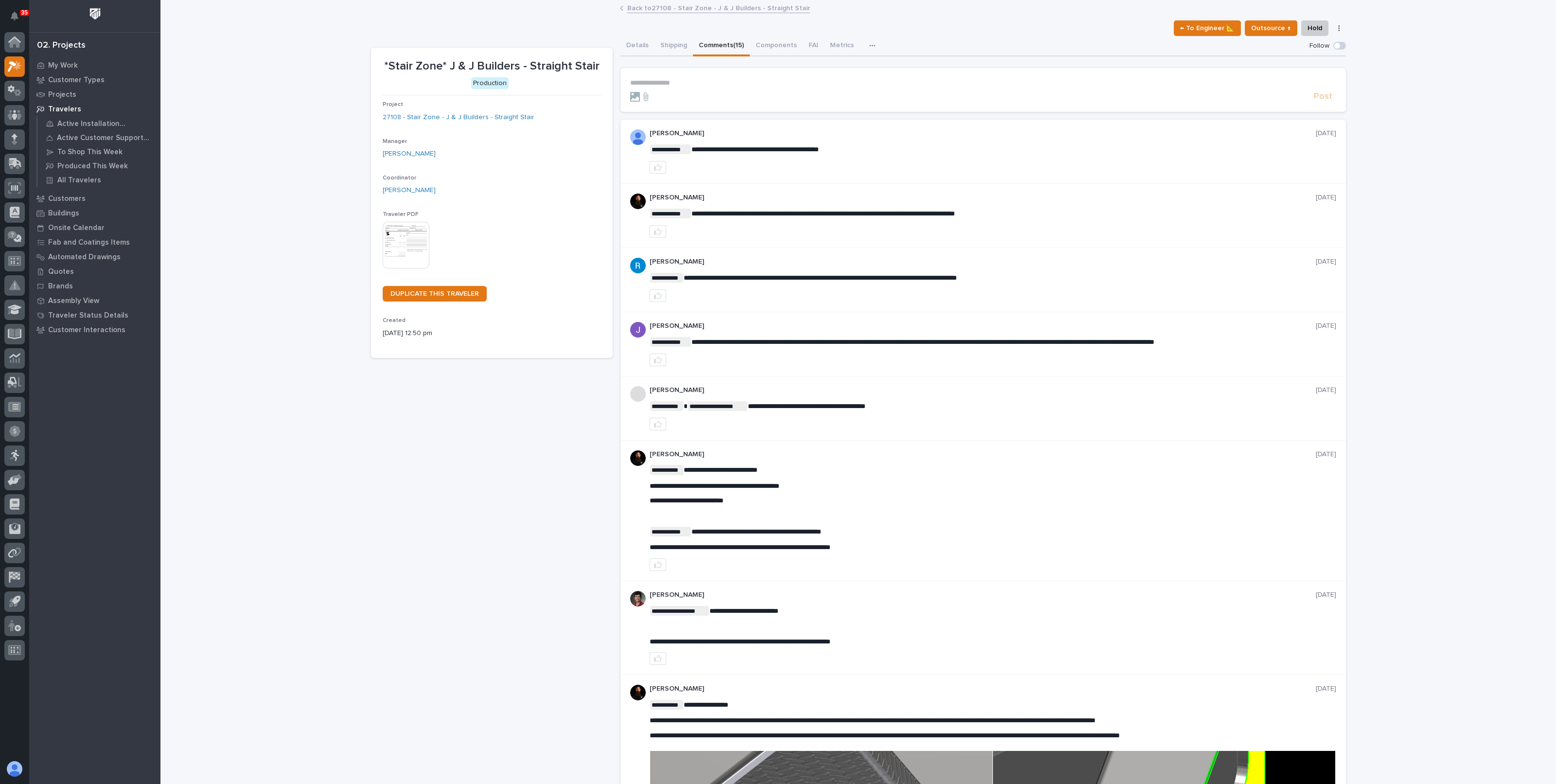
click at [718, 83] on p "**********" at bounding box center [983, 83] width 706 height 8
click at [760, 6] on link "Back to 27108 - Stair Zone - J & J Builders - Straight Stair" at bounding box center [718, 7] width 183 height 11
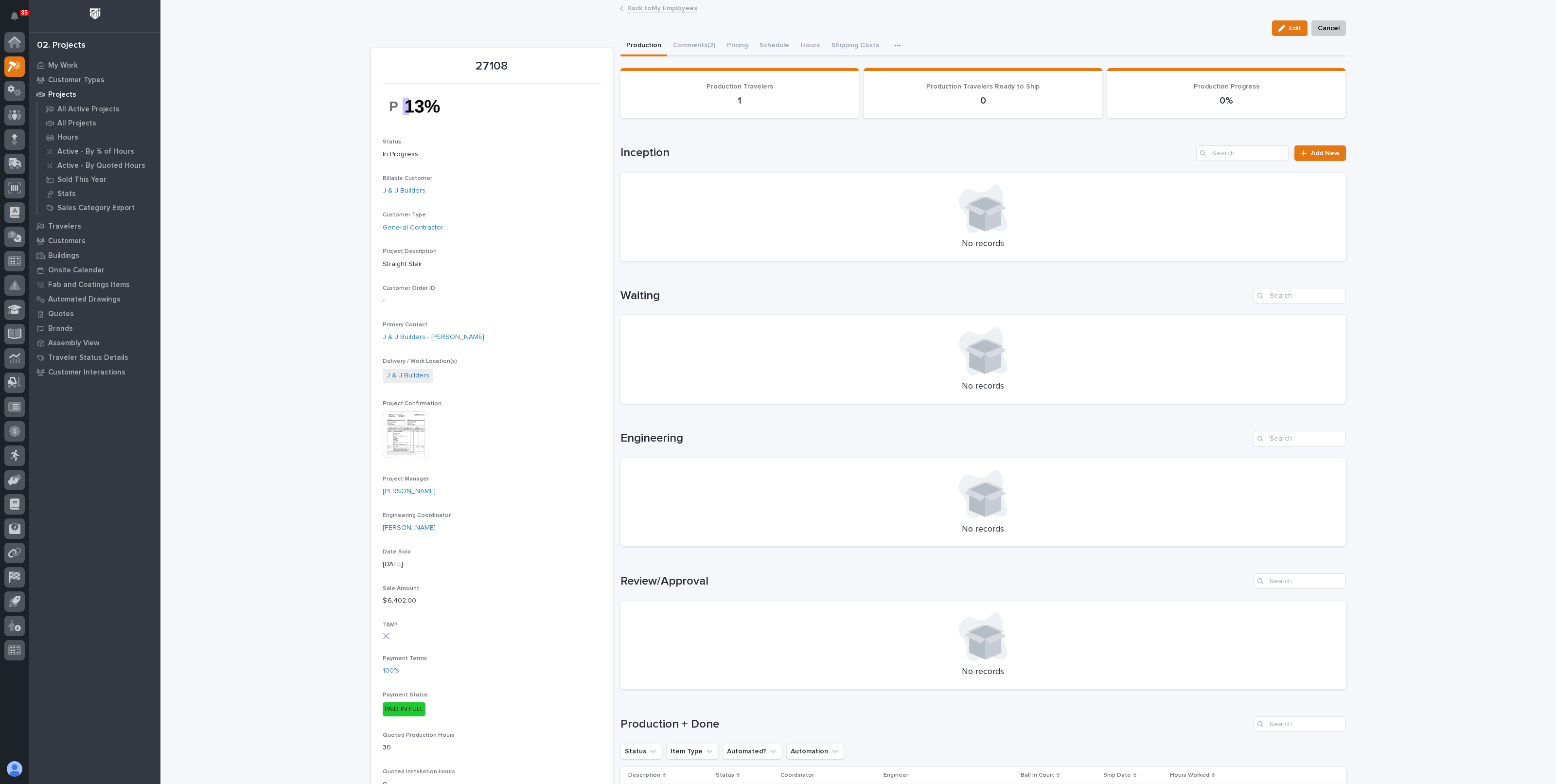
click at [662, 9] on link "Back to My Employees" at bounding box center [662, 7] width 70 height 11
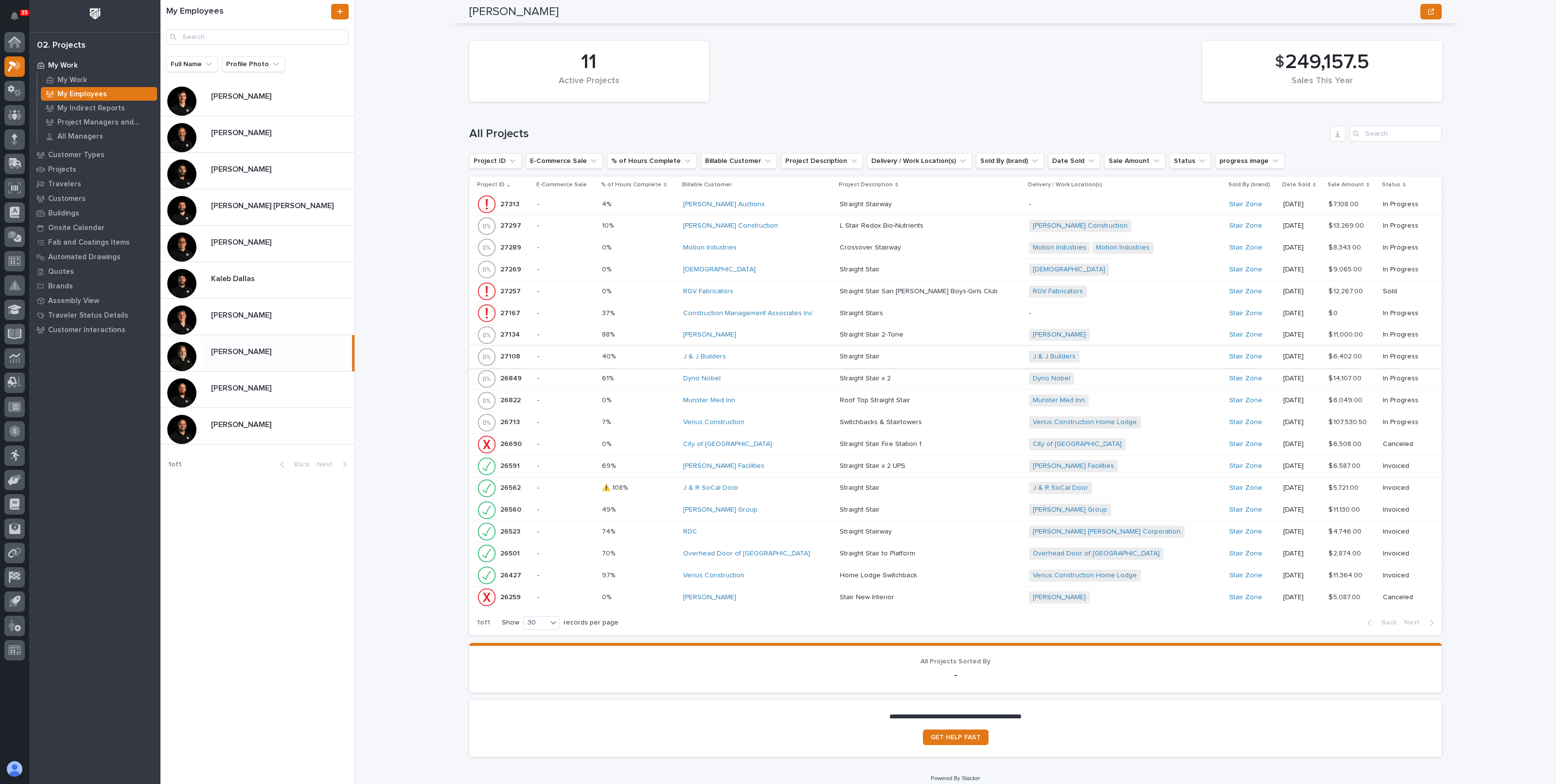
scroll to position [880, 0]
click at [834, 336] on td "[PERSON_NAME]" at bounding box center [757, 332] width 156 height 22
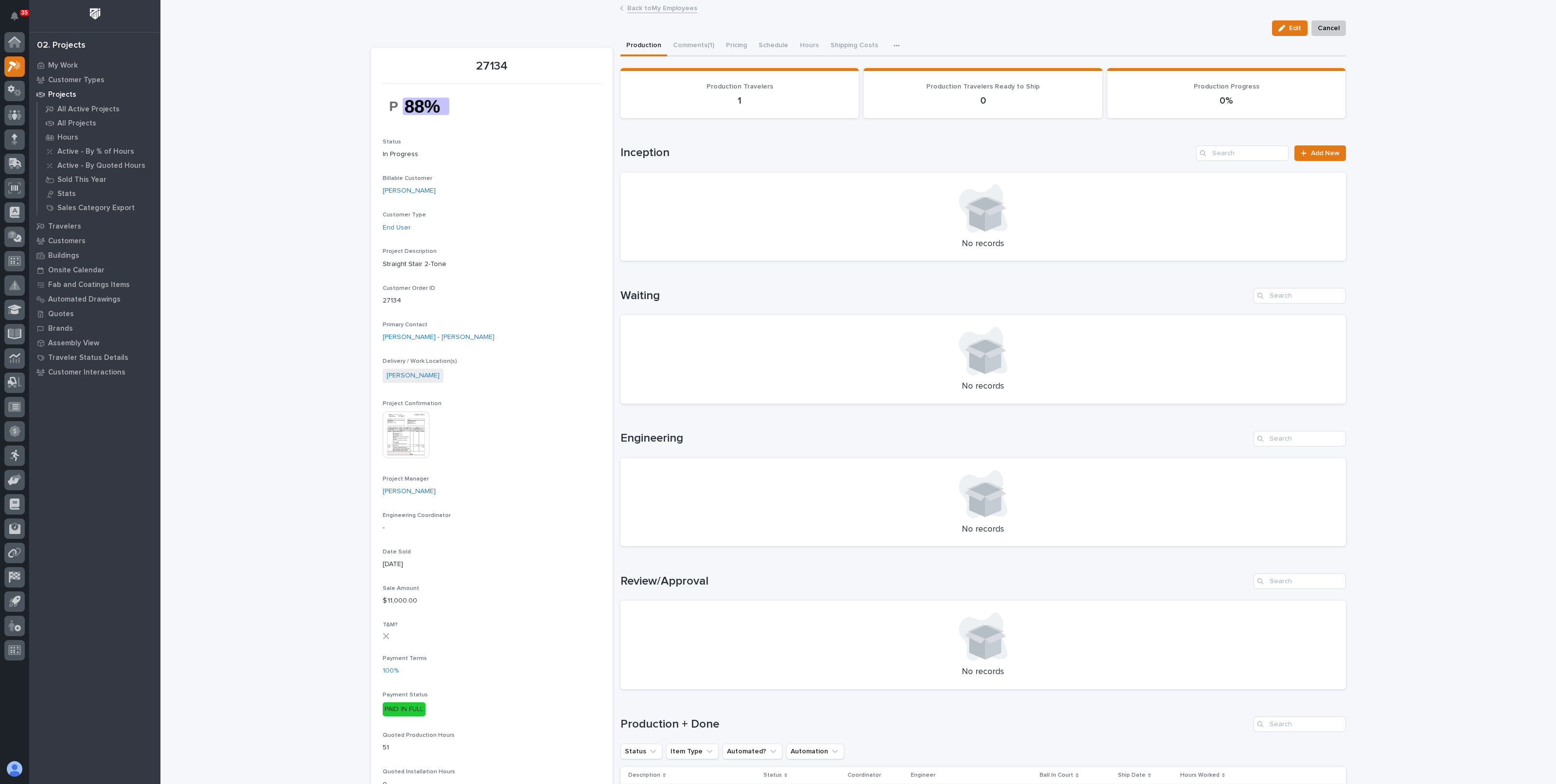
click at [632, 13] on div "Back to My Employees" at bounding box center [858, 8] width 486 height 14
click at [632, 8] on link "Back to My Employees" at bounding box center [662, 7] width 70 height 11
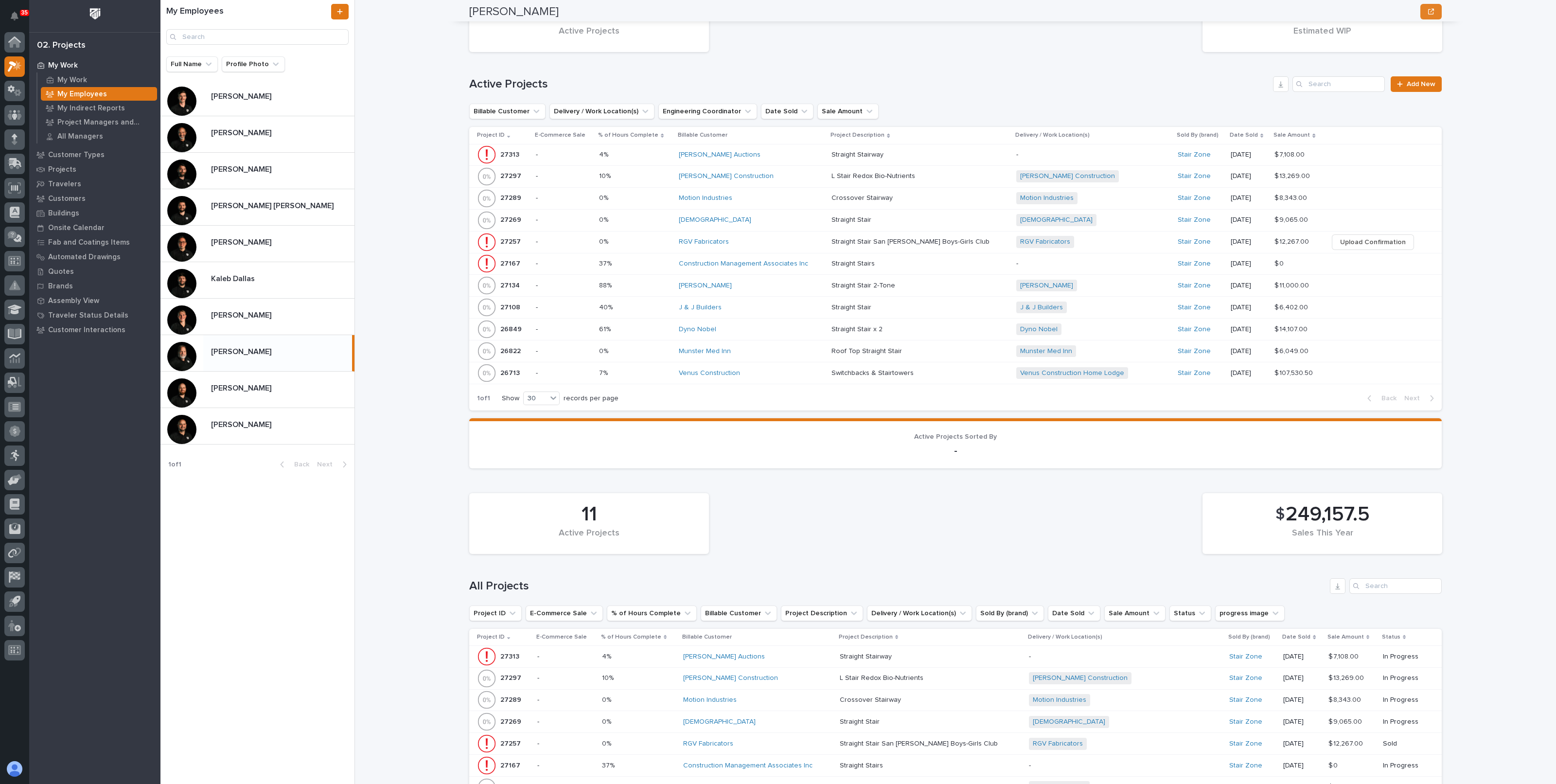
scroll to position [880, 0]
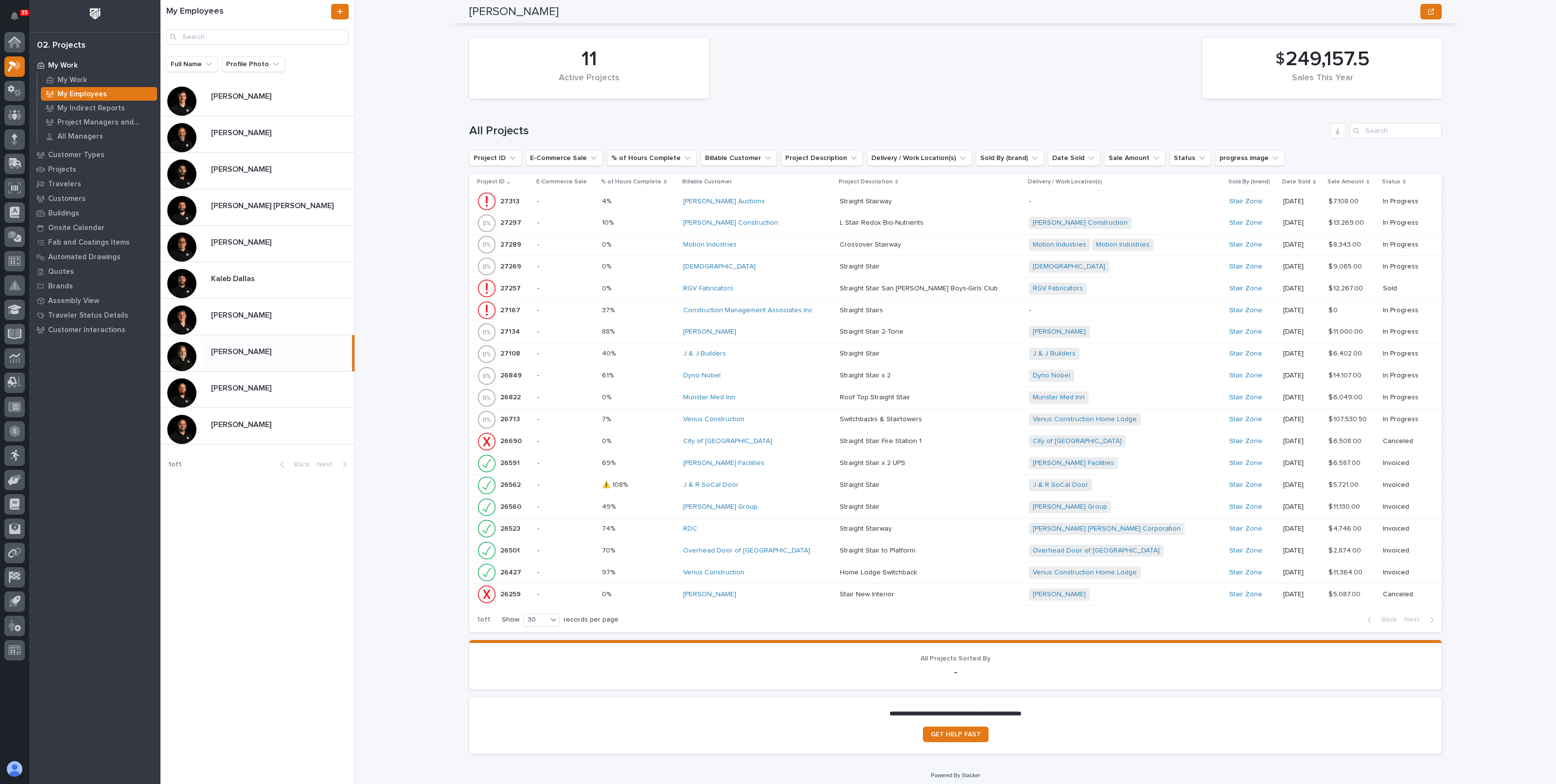
click at [863, 306] on p "Straight Stairs" at bounding box center [862, 309] width 45 height 10
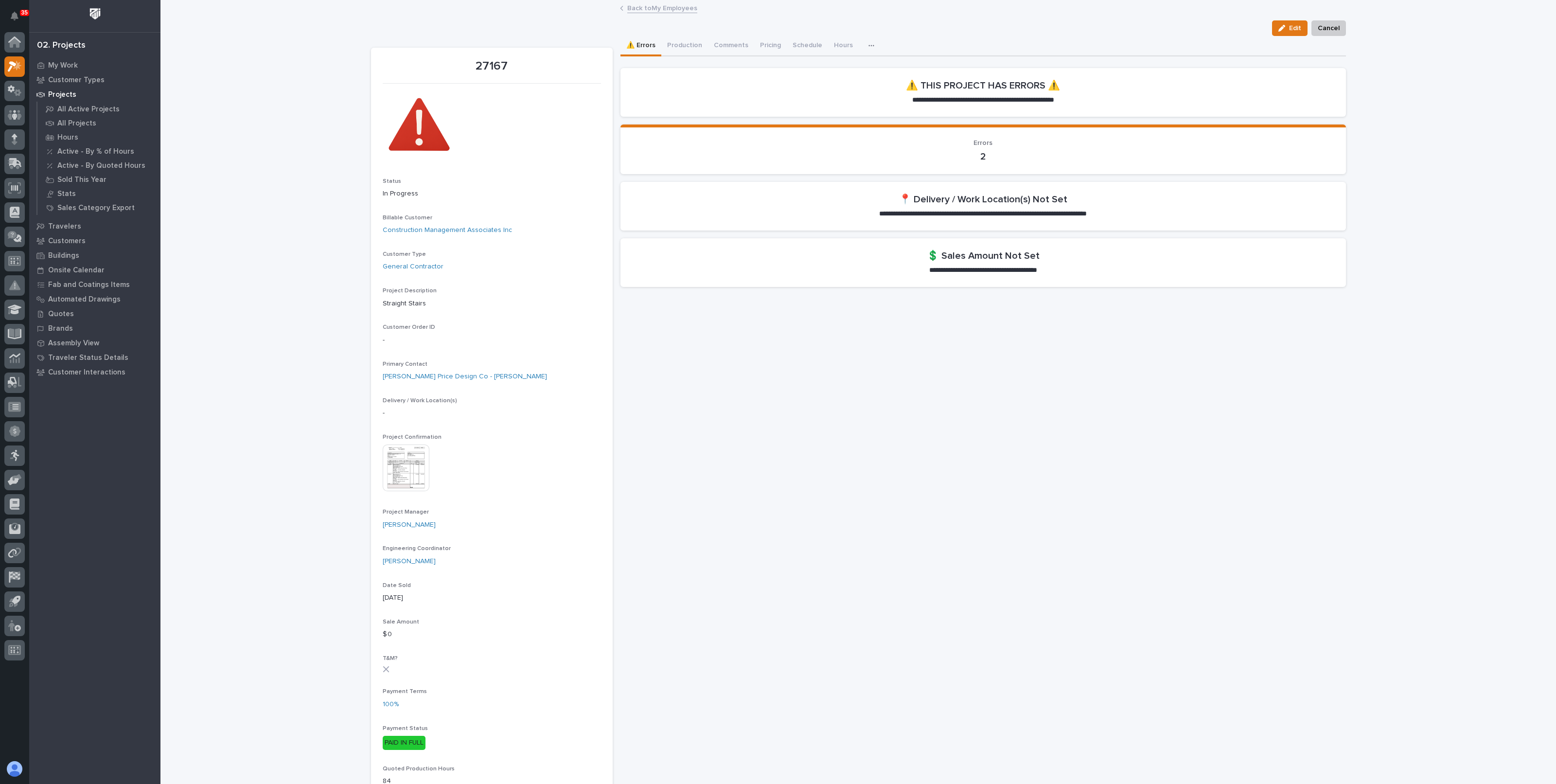
click at [402, 463] on img at bounding box center [406, 468] width 47 height 47
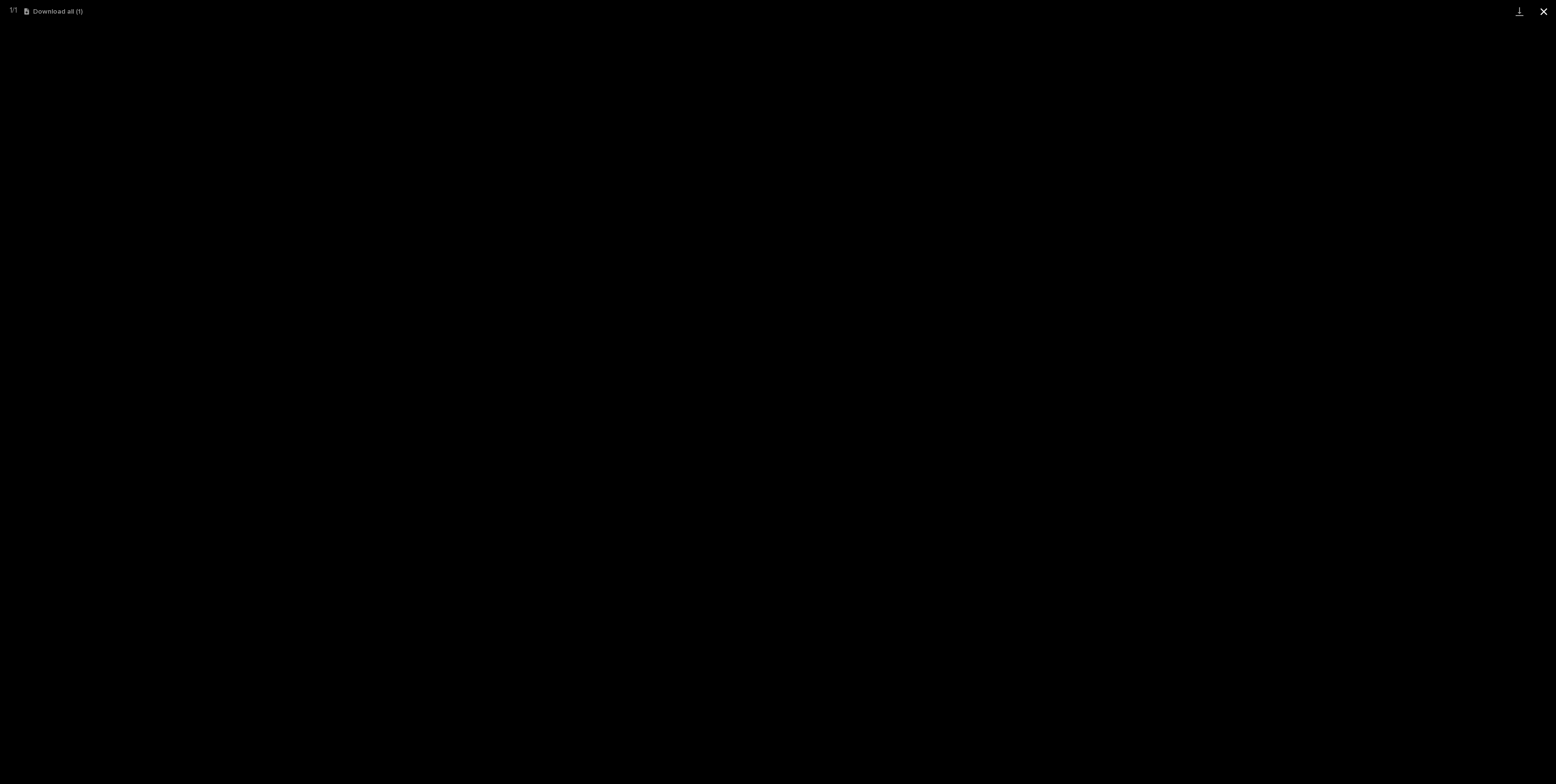
click at [1546, 8] on button "Close gallery" at bounding box center [1544, 11] width 24 height 23
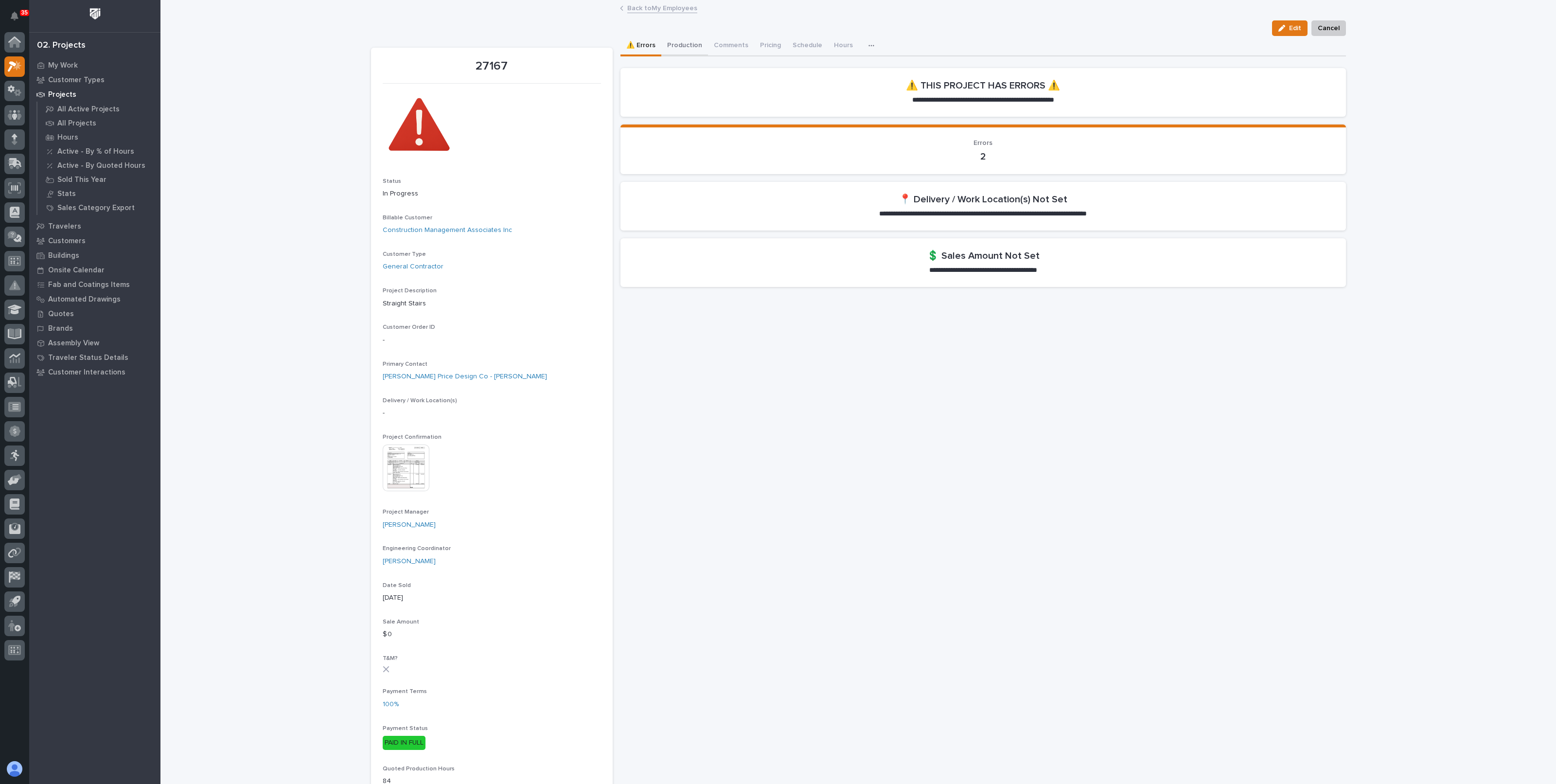
click at [671, 45] on button "Production" at bounding box center [684, 47] width 47 height 21
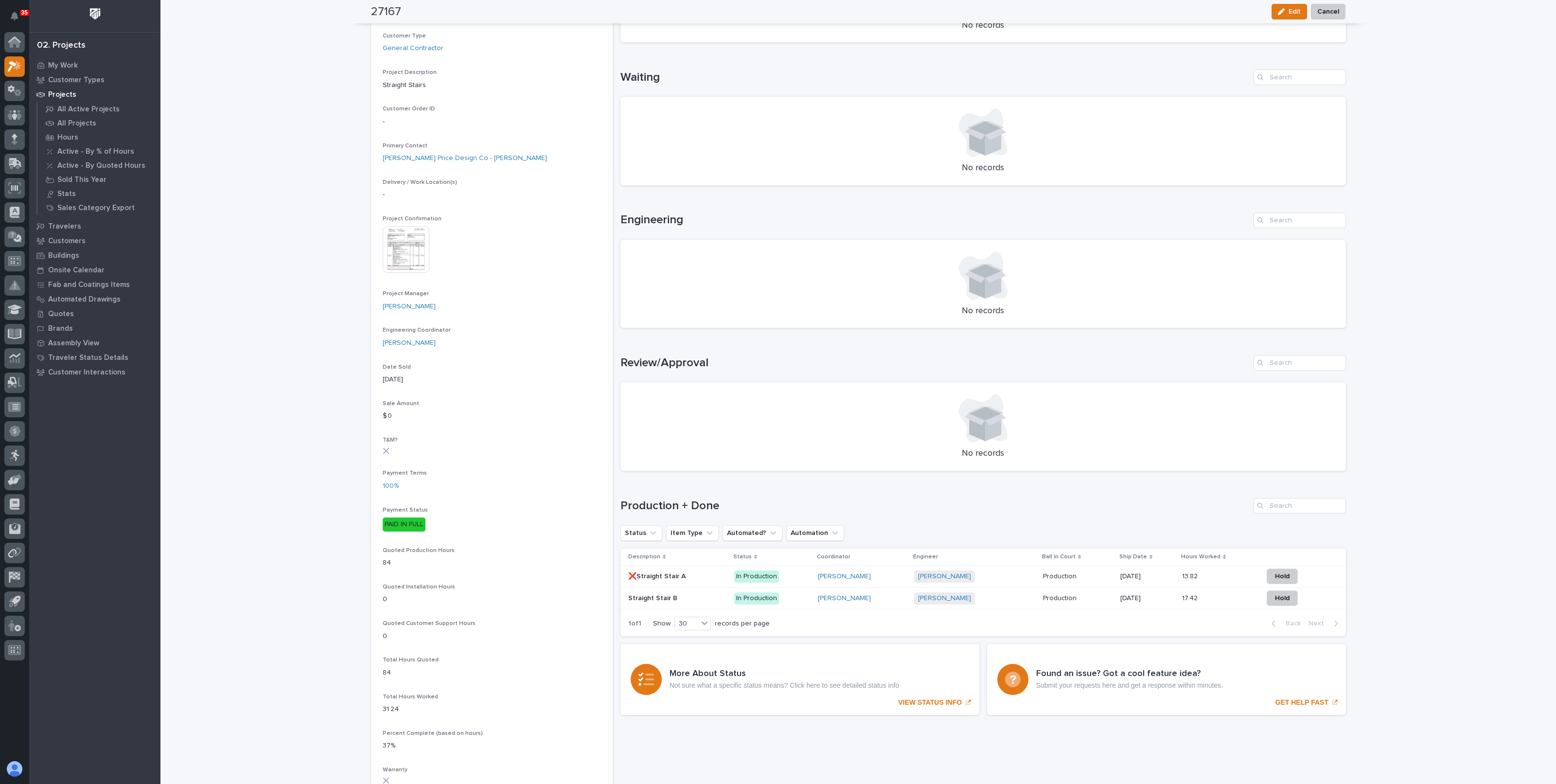
scroll to position [60, 0]
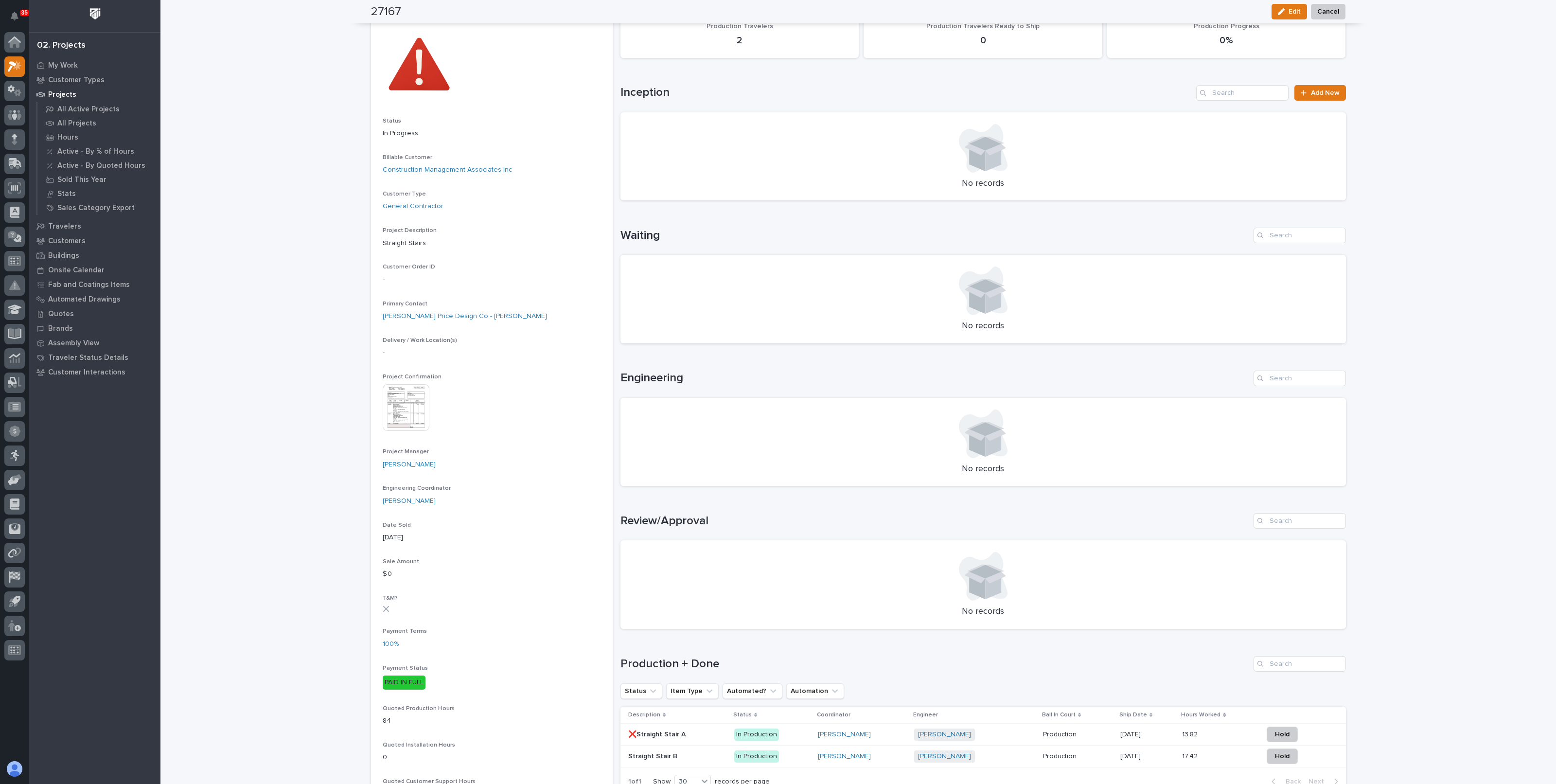
click at [400, 400] on img at bounding box center [406, 407] width 47 height 47
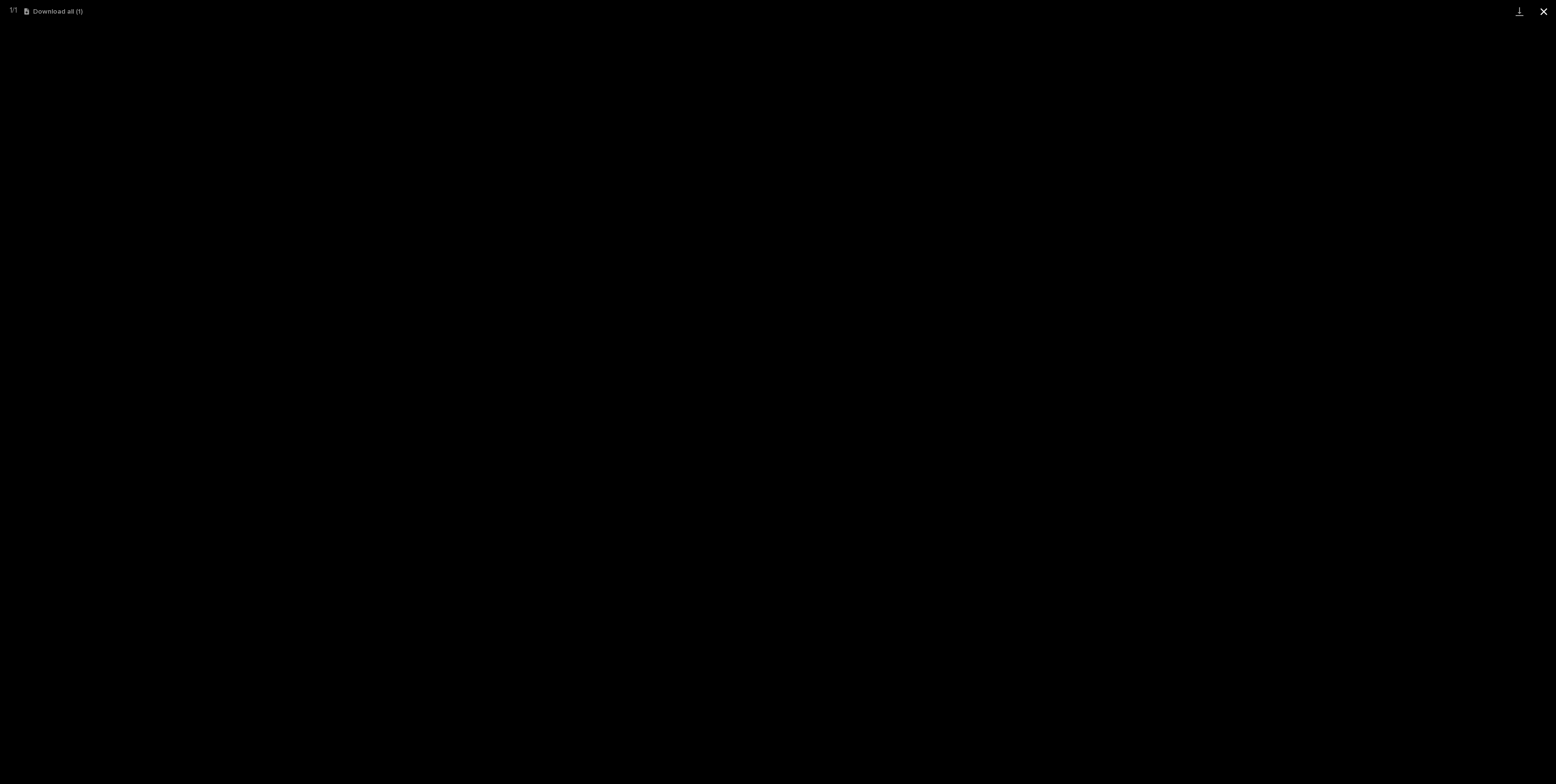
click at [1546, 11] on button "Close gallery" at bounding box center [1544, 11] width 24 height 23
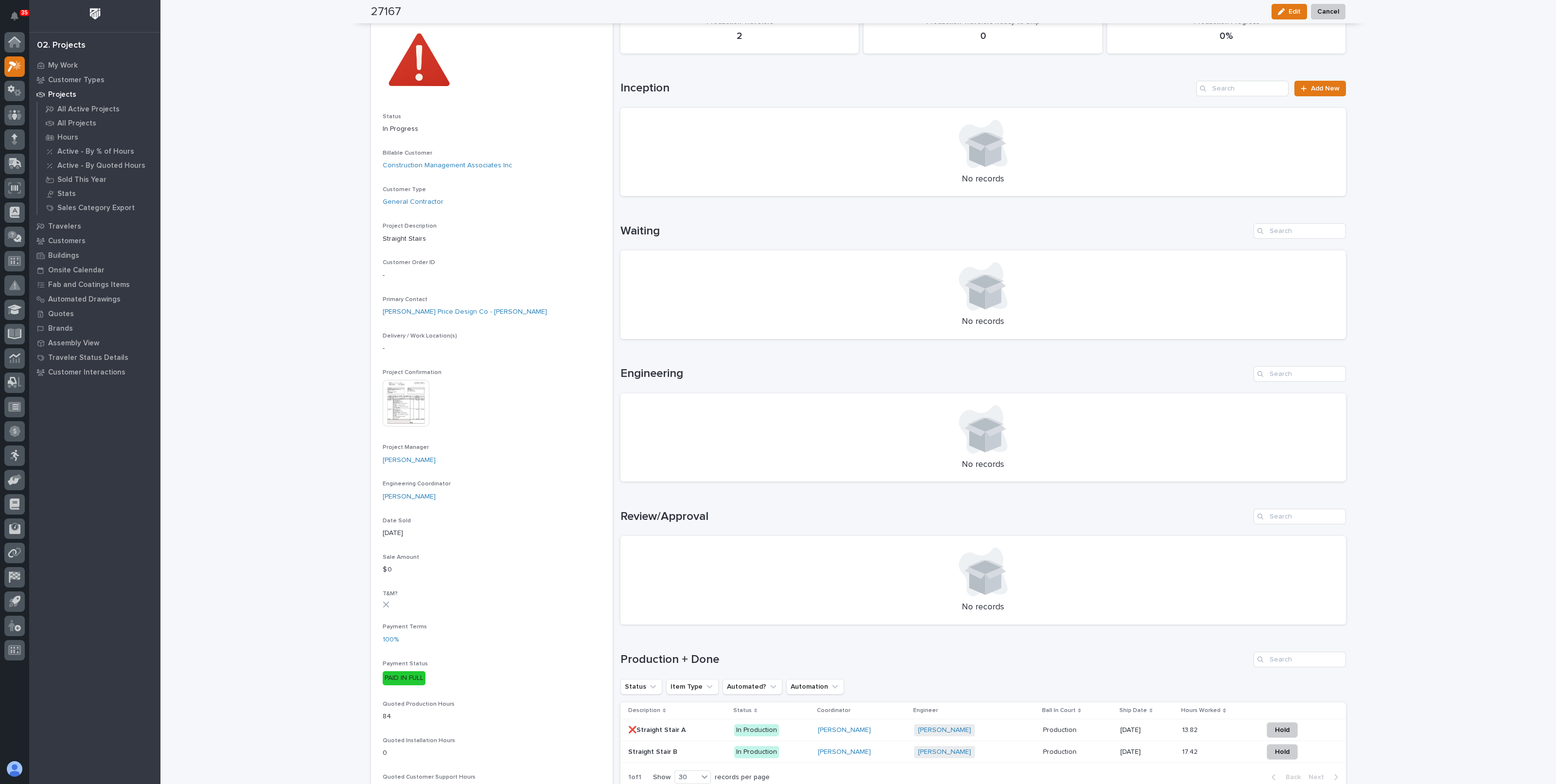
scroll to position [0, 0]
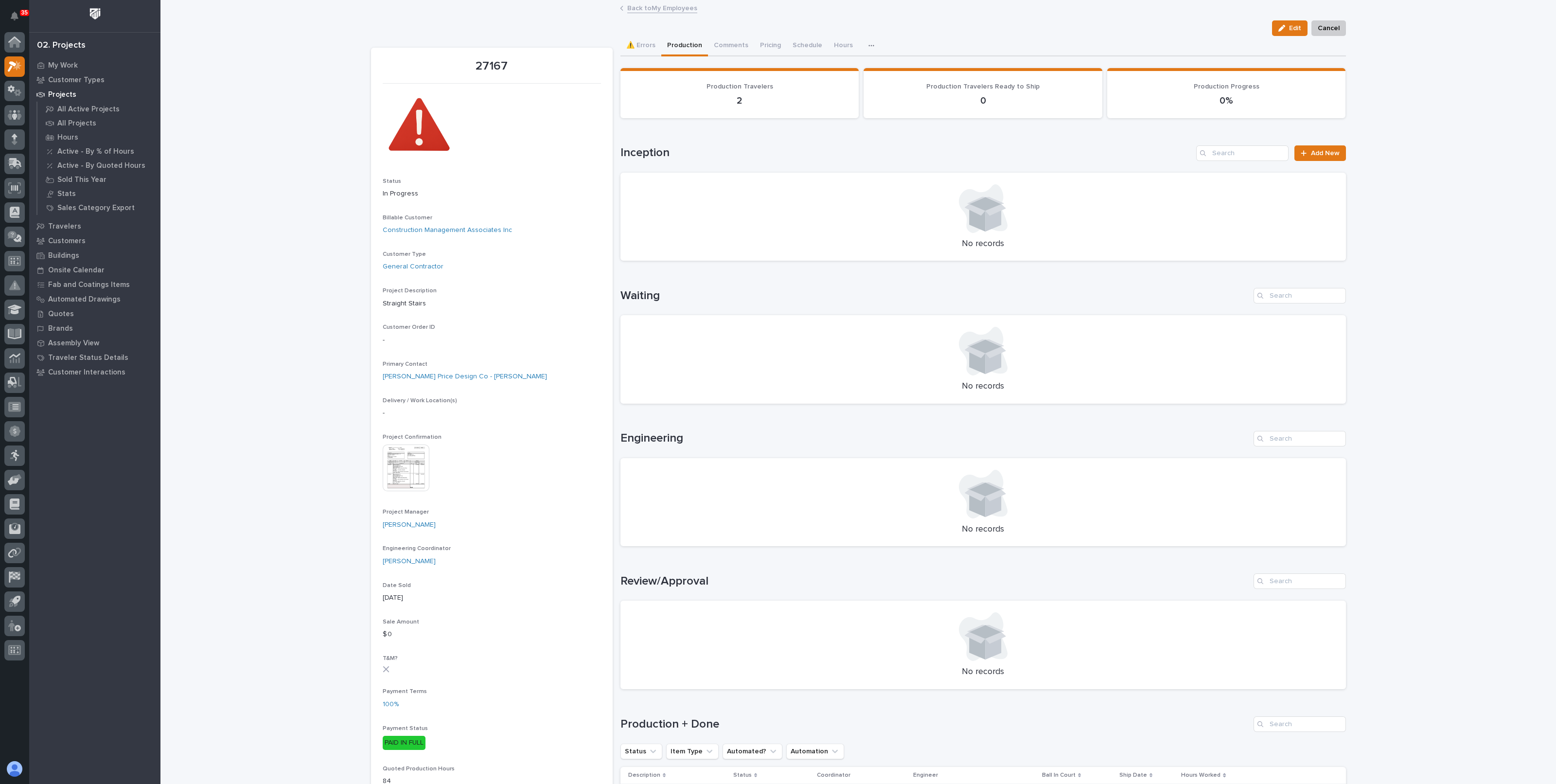
click at [645, 9] on link "Back to My Employees" at bounding box center [662, 7] width 70 height 11
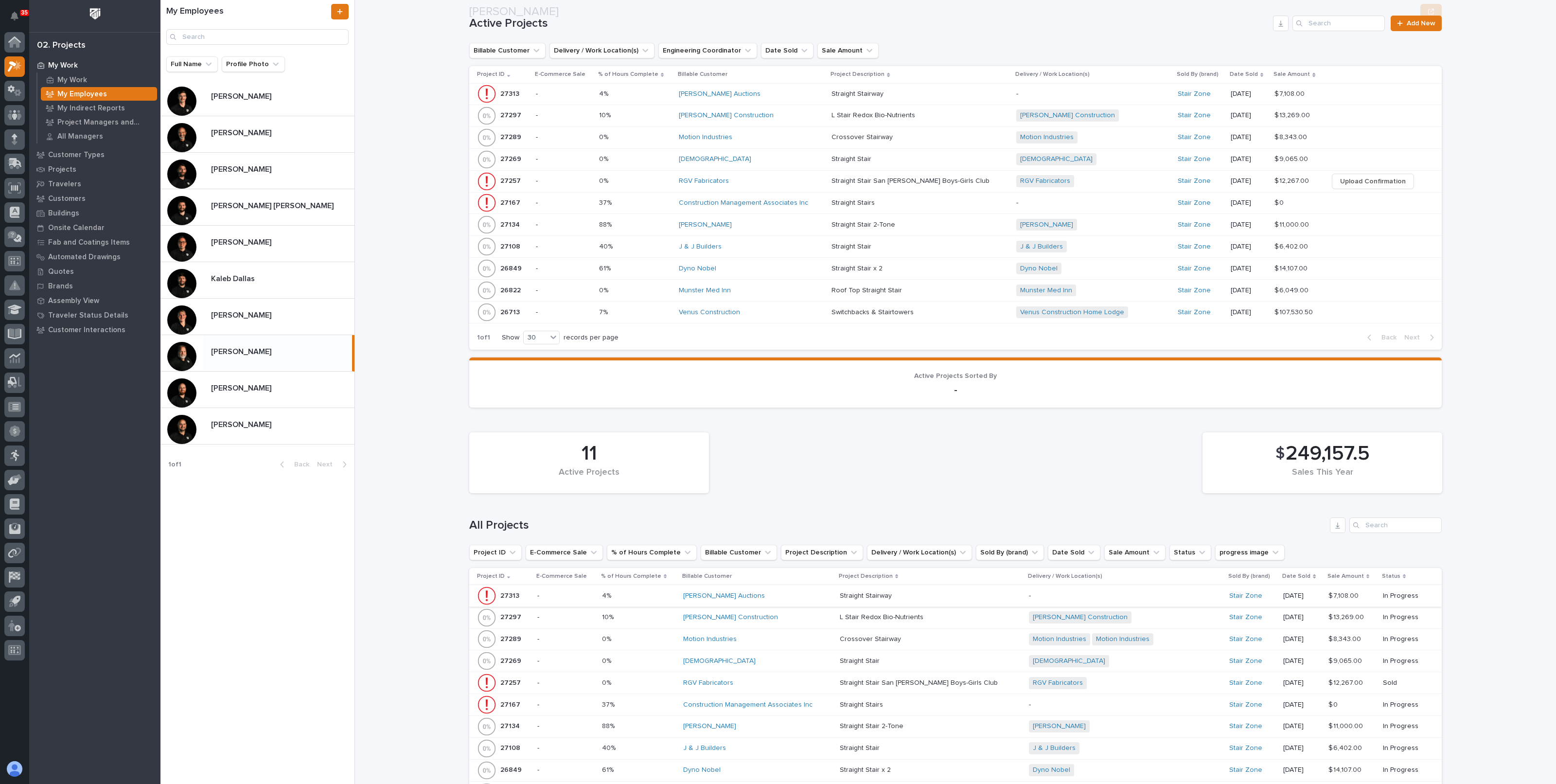
scroll to position [789, 0]
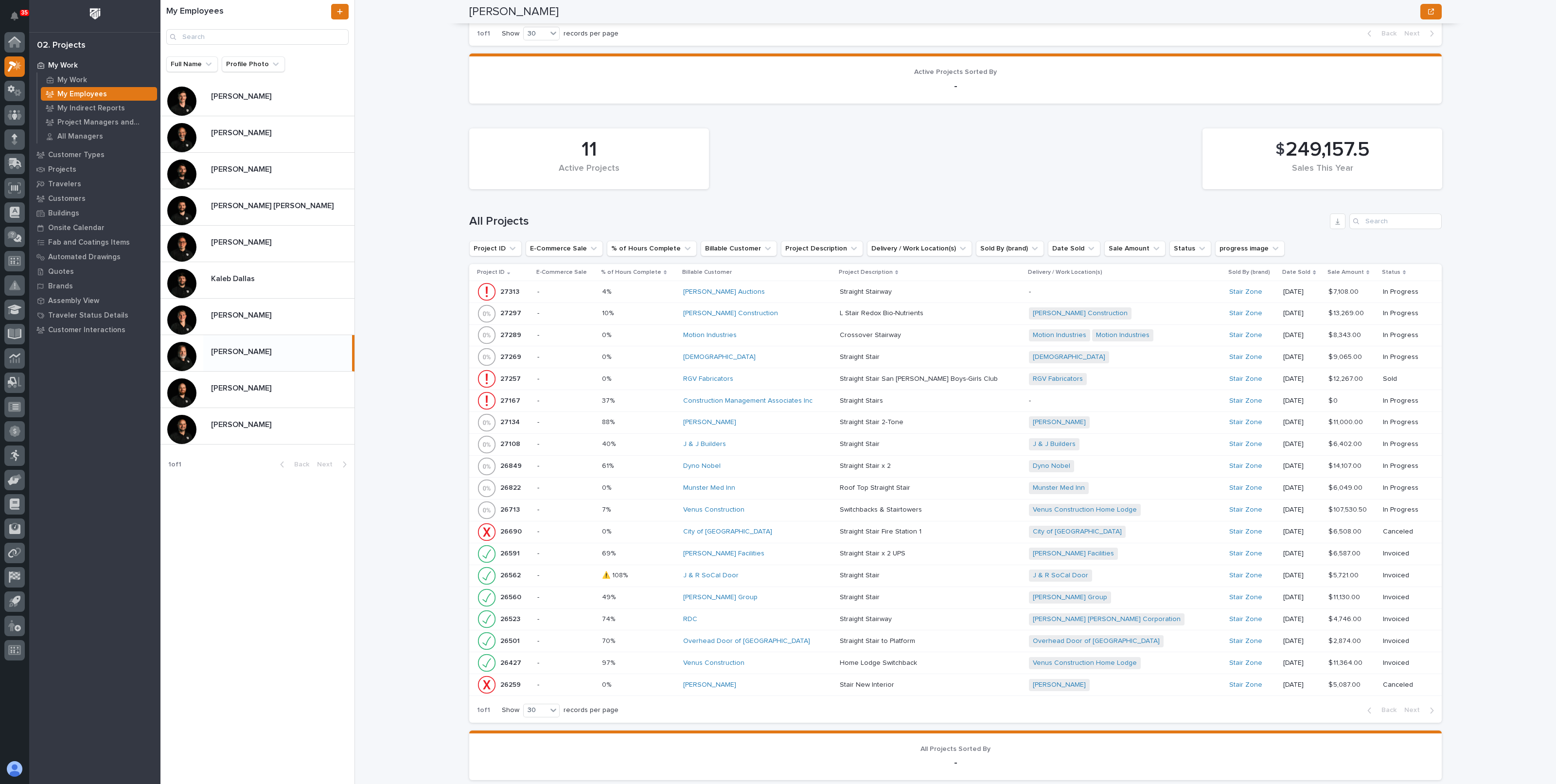
click at [672, 378] on p at bounding box center [639, 379] width 74 height 8
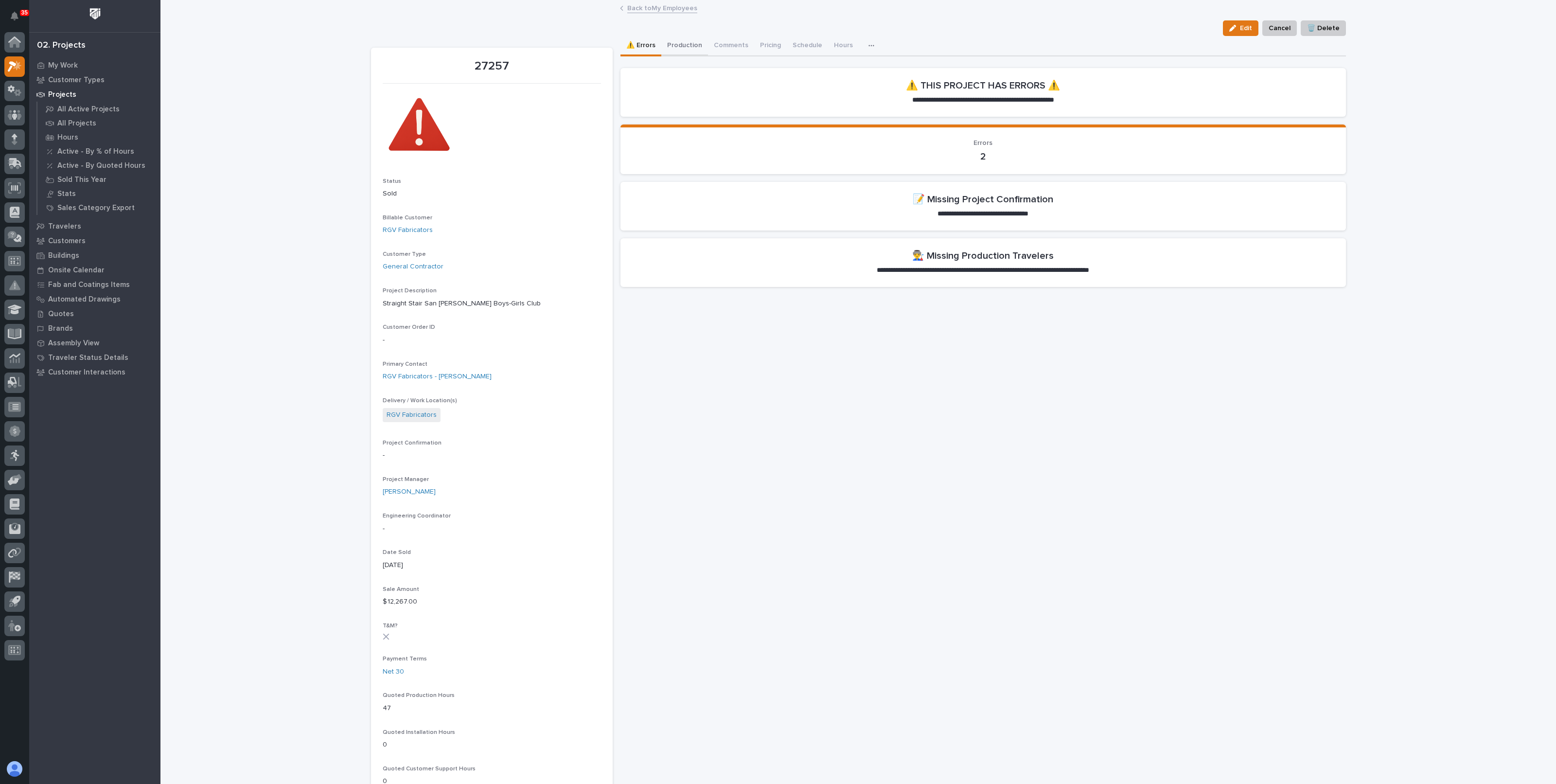
click at [686, 46] on button "Production" at bounding box center [684, 47] width 47 height 21
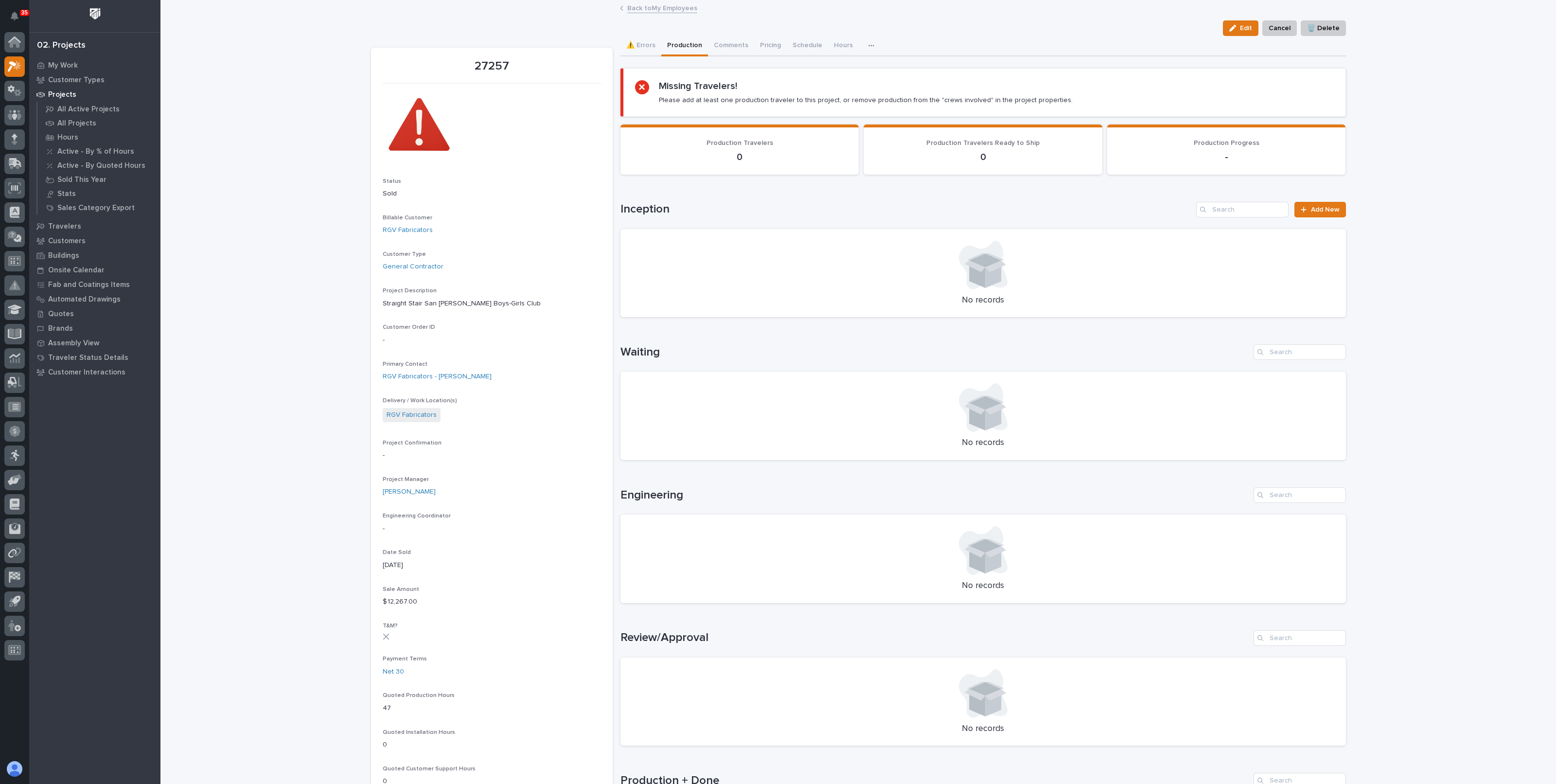
click at [678, 3] on link "Back to My Employees" at bounding box center [662, 7] width 70 height 11
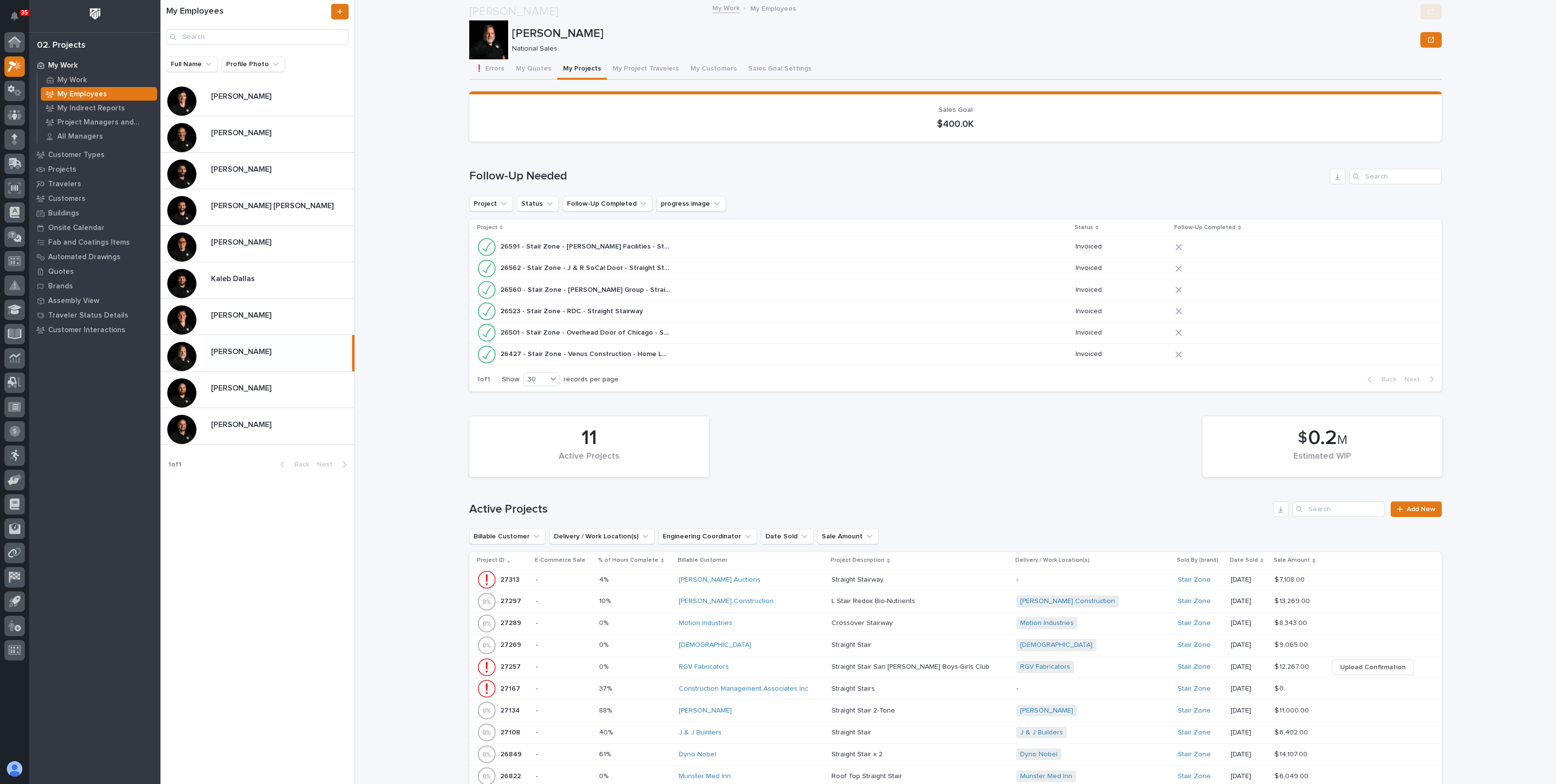
scroll to position [850, 0]
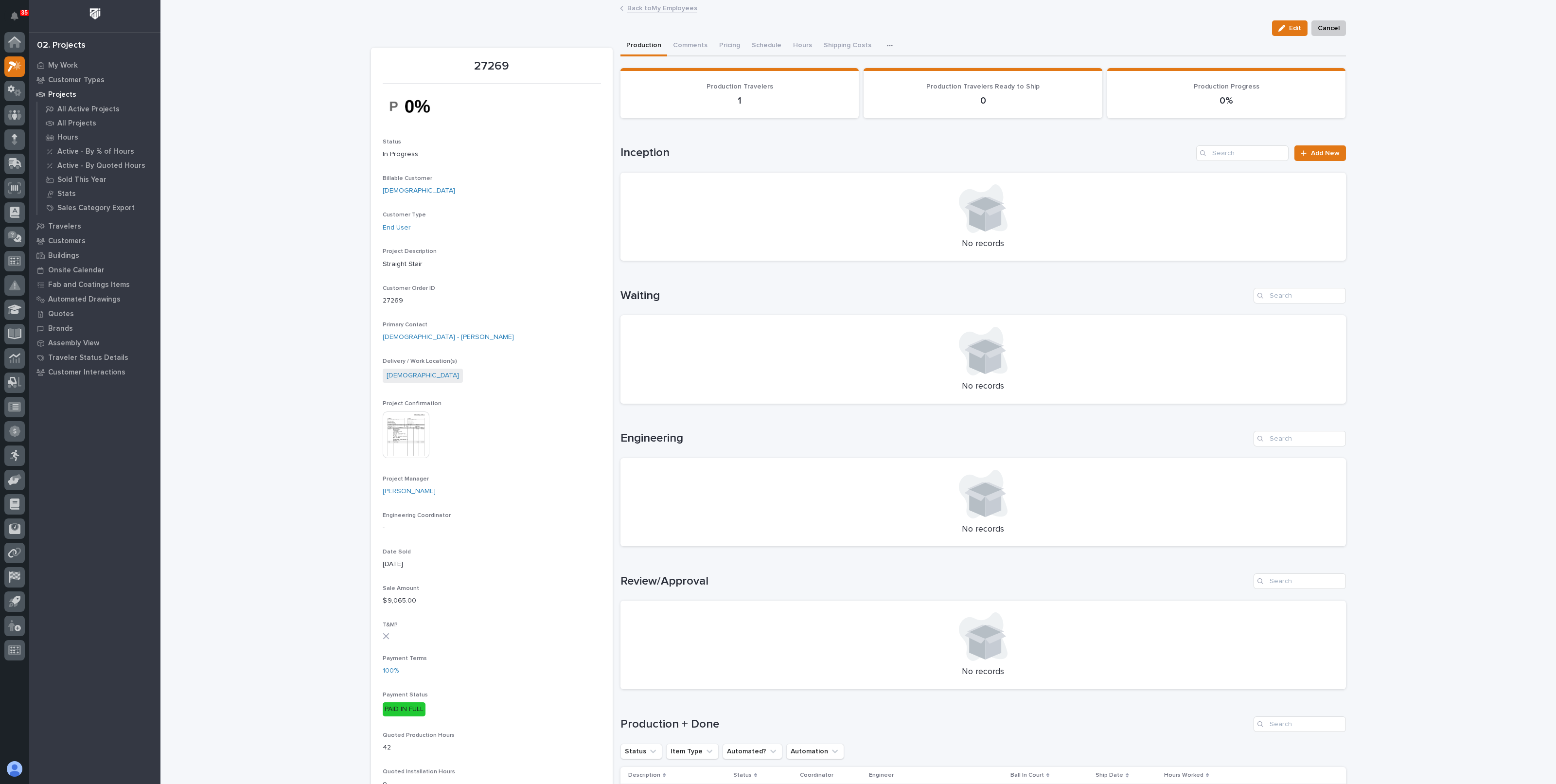
click at [652, 7] on link "Back to My Employees" at bounding box center [662, 7] width 70 height 11
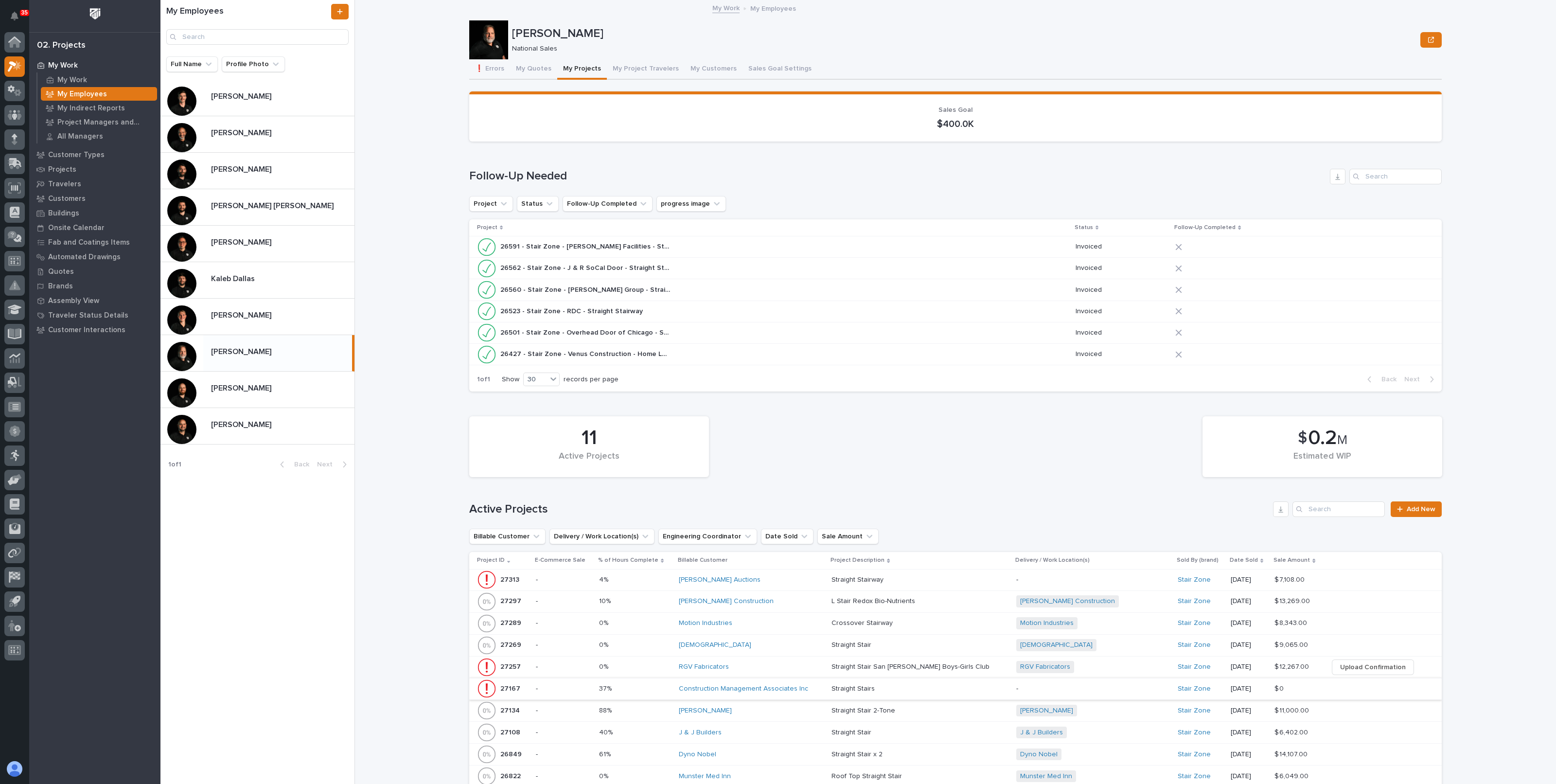
scroll to position [365, 0]
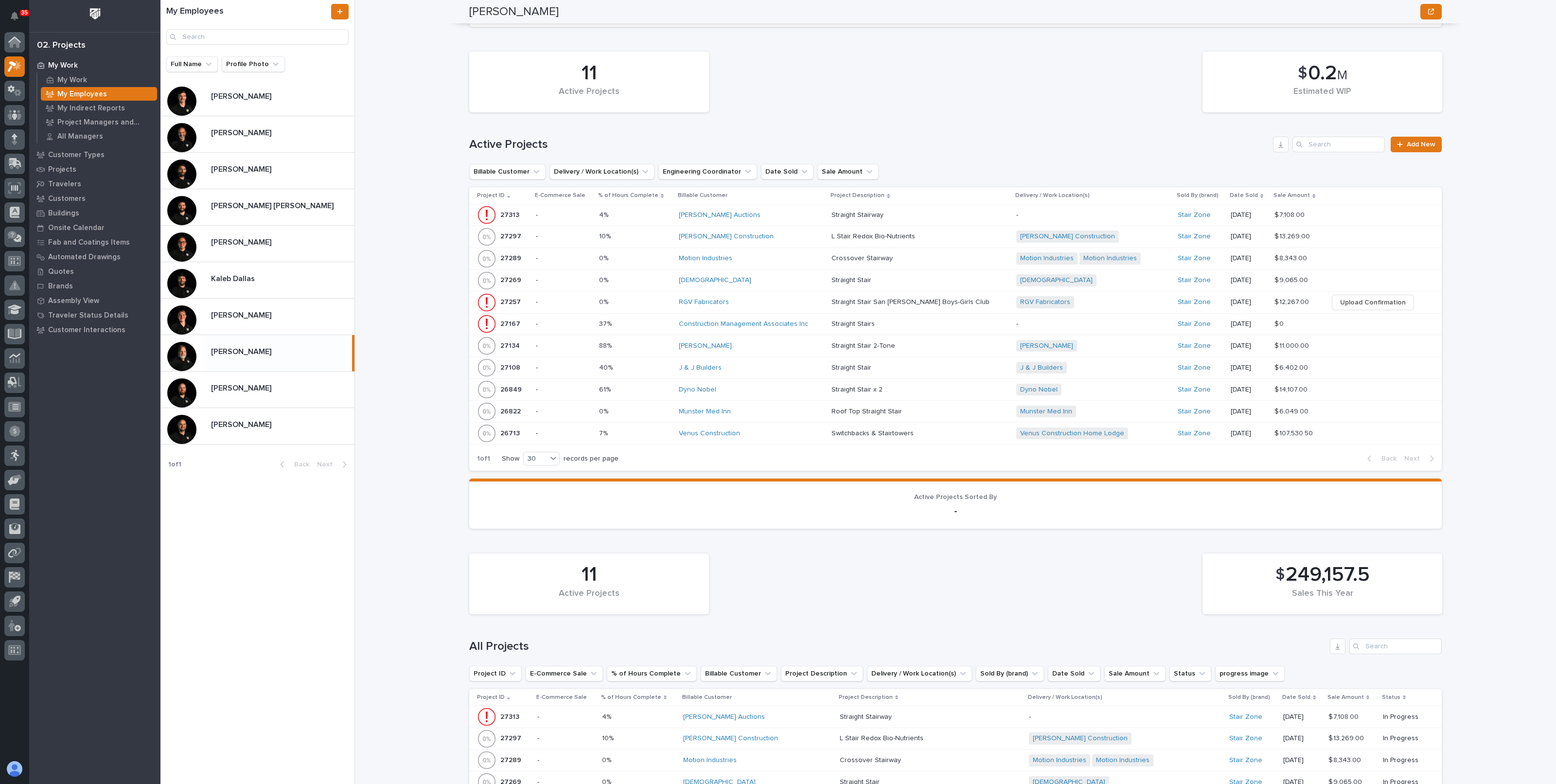
click at [867, 255] on p "Crossover Stairway" at bounding box center [863, 257] width 63 height 10
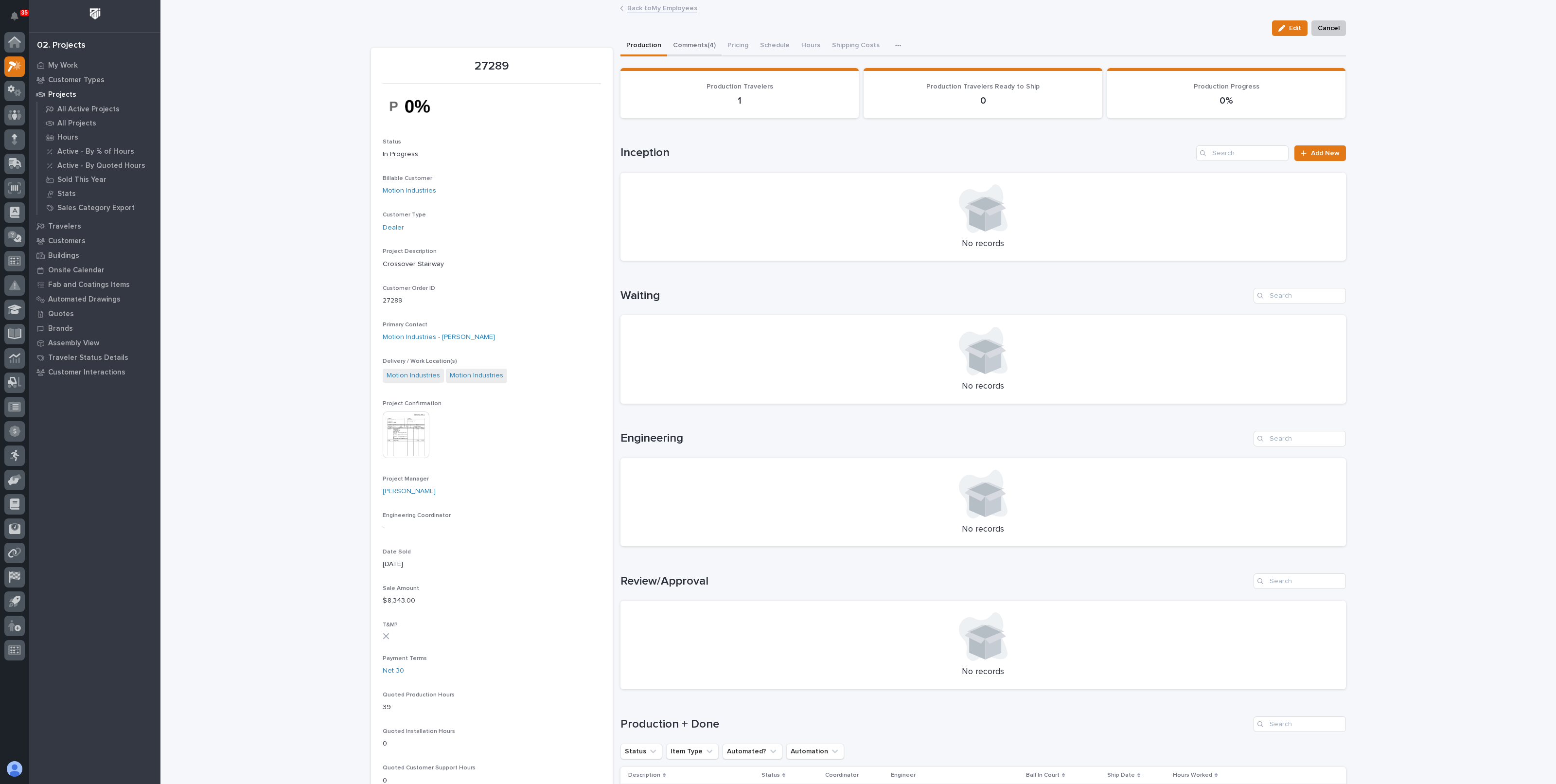
click at [677, 41] on button "Comments (4)" at bounding box center [694, 47] width 54 height 21
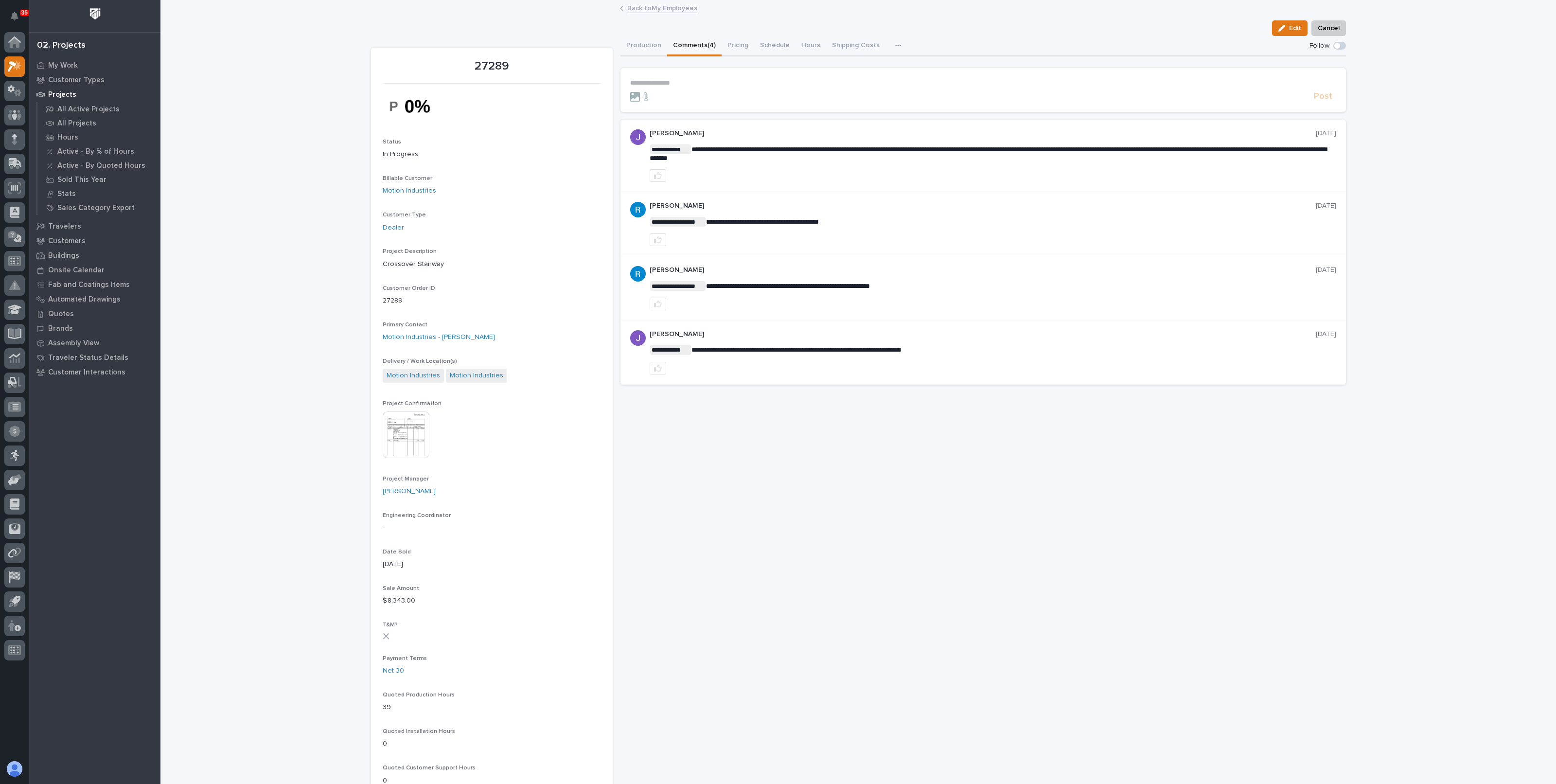
click at [661, 14] on div "Back to My Employees" at bounding box center [858, 8] width 486 height 14
click at [663, 8] on link "Back to My Employees" at bounding box center [662, 7] width 70 height 11
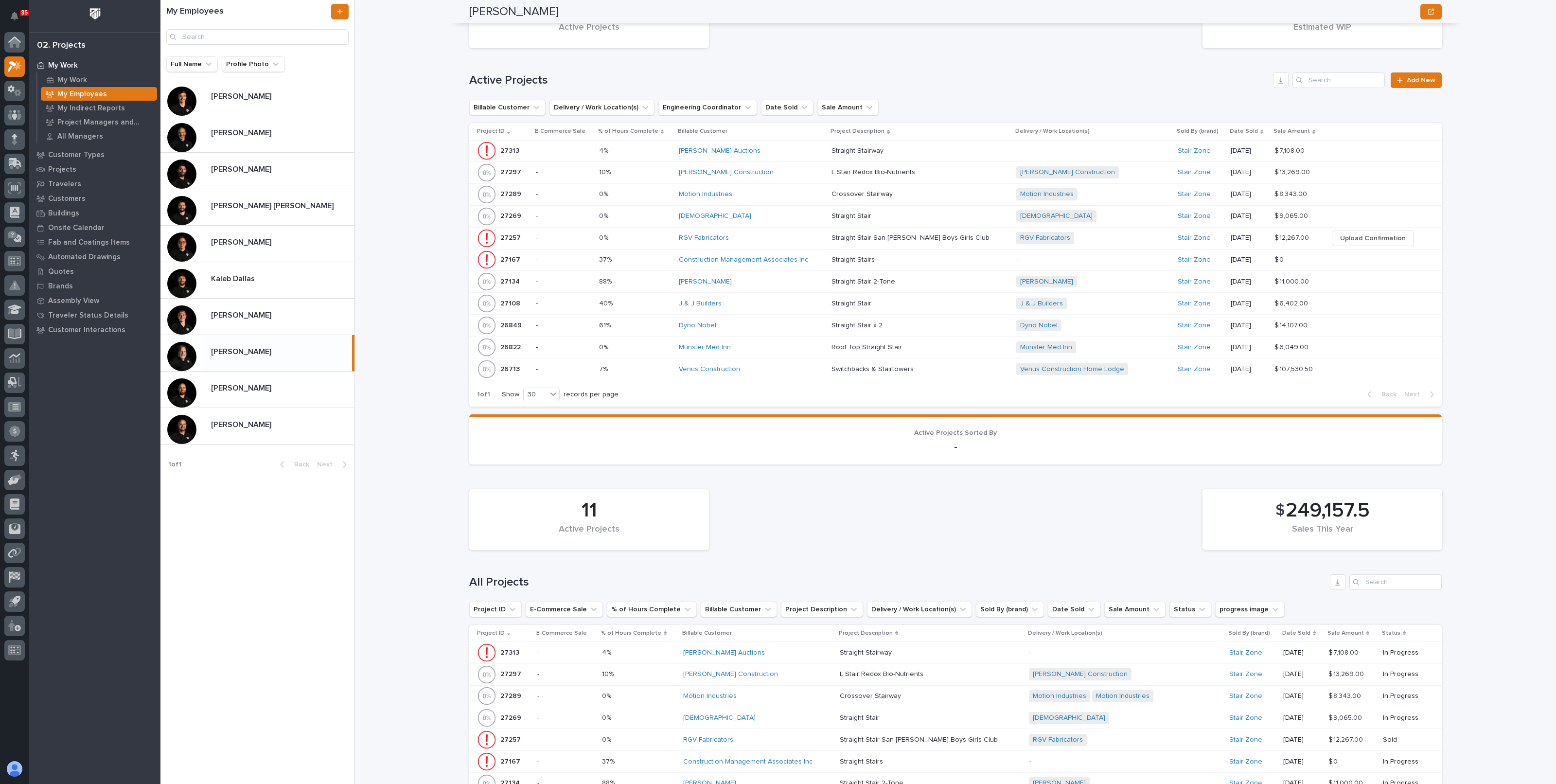
scroll to position [850, 0]
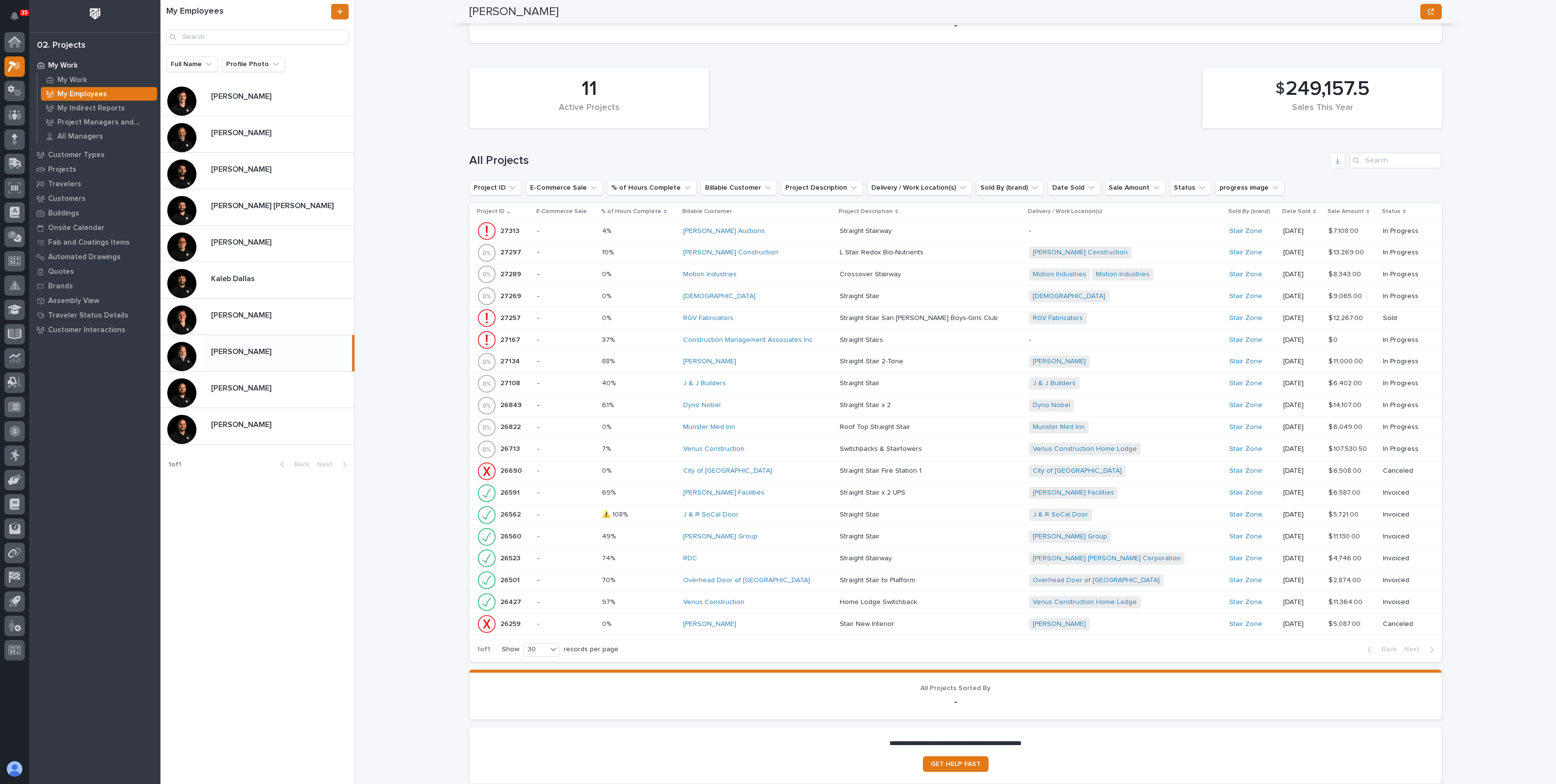
click at [812, 248] on div "[PERSON_NAME] Construction" at bounding box center [757, 252] width 149 height 8
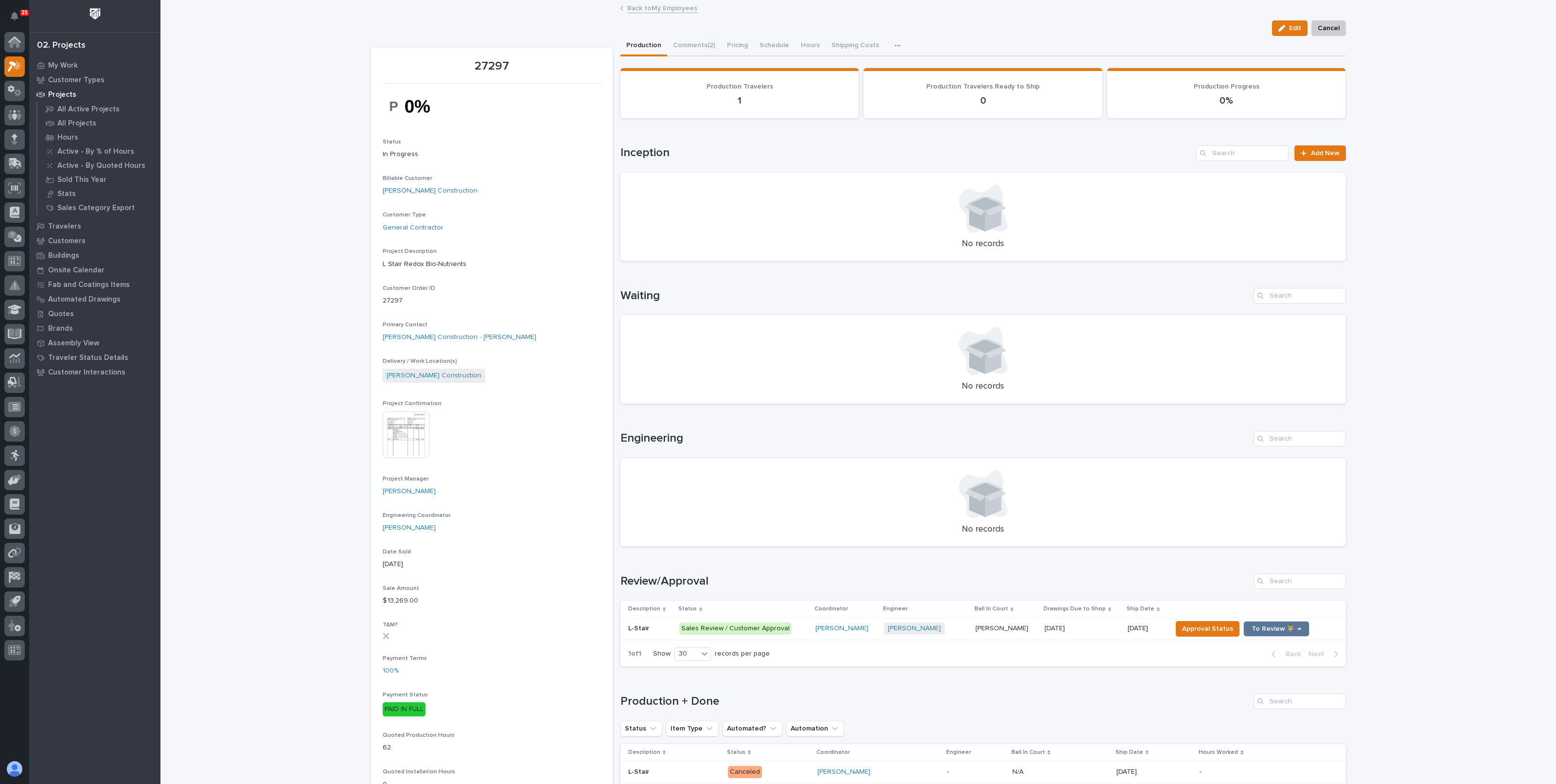
click at [1439, 294] on div "Loading... Saving… Loading... Saving… 27297 Edit Cancel Edit Cancel 27297 Statu…" at bounding box center [858, 666] width 1395 height 1329
click at [683, 10] on link "Back to My Employees" at bounding box center [662, 7] width 70 height 11
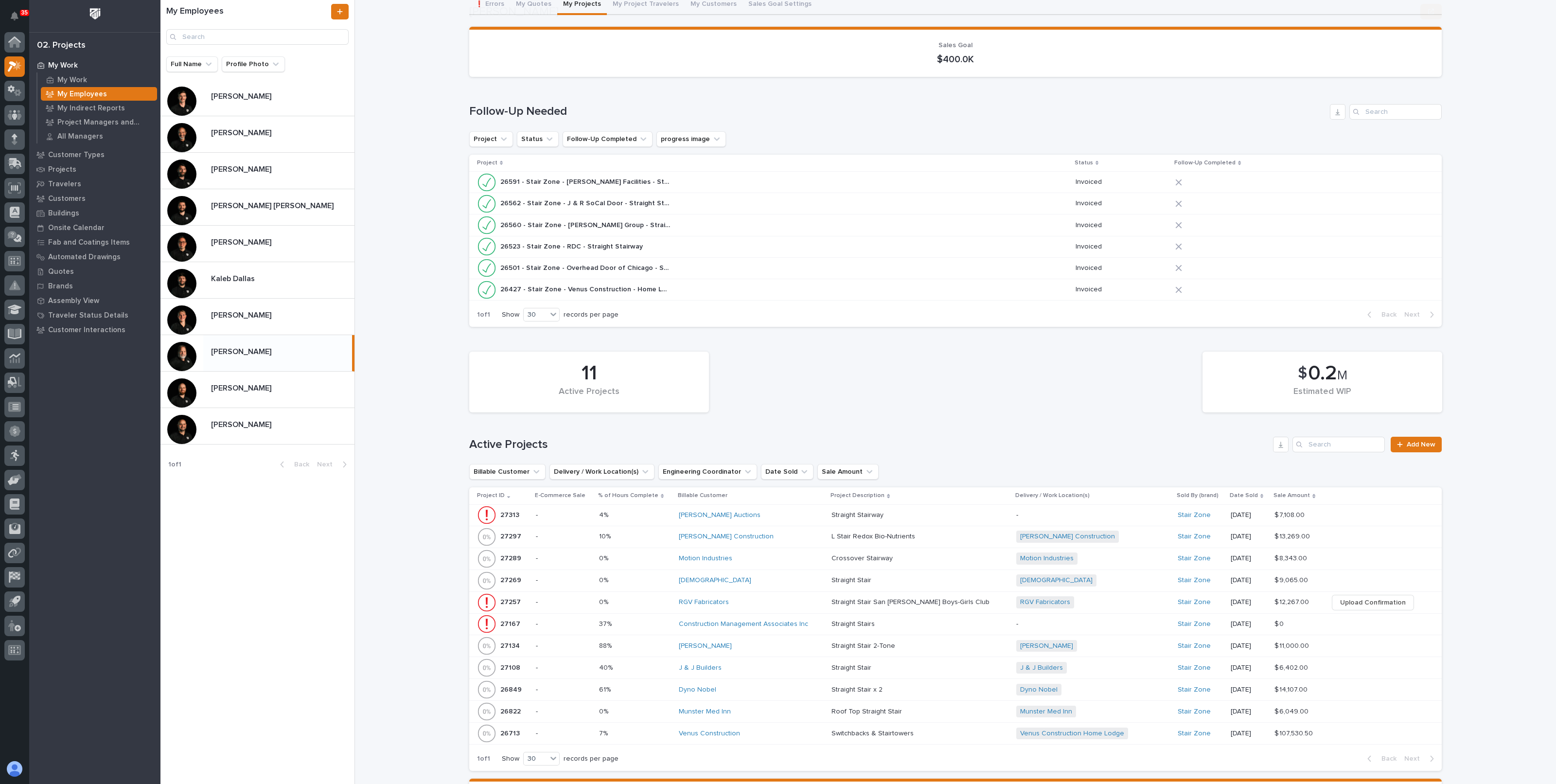
scroll to position [243, 0]
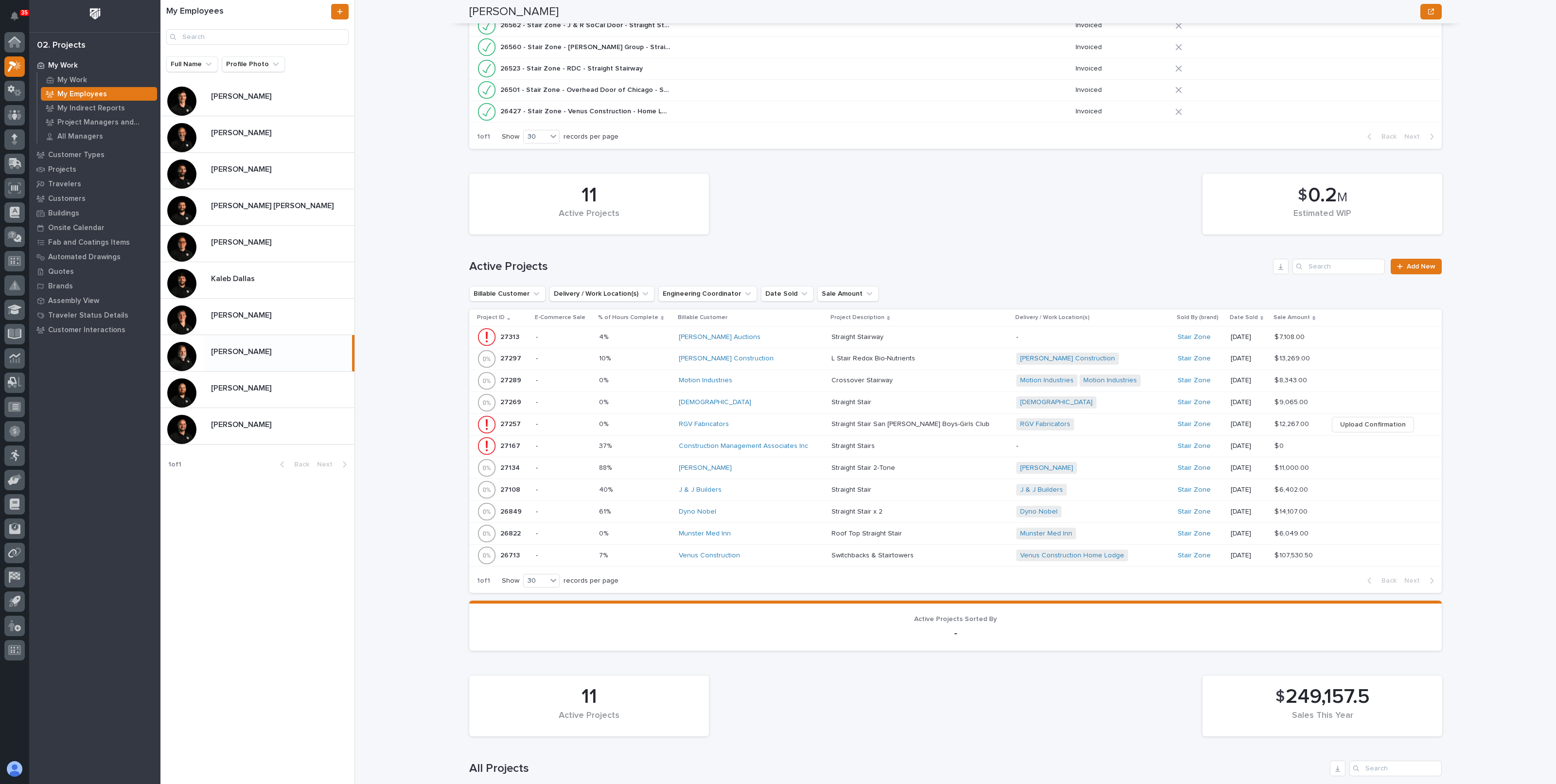
click at [661, 333] on p at bounding box center [635, 337] width 72 height 8
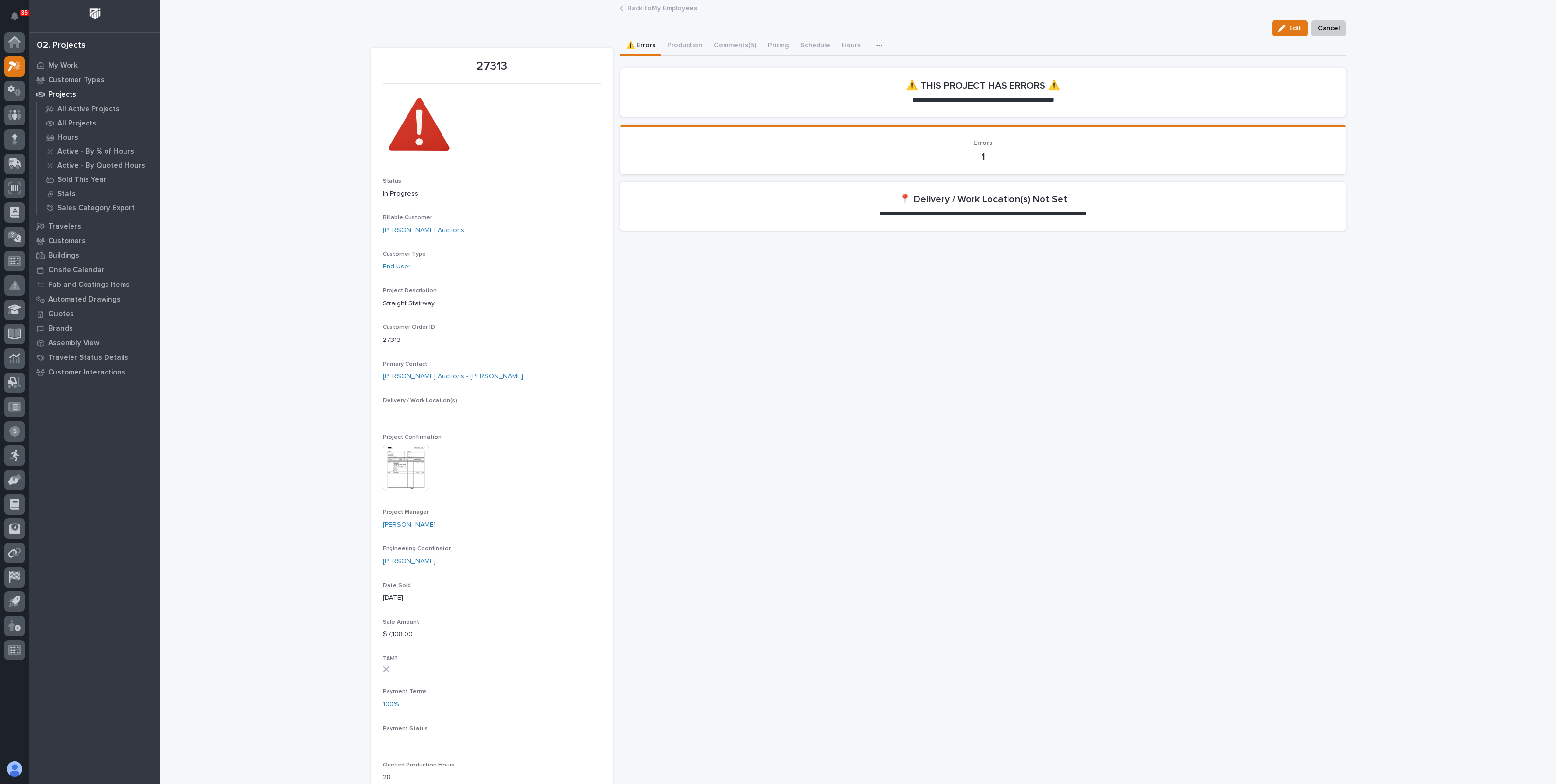
click at [645, 5] on link "Back to My Employees" at bounding box center [662, 7] width 70 height 11
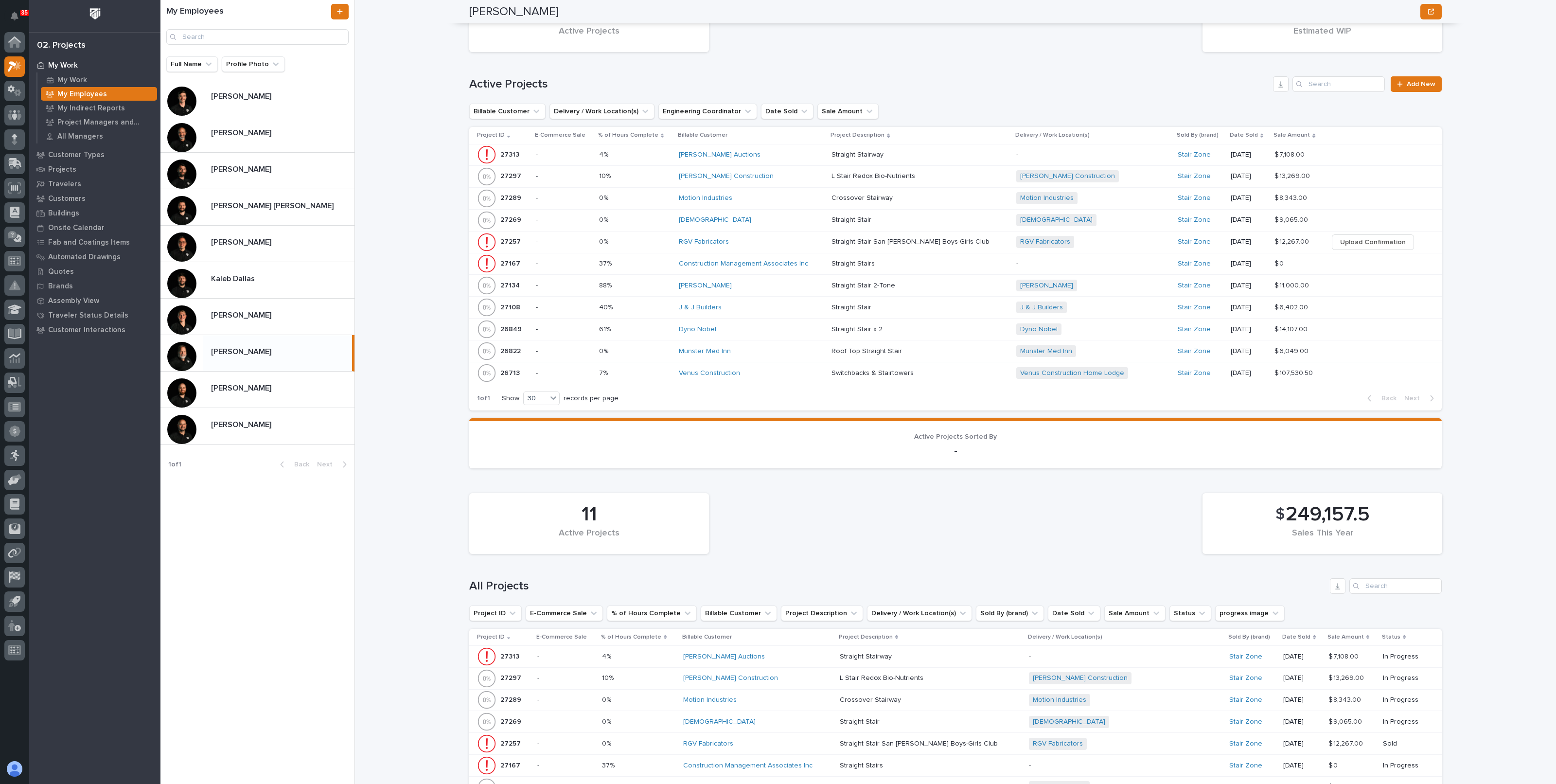
scroll to position [669, 0]
